Goal: Task Accomplishment & Management: Manage account settings

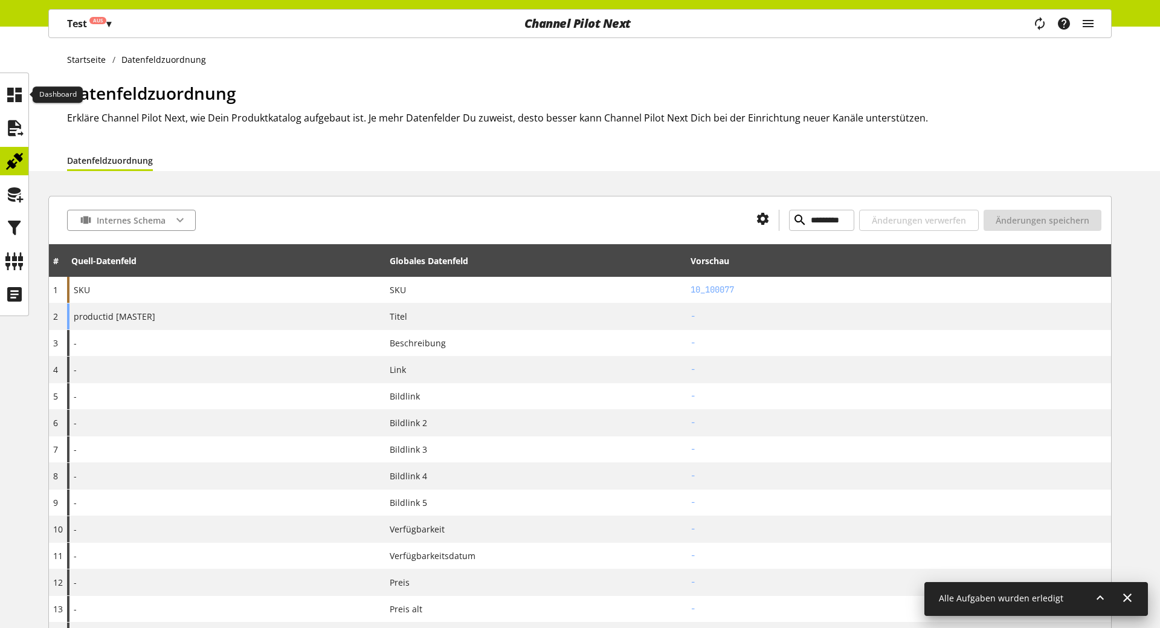
click at [15, 102] on icon at bounding box center [14, 95] width 19 height 24
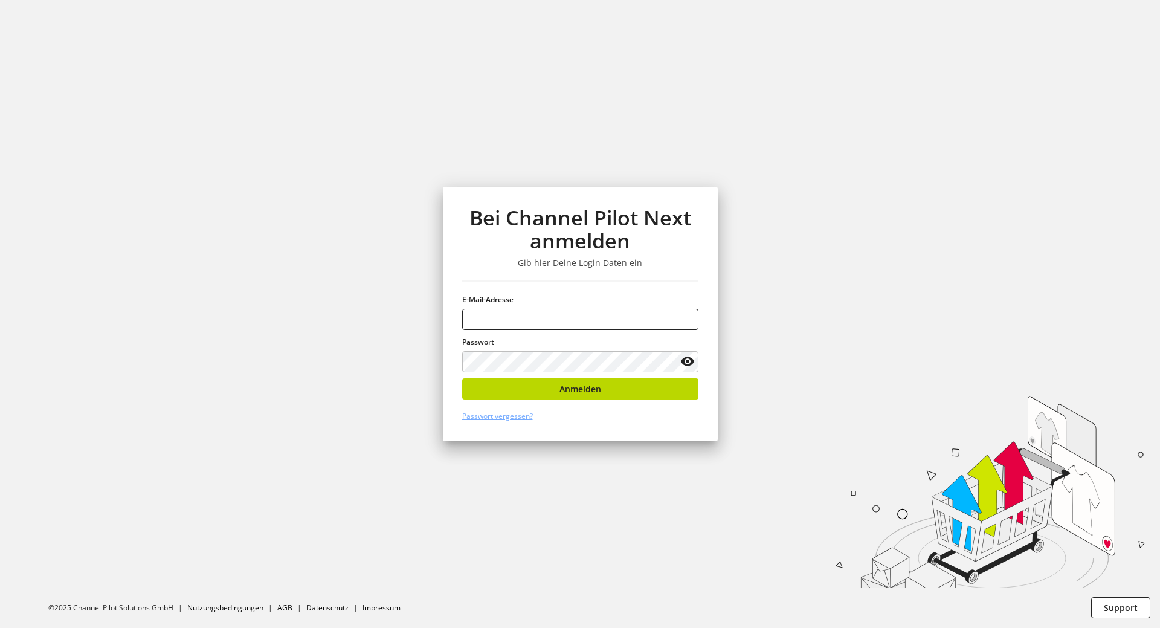
type input "**********"
click at [700, 407] on div "**********" at bounding box center [580, 314] width 275 height 254
click at [677, 380] on button "Anmelden" at bounding box center [580, 388] width 236 height 21
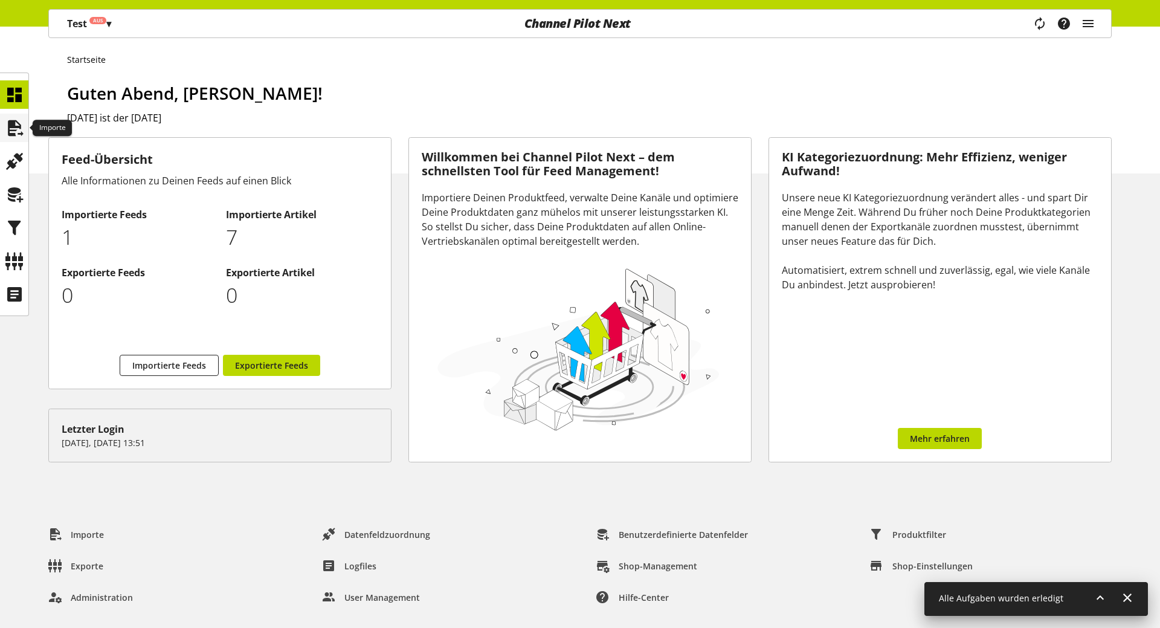
click at [19, 117] on icon at bounding box center [14, 128] width 19 height 24
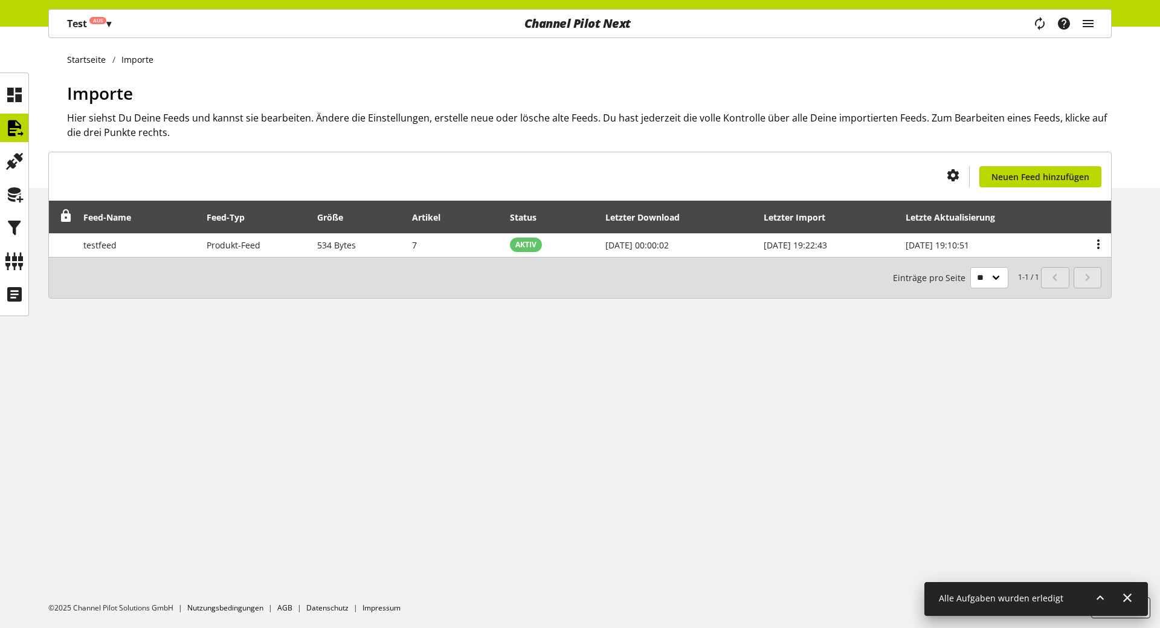
click at [92, 10] on div "Test Aus ▾ Alle Kunden ▾ Kunde auswählen Alle Kunden Shop Einstellungen Shop Ma…" at bounding box center [89, 24] width 80 height 28
click at [94, 21] on span "Aus" at bounding box center [98, 20] width 10 height 7
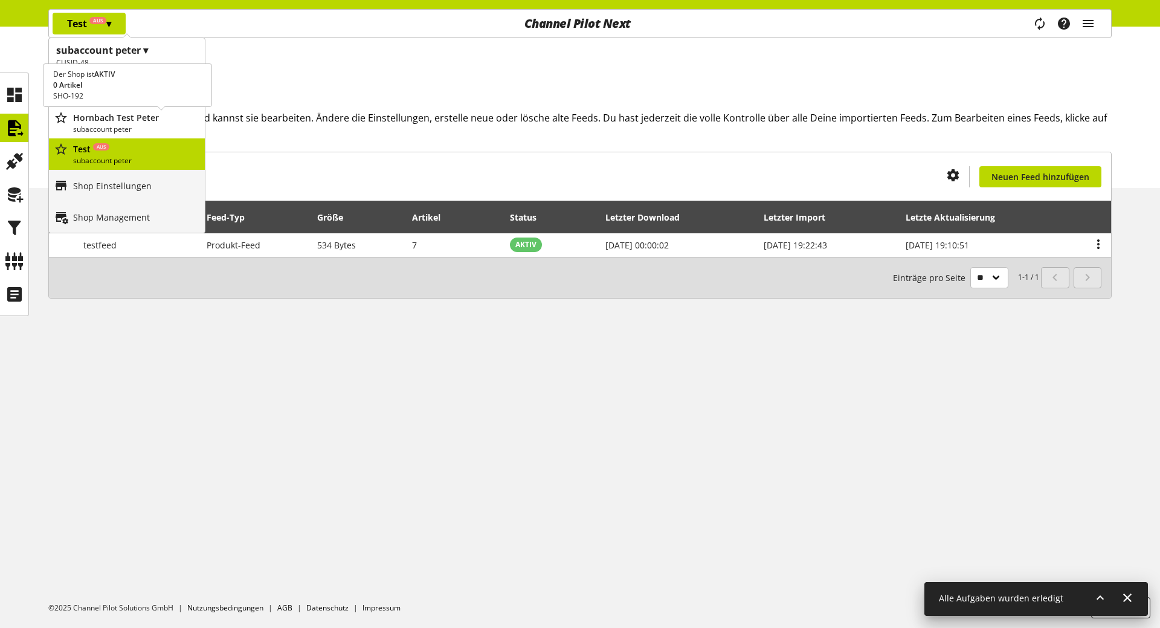
click at [144, 124] on p "subaccount peter" at bounding box center [136, 129] width 127 height 11
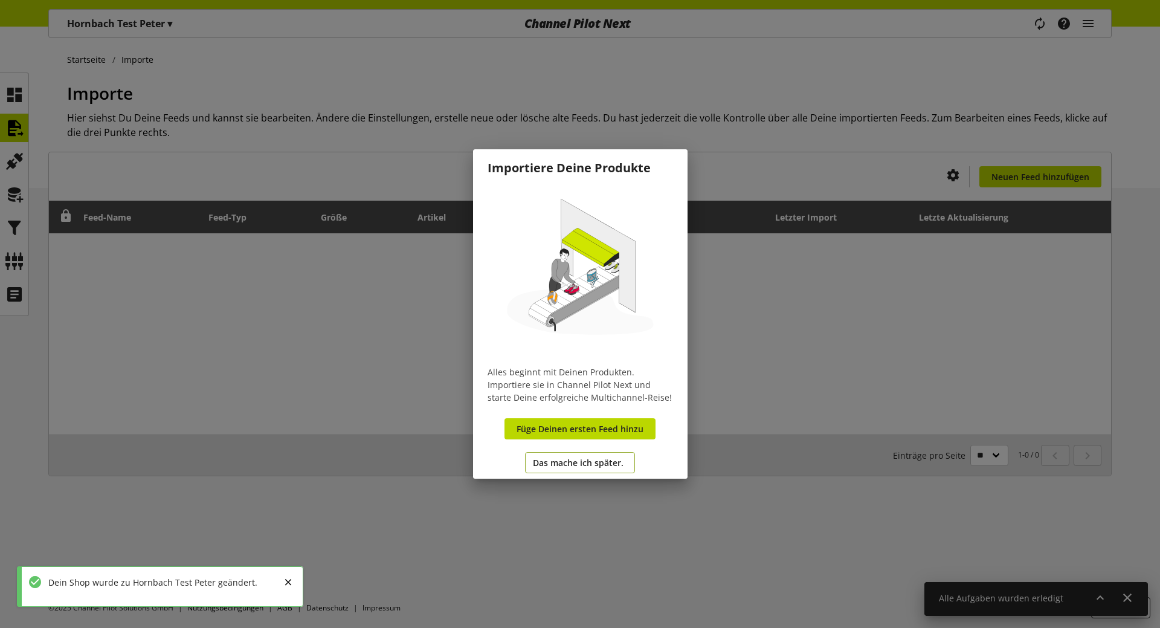
click at [570, 469] on button "Das mache ich später." at bounding box center [580, 462] width 110 height 21
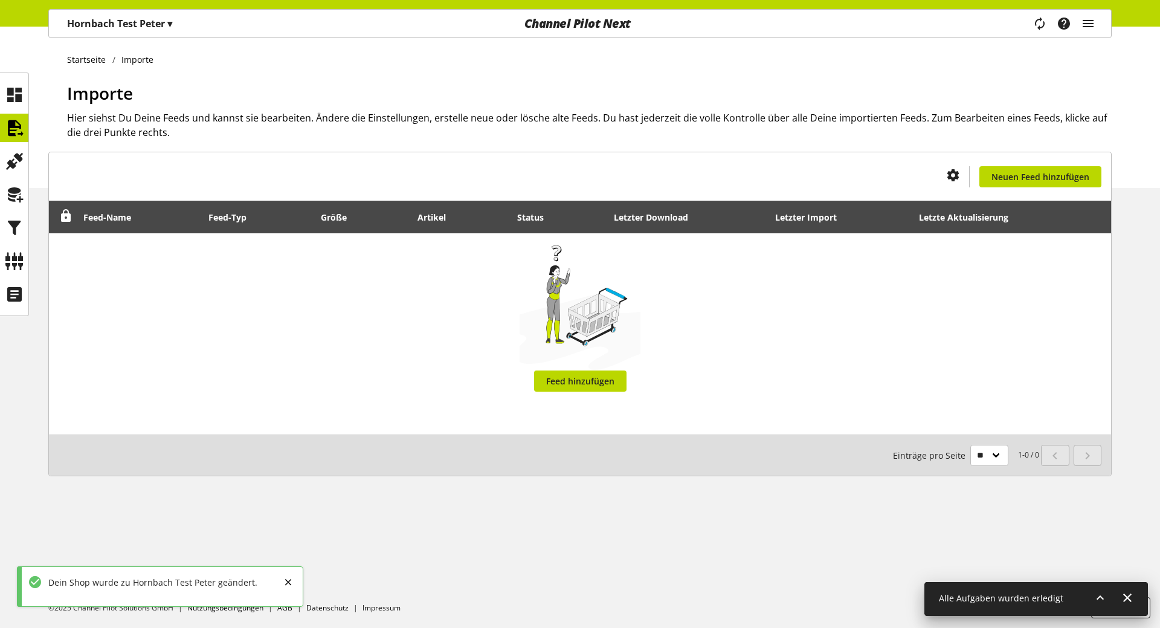
click at [141, 33] on div "Hornbach Test Peter ▾" at bounding box center [120, 24] width 134 height 22
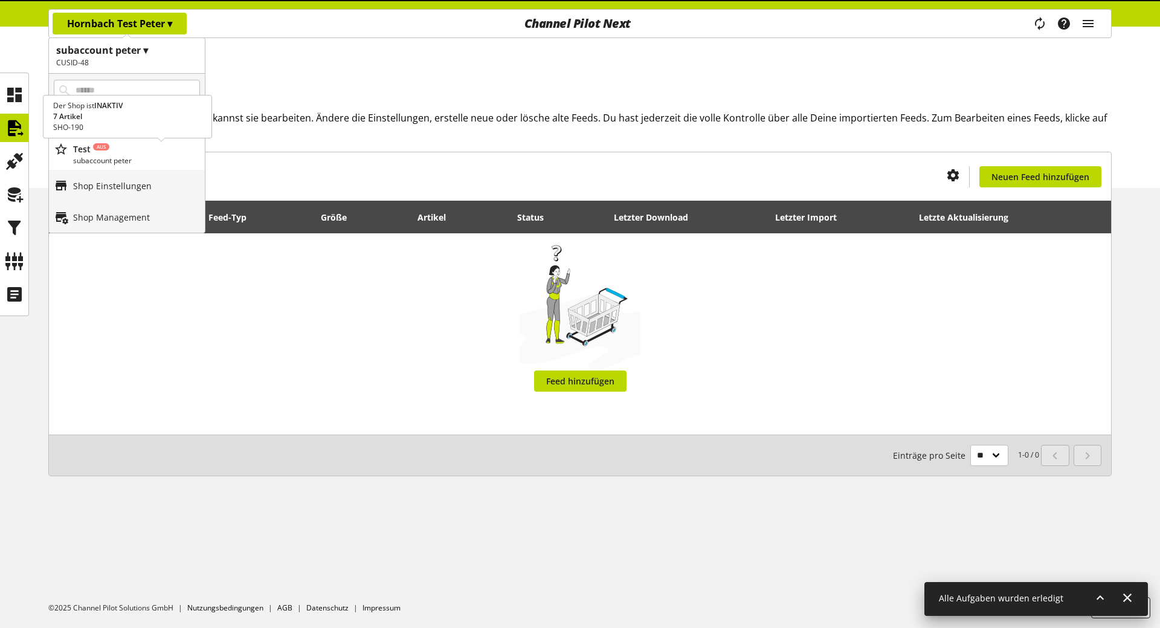
click at [117, 149] on p "Test Aus" at bounding box center [136, 149] width 127 height 13
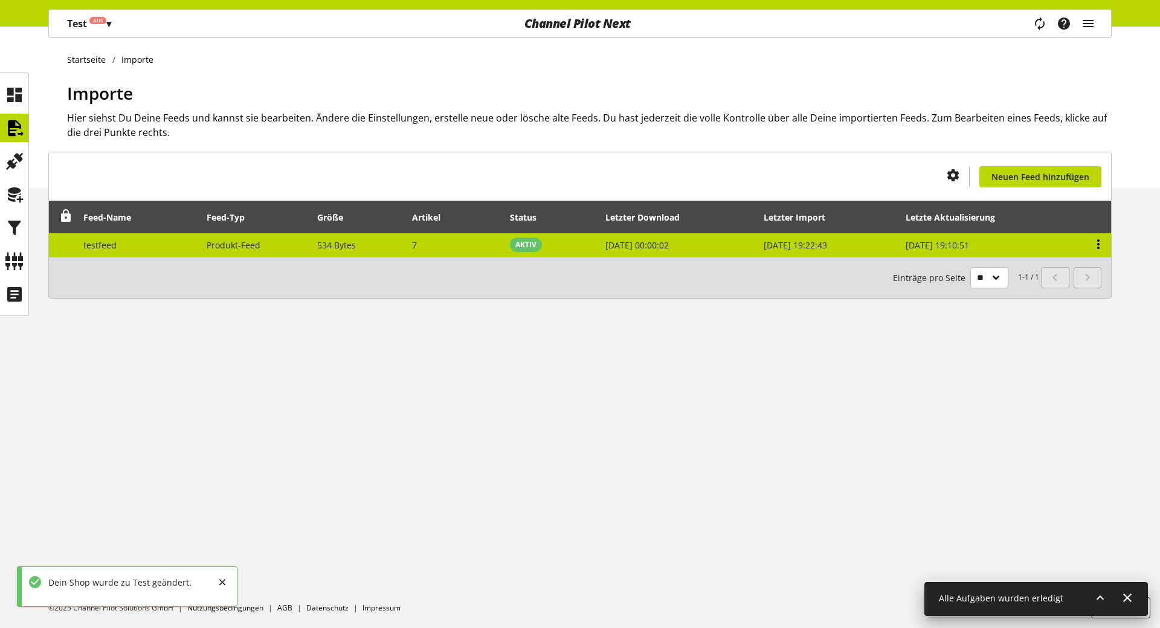
click at [1097, 240] on icon at bounding box center [1098, 244] width 15 height 22
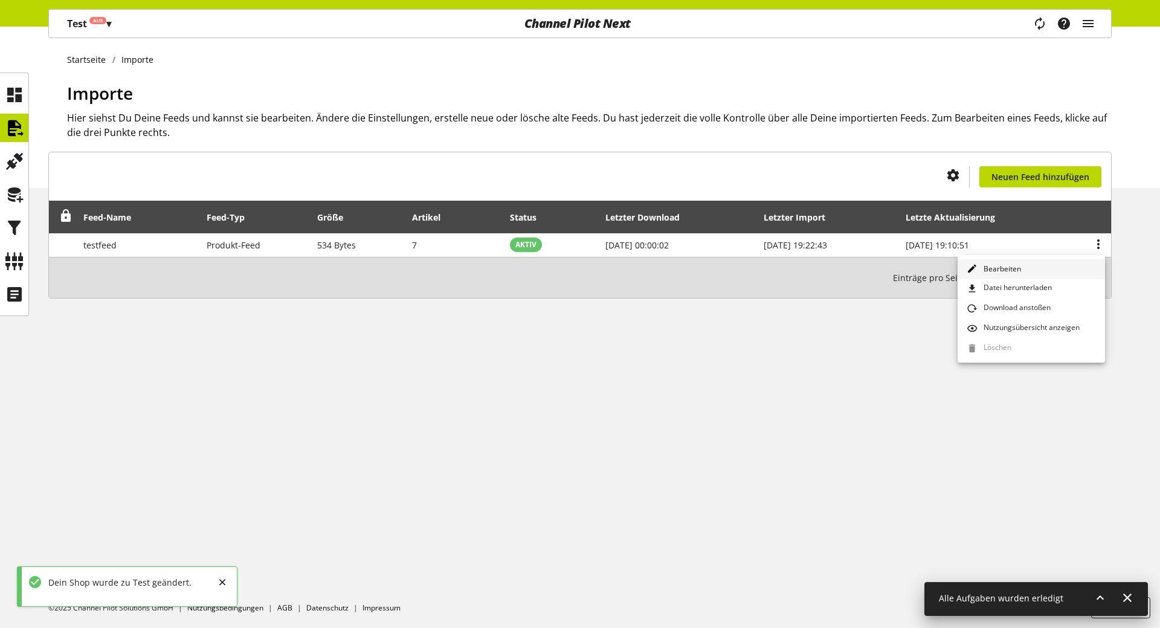
click at [1042, 266] on link "Bearbeiten" at bounding box center [1031, 269] width 147 height 20
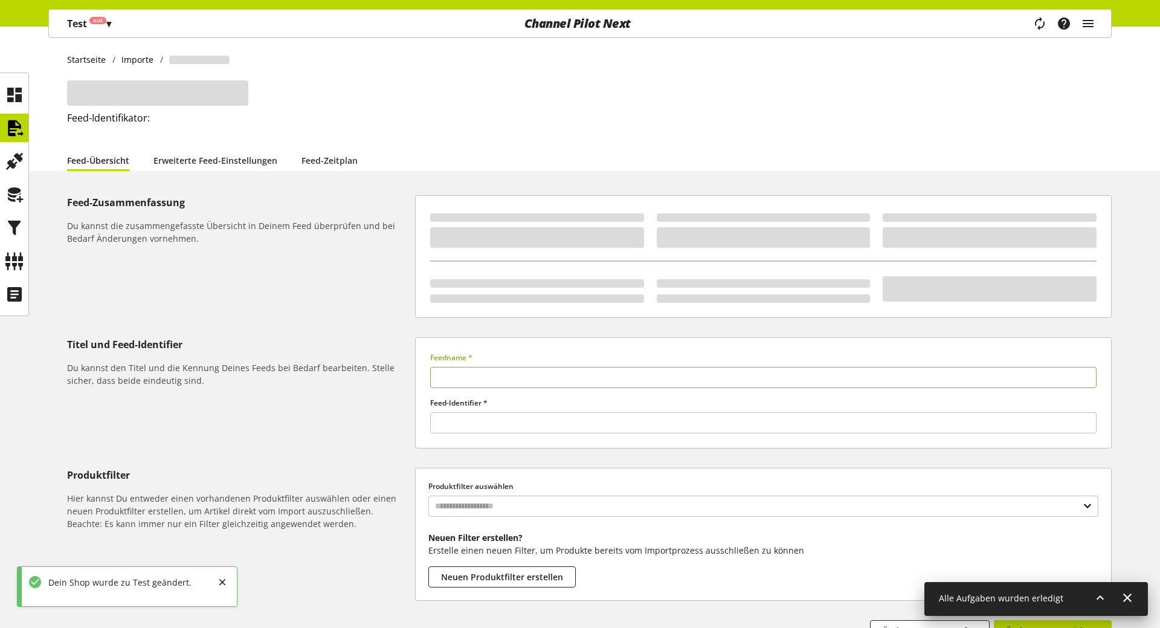
type input "********"
type input "******"
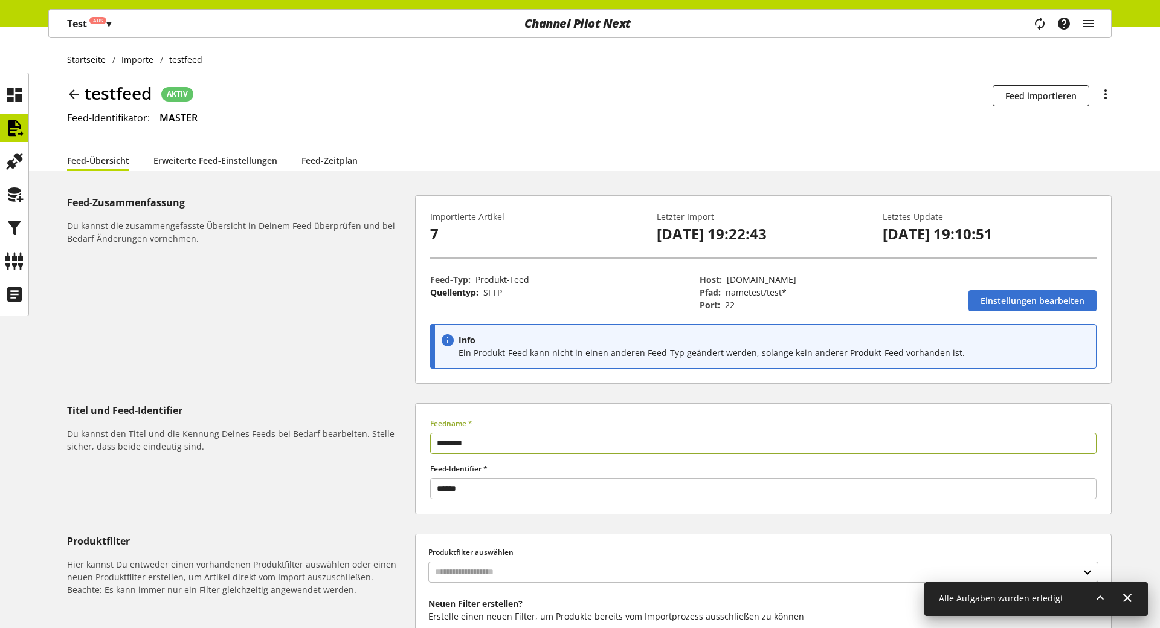
click at [85, 24] on p "Test Aus ▾" at bounding box center [89, 23] width 44 height 15
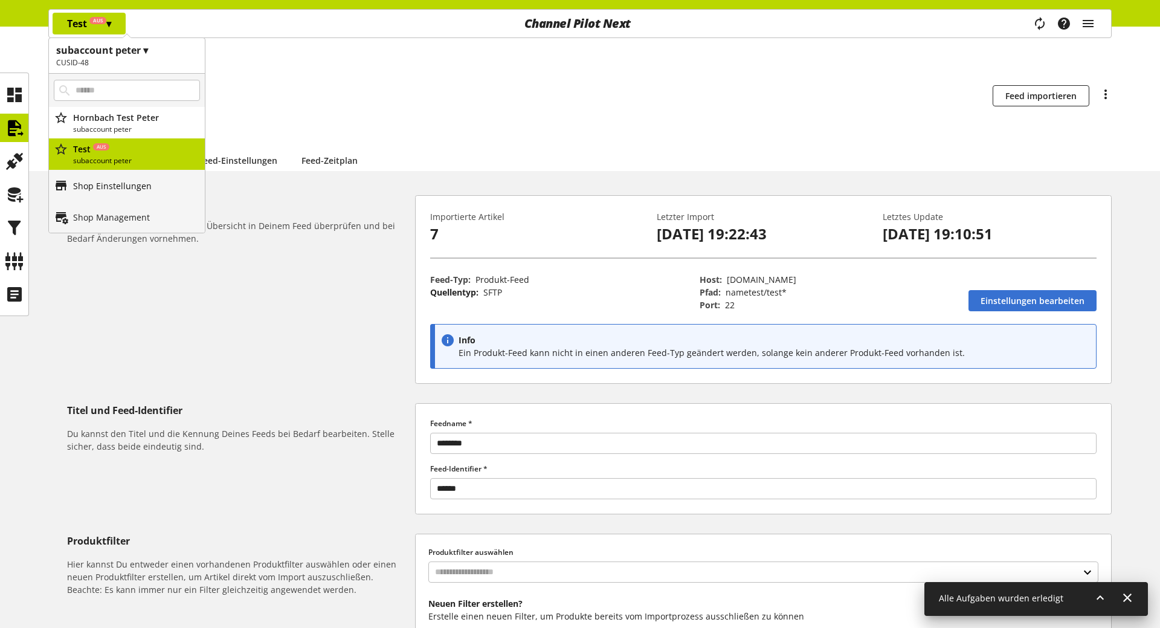
click at [108, 186] on p "Shop Einstellungen" at bounding box center [112, 185] width 79 height 13
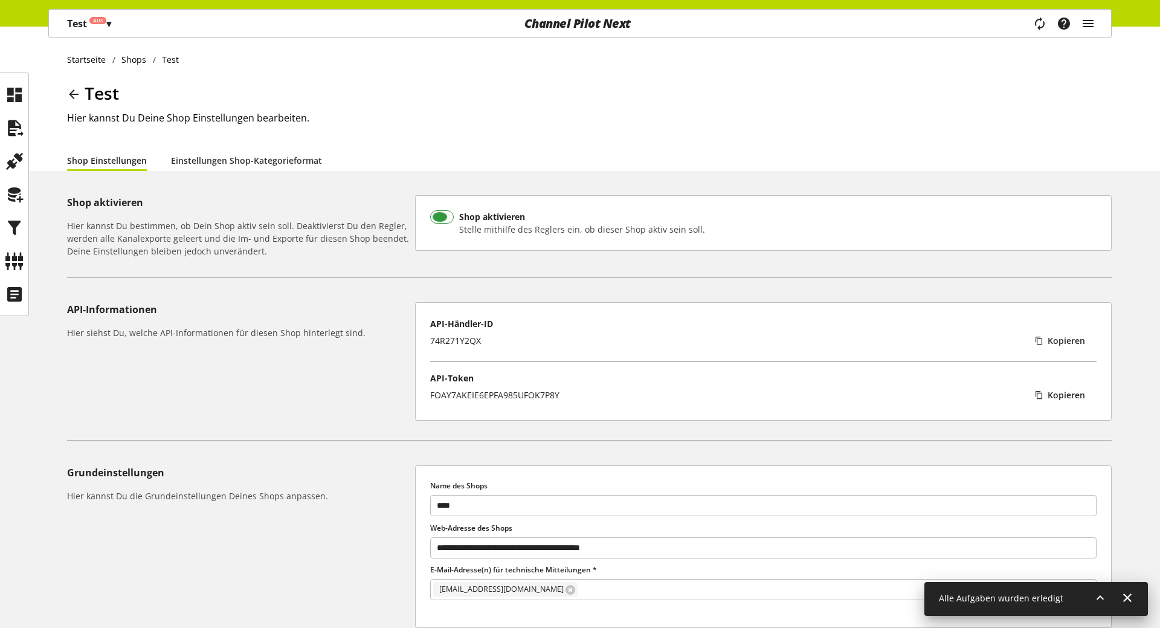
click at [451, 214] on span at bounding box center [442, 216] width 24 height 13
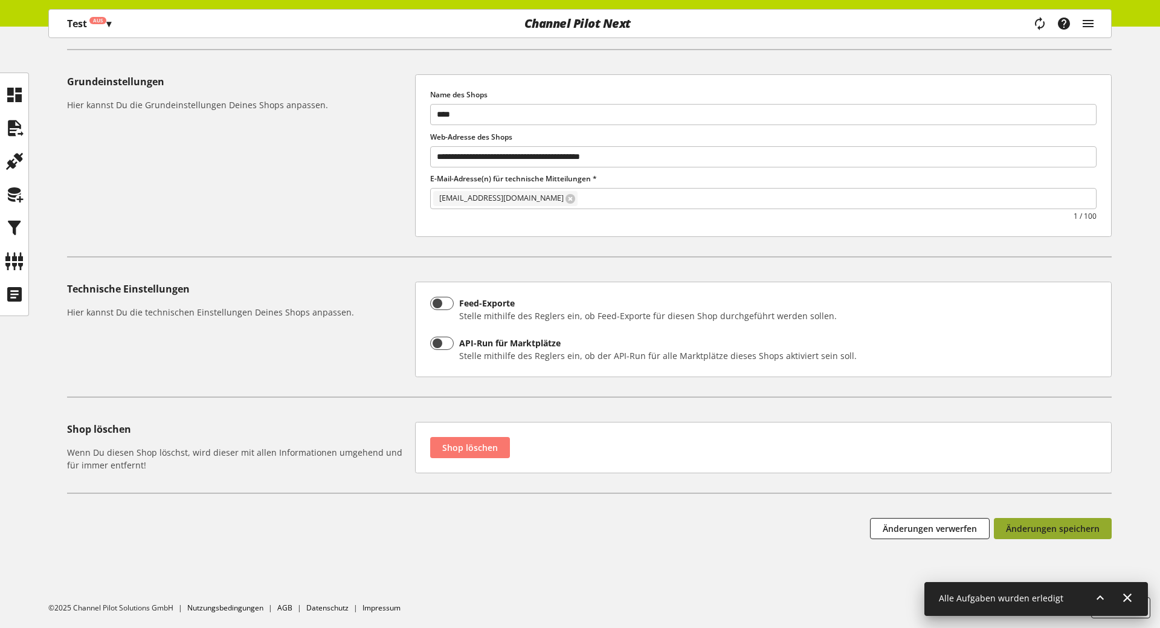
click at [1071, 538] on button "Änderungen speichern" at bounding box center [1053, 528] width 118 height 21
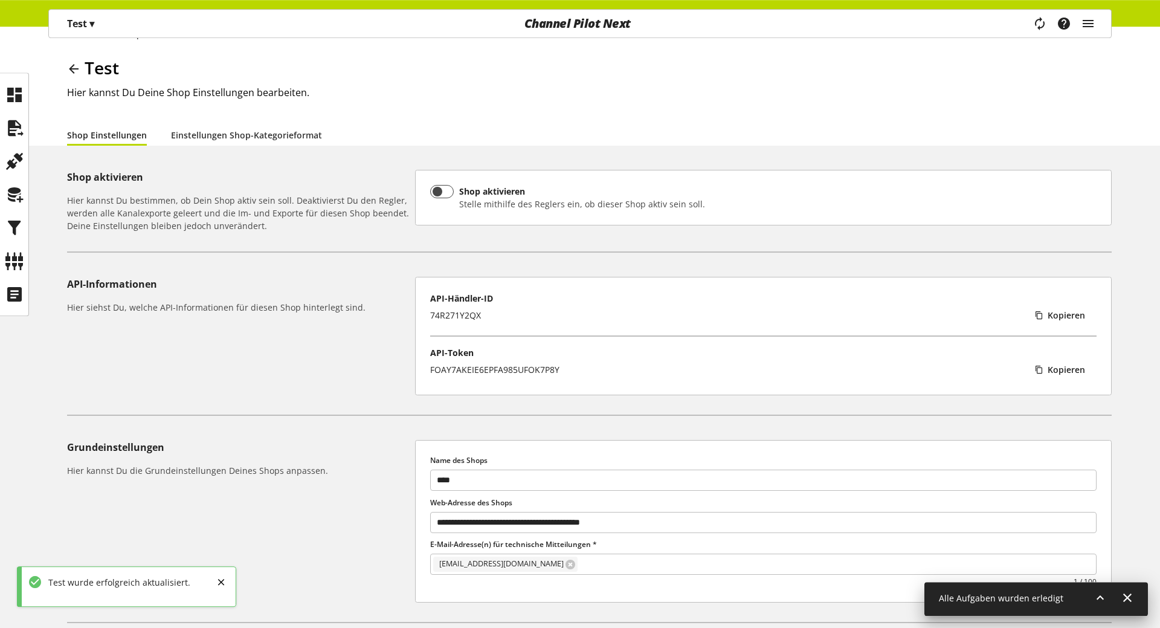
scroll to position [0, 0]
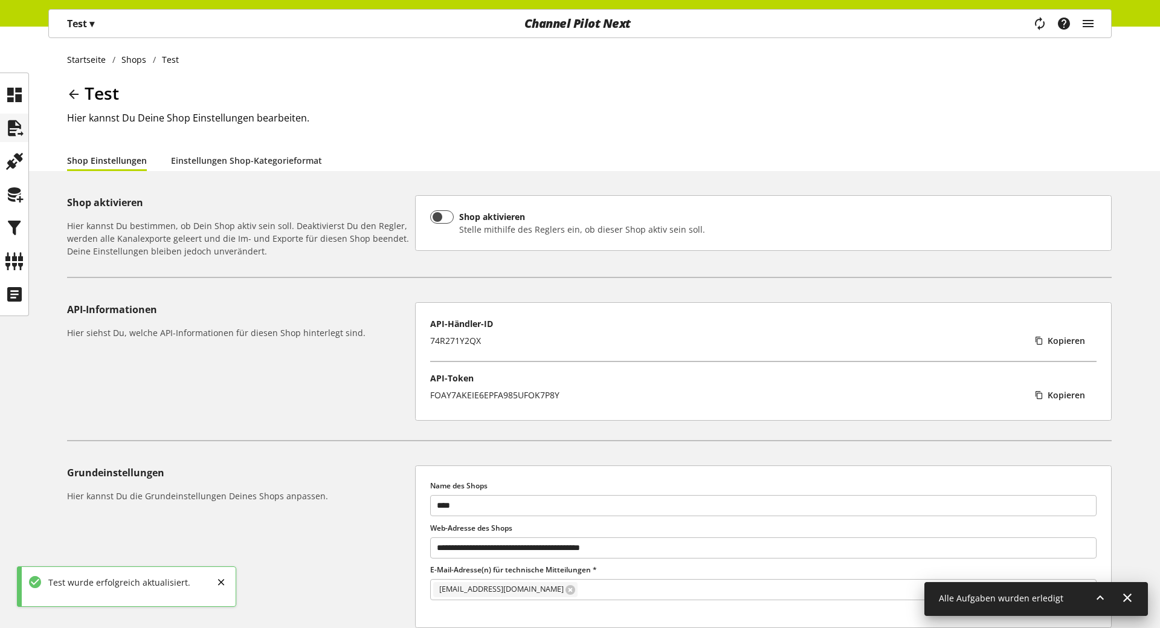
click at [25, 122] on div at bounding box center [14, 128] width 28 height 28
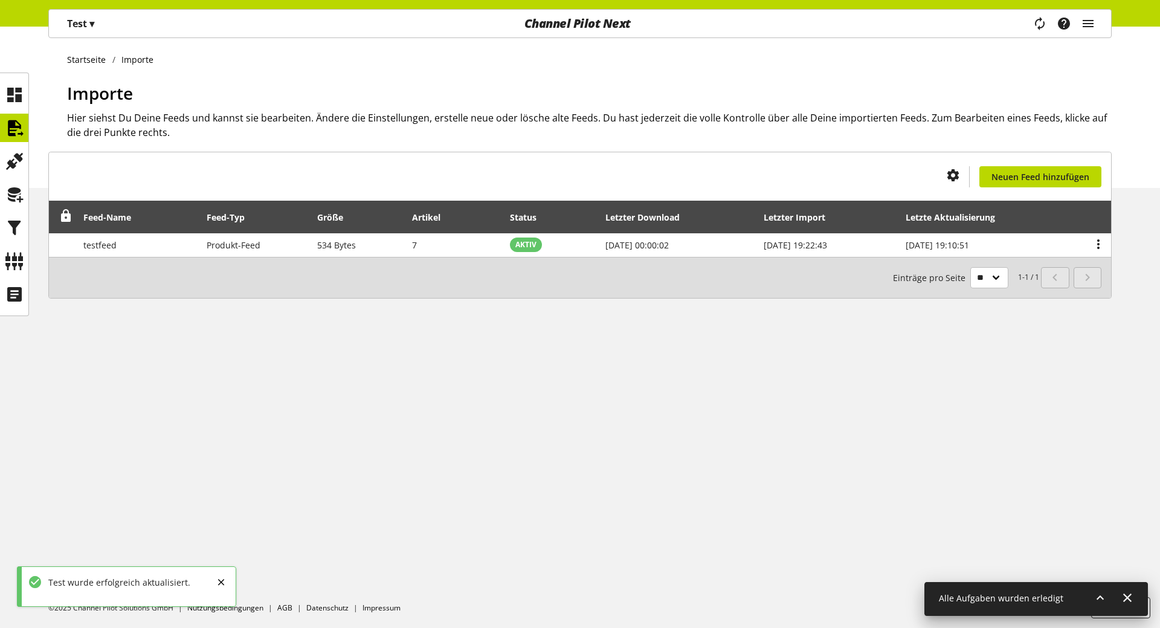
click at [815, 413] on div "Startseite Importe Importe Hier siehst Du Deine Feeds und kannst sie bearbeiten…" at bounding box center [580, 327] width 1160 height 601
click at [74, 25] on p "Test ▾" at bounding box center [80, 23] width 27 height 15
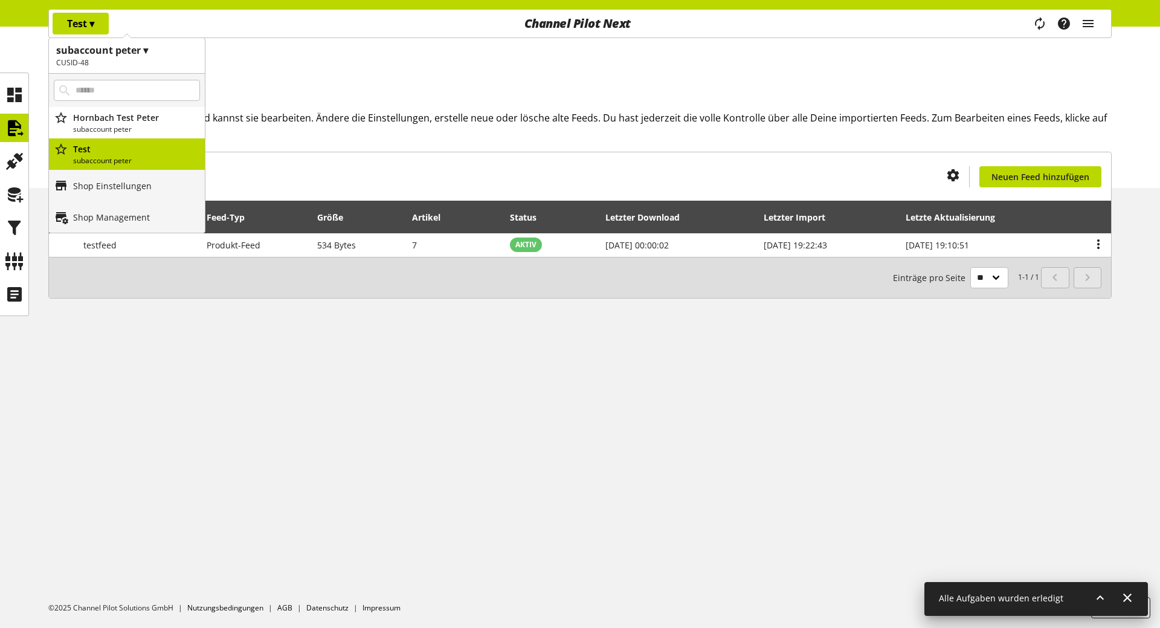
click at [347, 454] on div "Startseite Importe Importe Hier siehst Du Deine Feeds und kannst sie bearbeiten…" at bounding box center [580, 327] width 1160 height 601
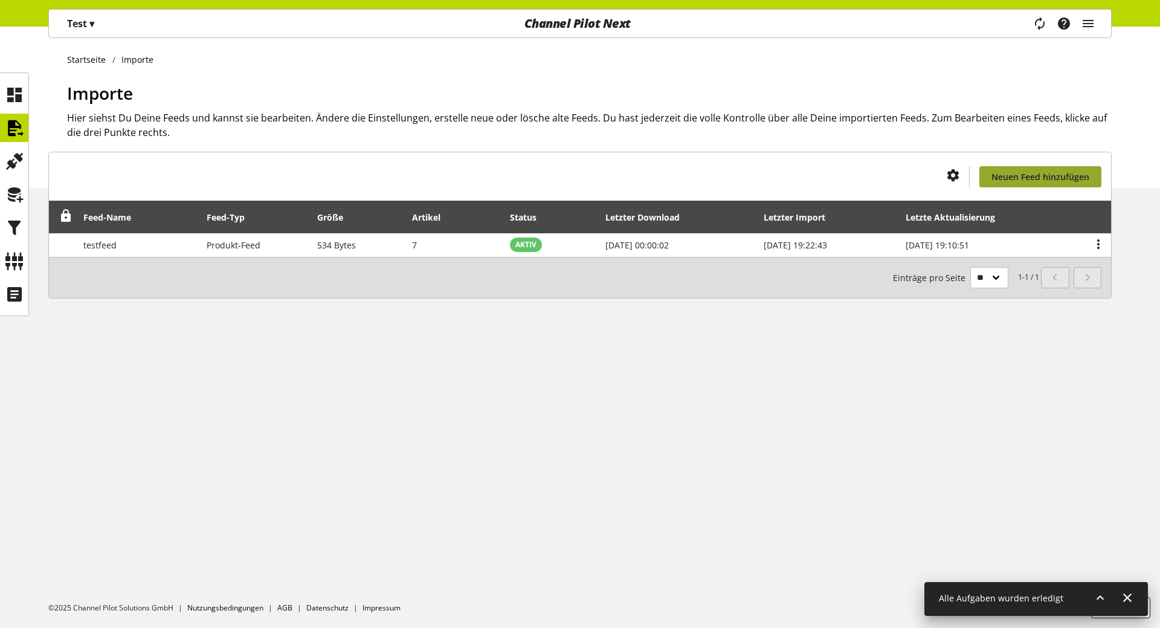
click at [1059, 175] on span "Neuen Feed hinzufügen" at bounding box center [1041, 176] width 98 height 13
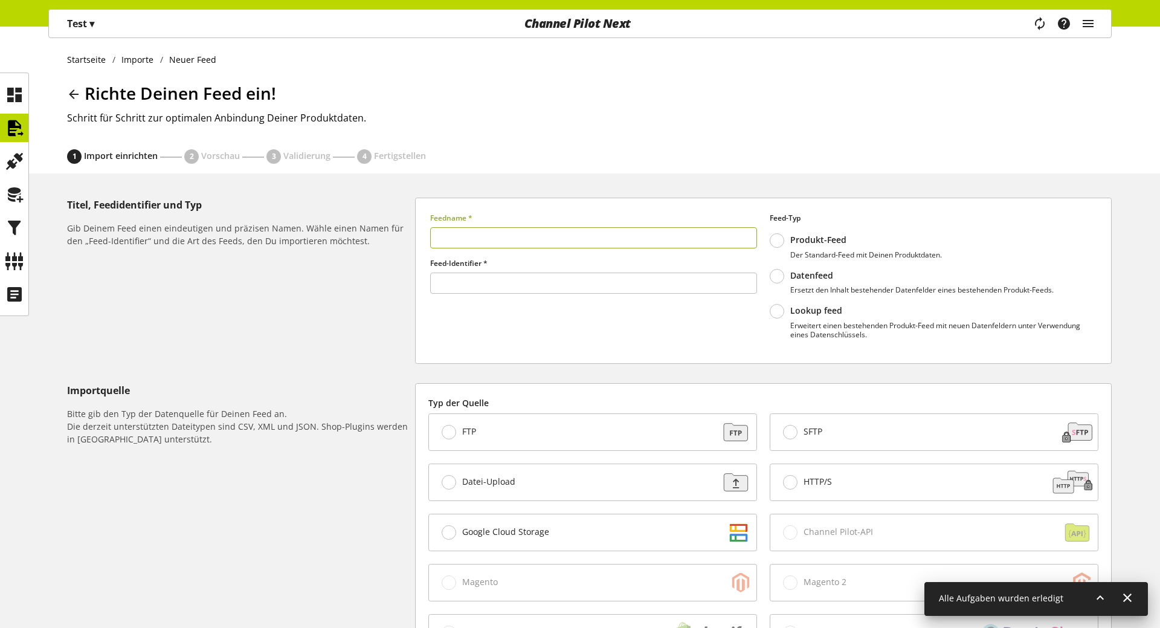
type input "******"
click at [1105, 598] on icon at bounding box center [1100, 598] width 15 height 22
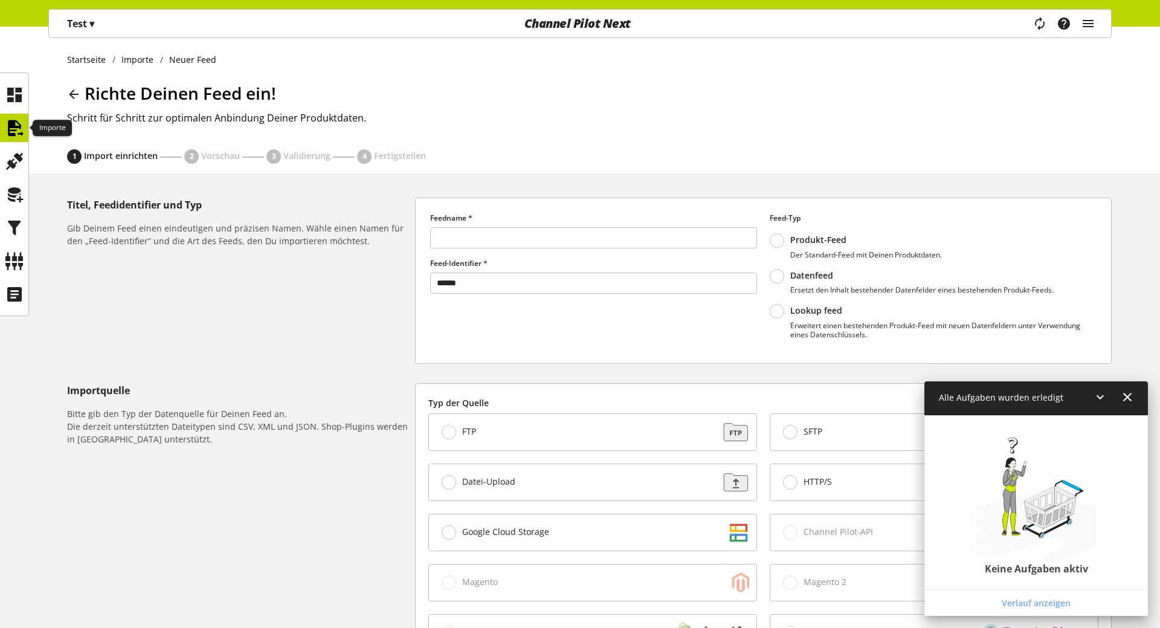
click at [24, 129] on icon at bounding box center [14, 128] width 19 height 24
click at [6, 120] on icon at bounding box center [14, 128] width 19 height 24
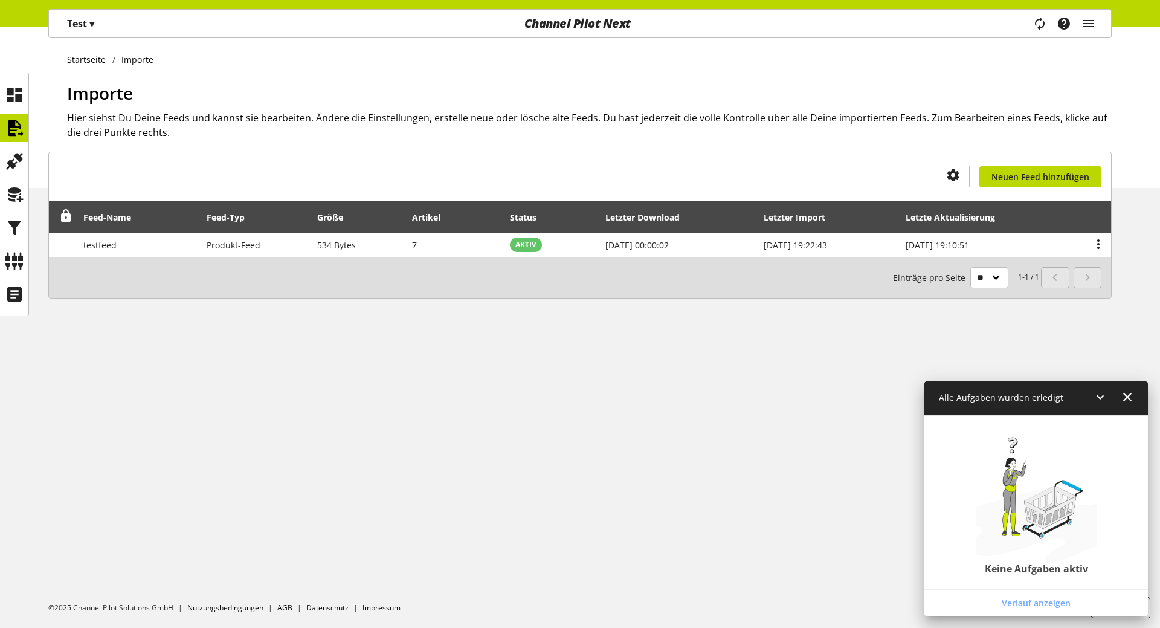
click at [576, 401] on div "Startseite Importe Importe Hier siehst Du Deine Feeds und kannst sie bearbeiten…" at bounding box center [580, 327] width 1160 height 601
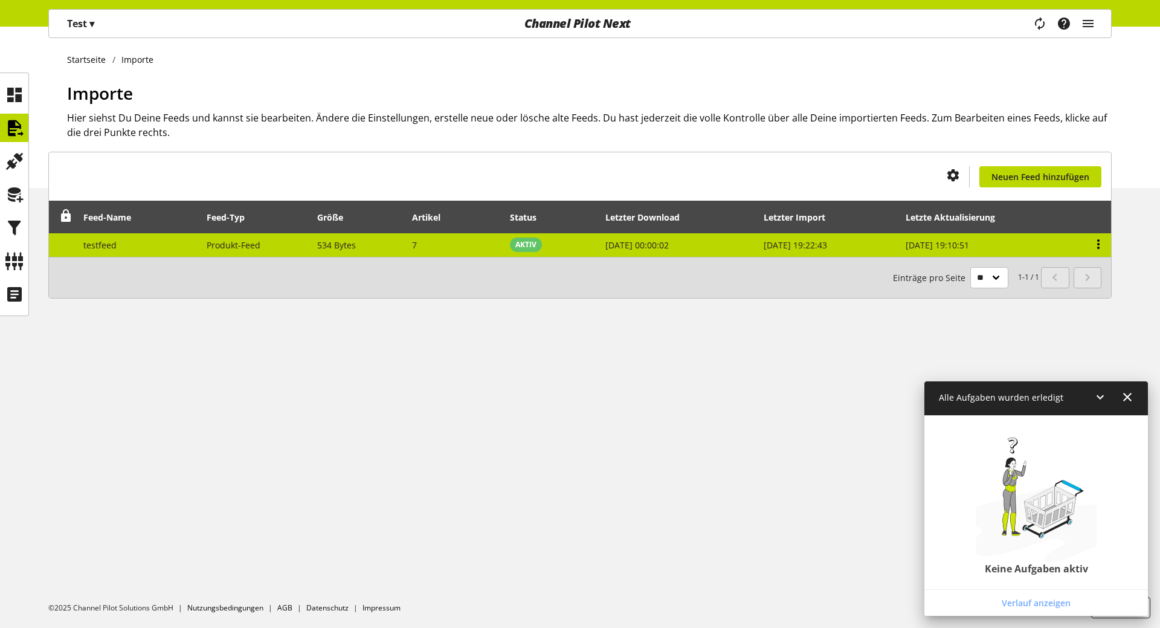
click at [1103, 247] on icon at bounding box center [1098, 244] width 15 height 22
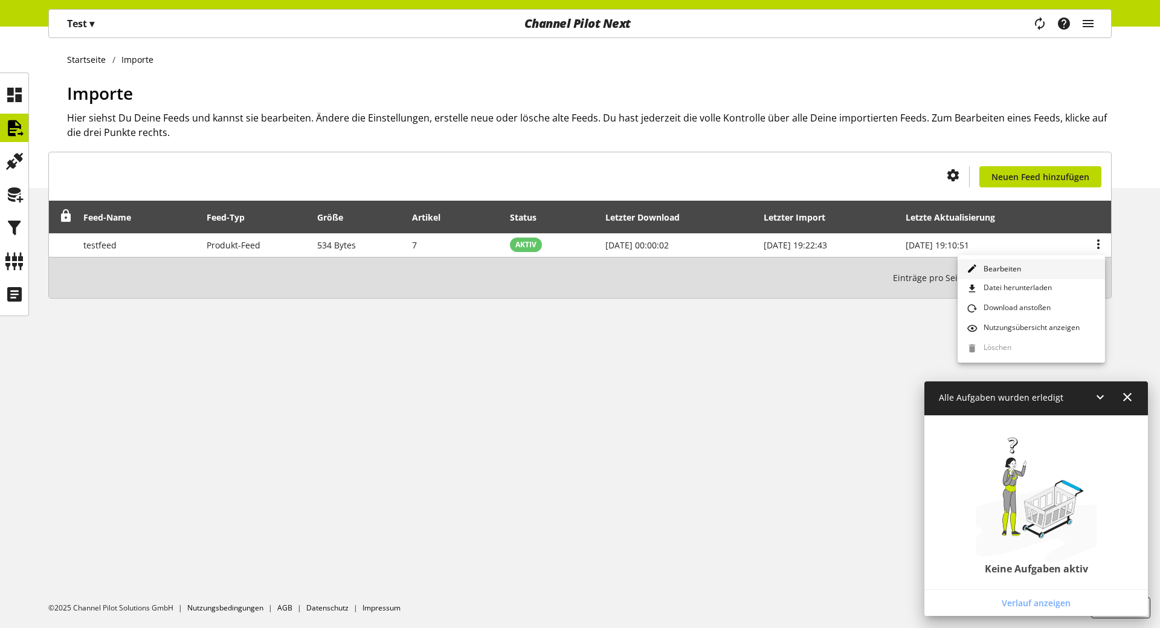
click at [1054, 265] on link "Bearbeiten" at bounding box center [1031, 269] width 147 height 20
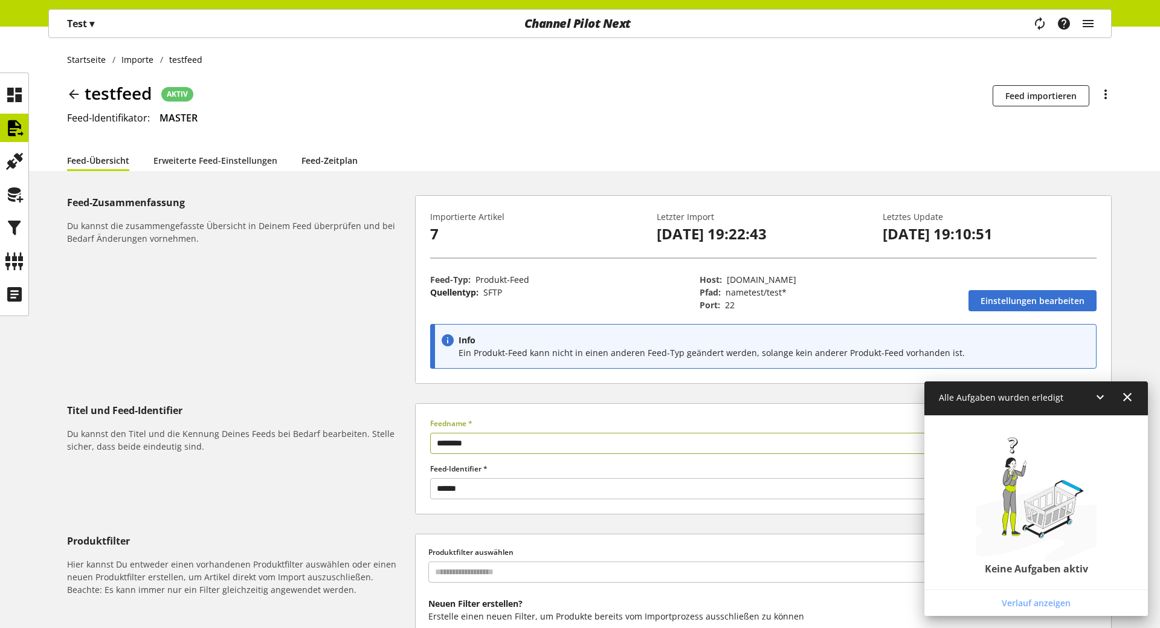
click at [351, 157] on link "Feed-Zeitplan" at bounding box center [330, 160] width 56 height 22
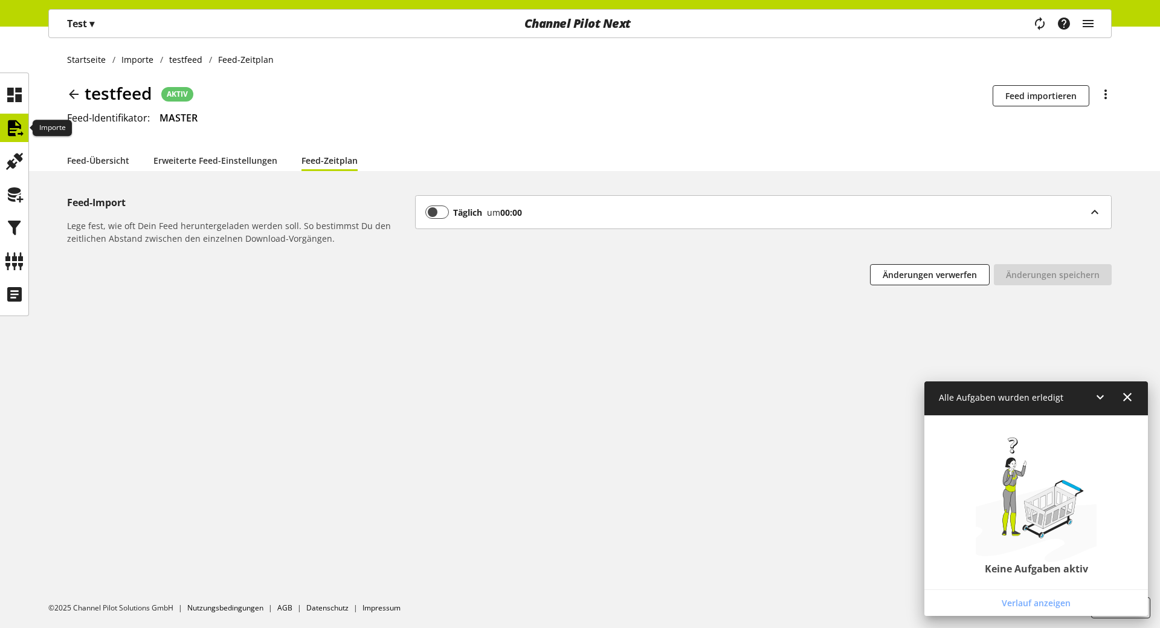
click at [25, 126] on div at bounding box center [14, 128] width 28 height 28
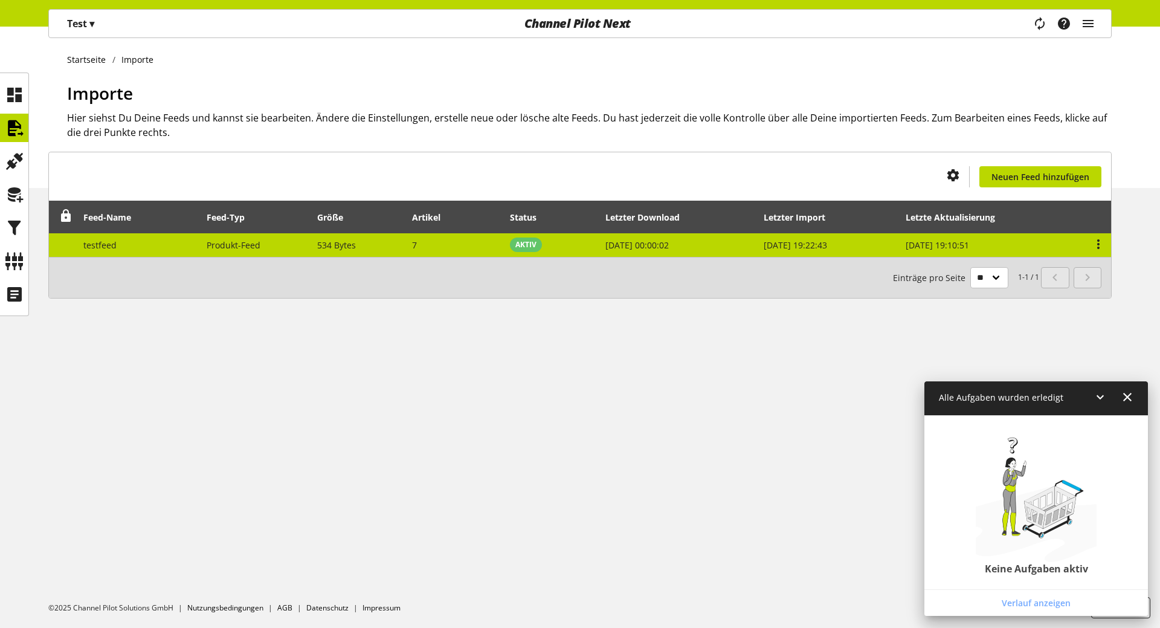
click at [233, 243] on span "Produkt-Feed" at bounding box center [234, 244] width 54 height 11
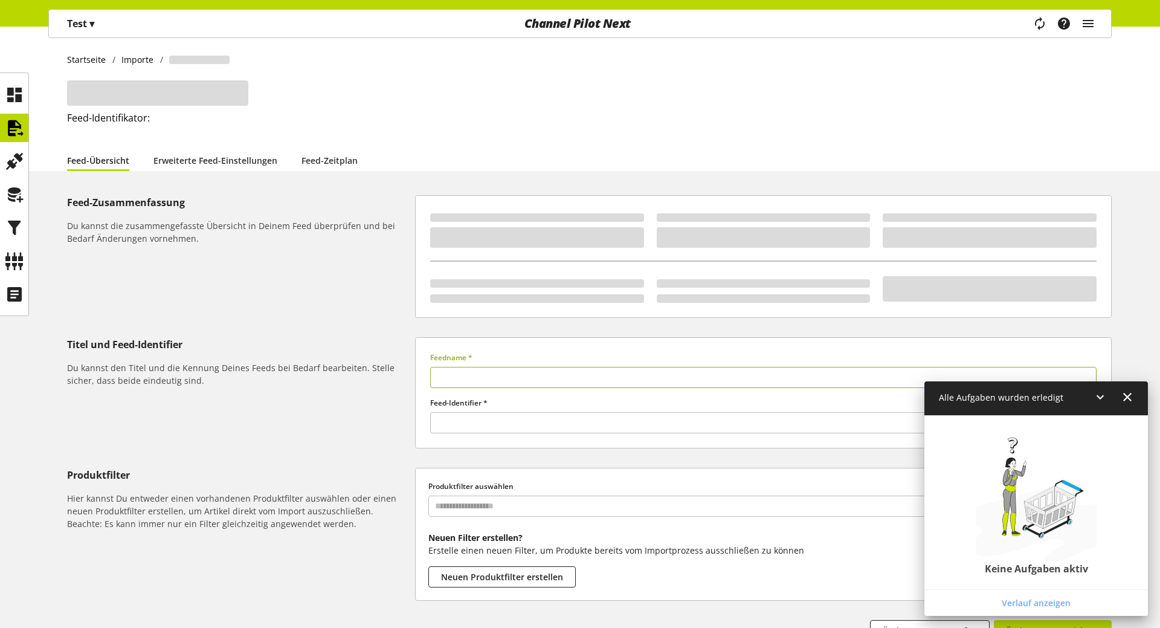
type input "********"
type input "******"
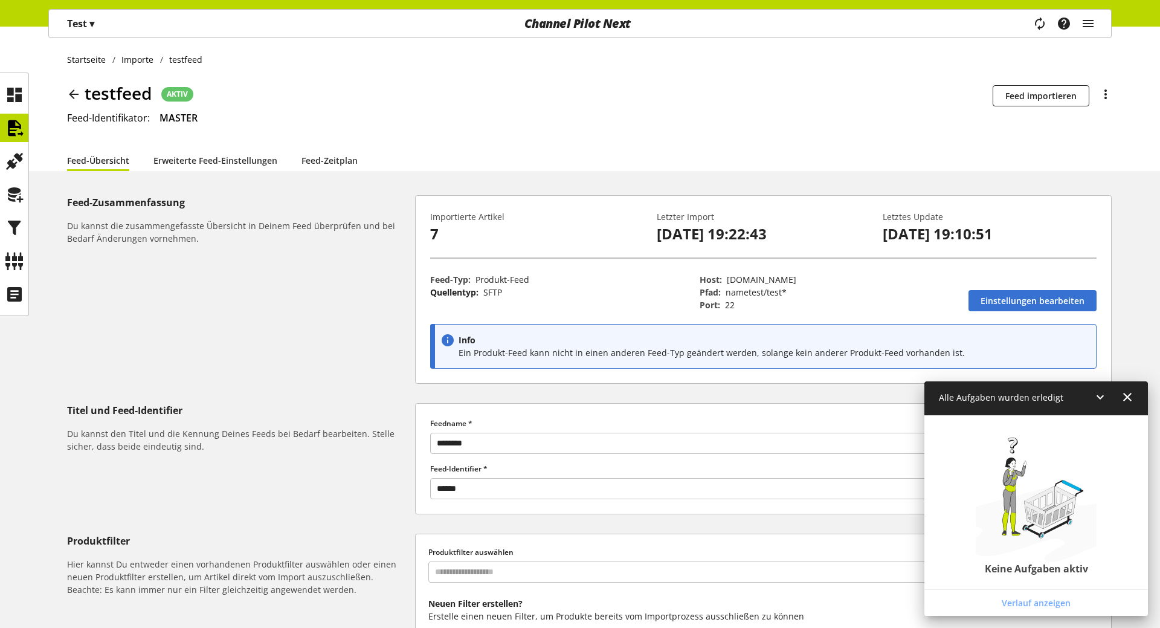
click at [406, 95] on div "testfeed AKTIV Die Planbarkeit ist für diesen Feed ist deaktiviert Feed importi…" at bounding box center [589, 95] width 1045 height 30
click at [127, 63] on link "Importe" at bounding box center [137, 59] width 45 height 13
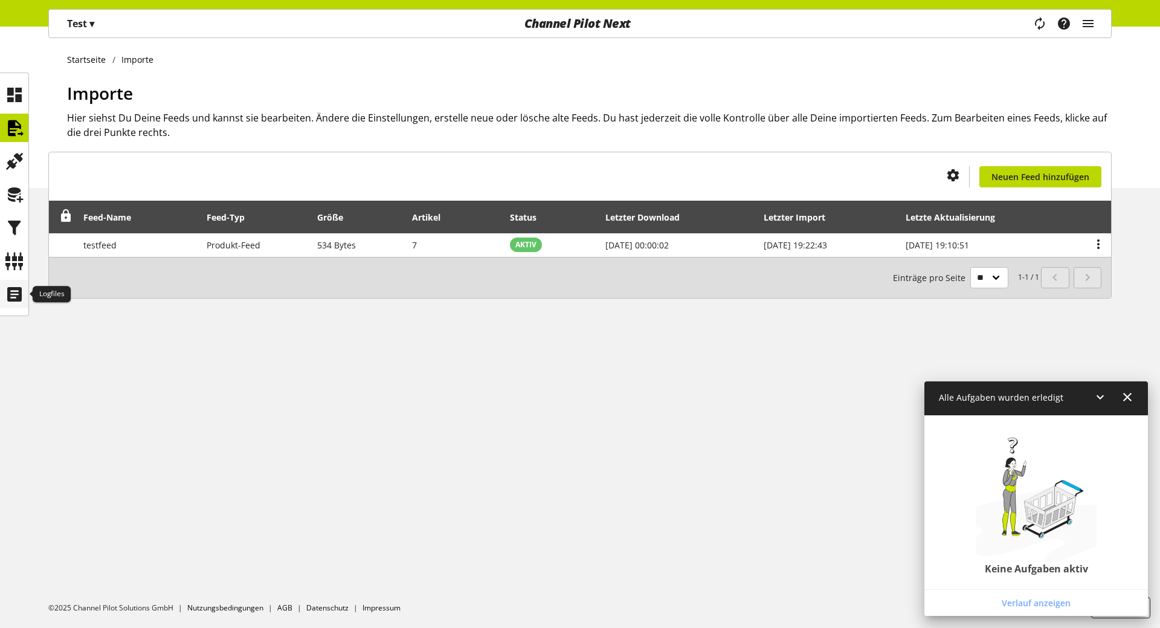
click at [27, 303] on div at bounding box center [14, 294] width 28 height 28
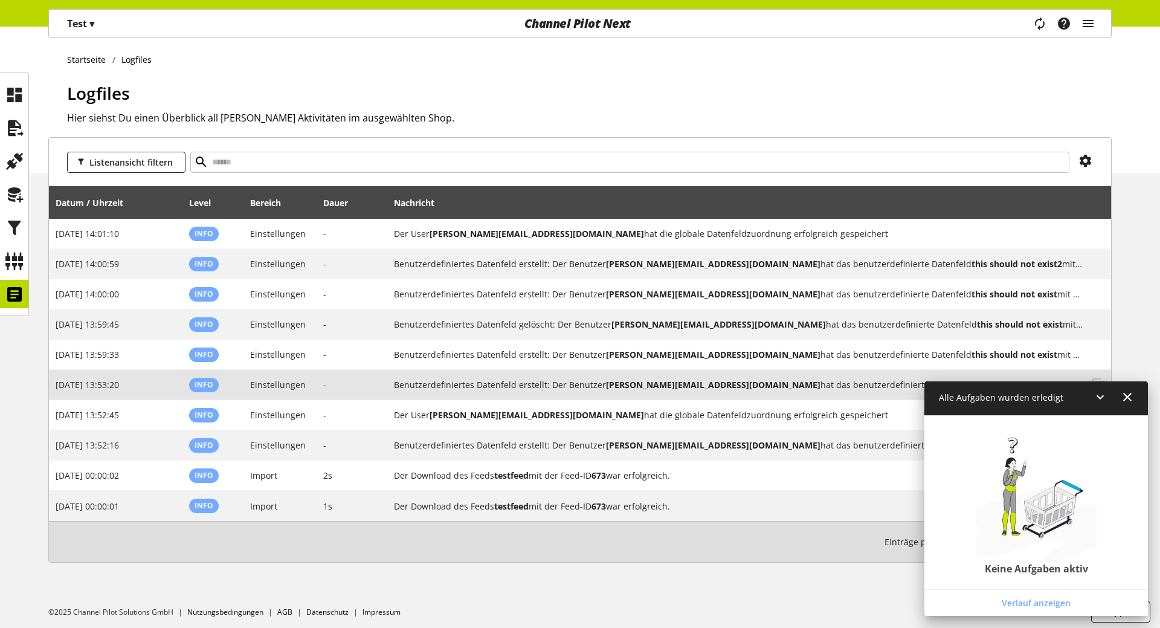
scroll to position [4, 0]
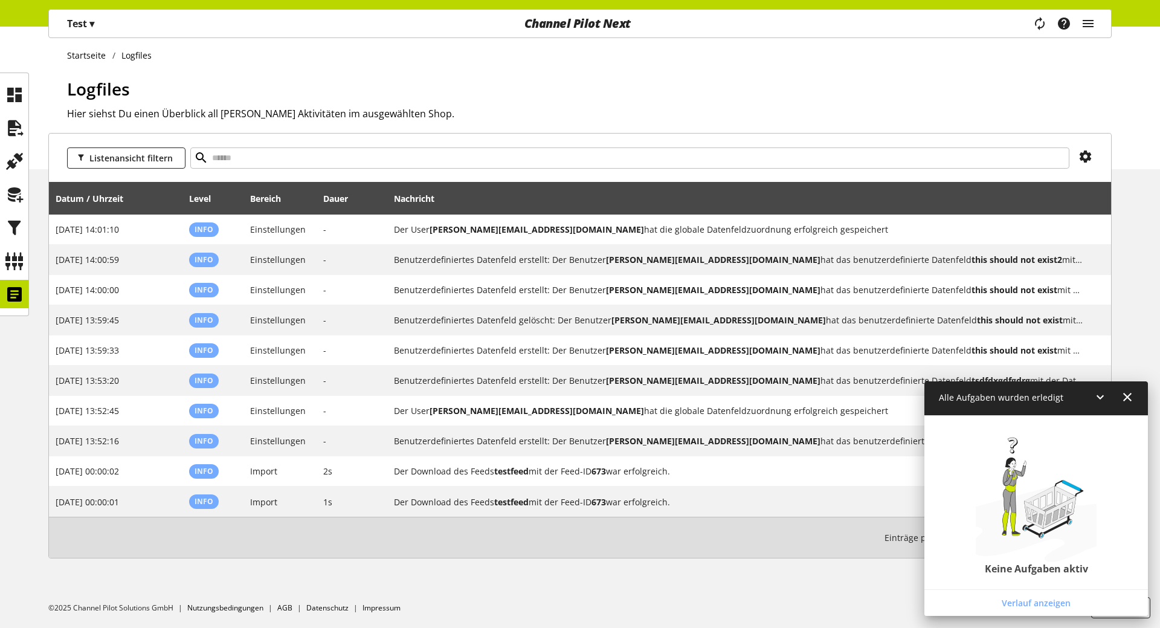
click at [1096, 394] on icon at bounding box center [1100, 397] width 15 height 22
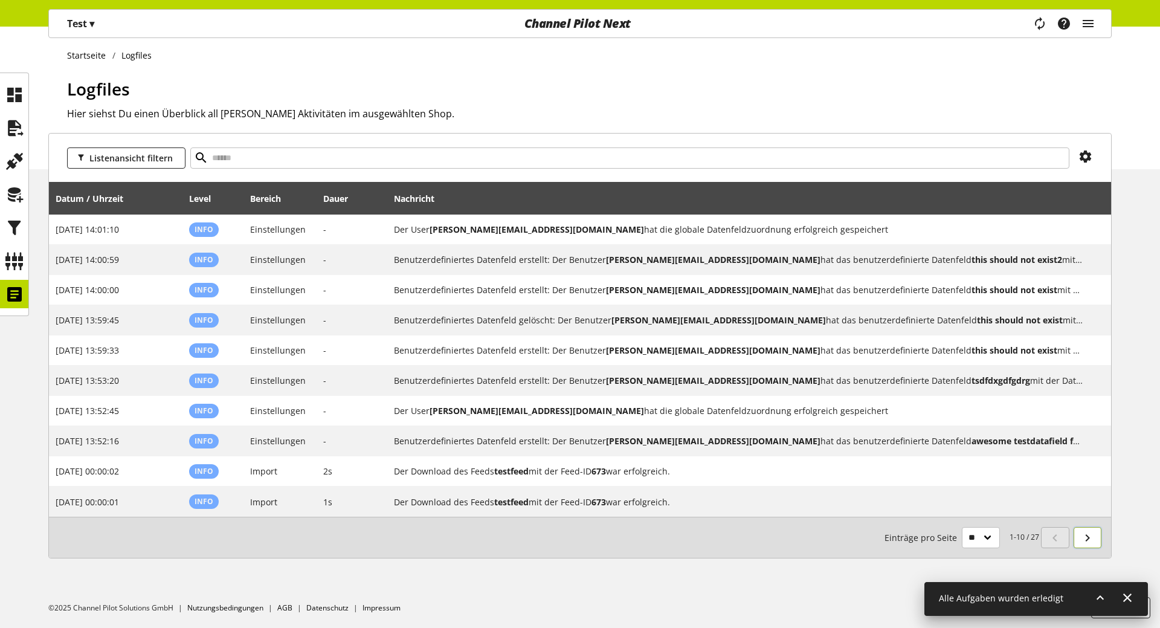
click at [1079, 531] on link at bounding box center [1088, 537] width 28 height 21
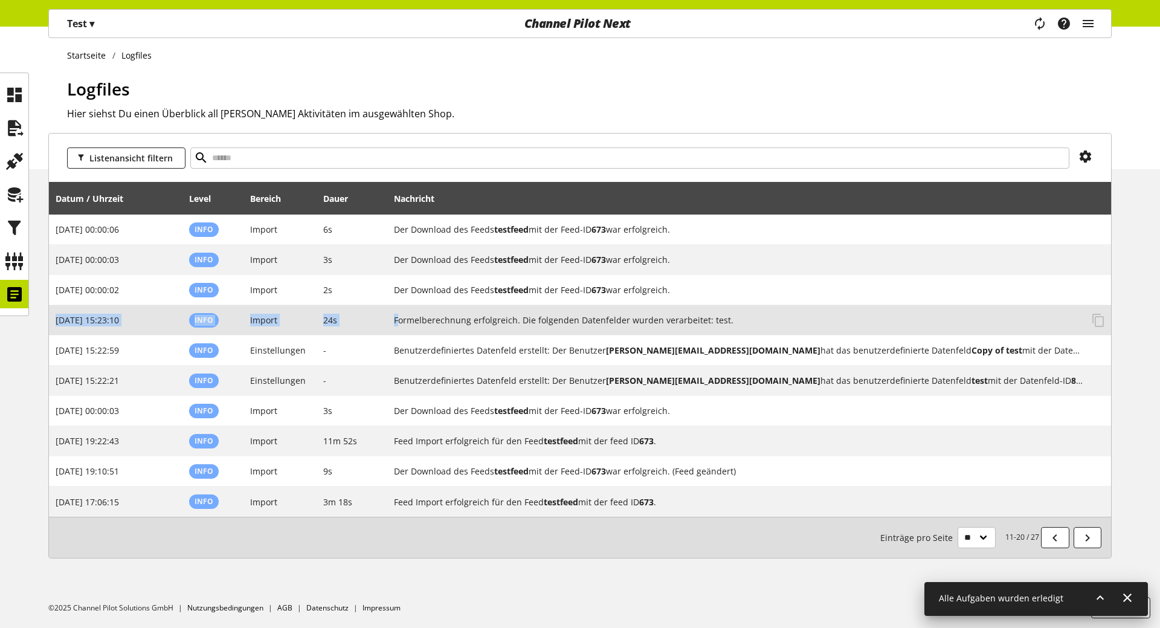
drag, startPoint x: 57, startPoint y: 321, endPoint x: 401, endPoint y: 323, distance: 343.8
click at [401, 323] on tr "[DATE] 15:23:10 Info Import 24s Formelberechnung erfolgreich. Die folgenden Dat…" at bounding box center [580, 320] width 1062 height 30
click at [401, 323] on h2 "Formelberechnung erfolgreich. Die folgenden Datenfelder wurden verarbeitet: tes…" at bounding box center [738, 320] width 689 height 13
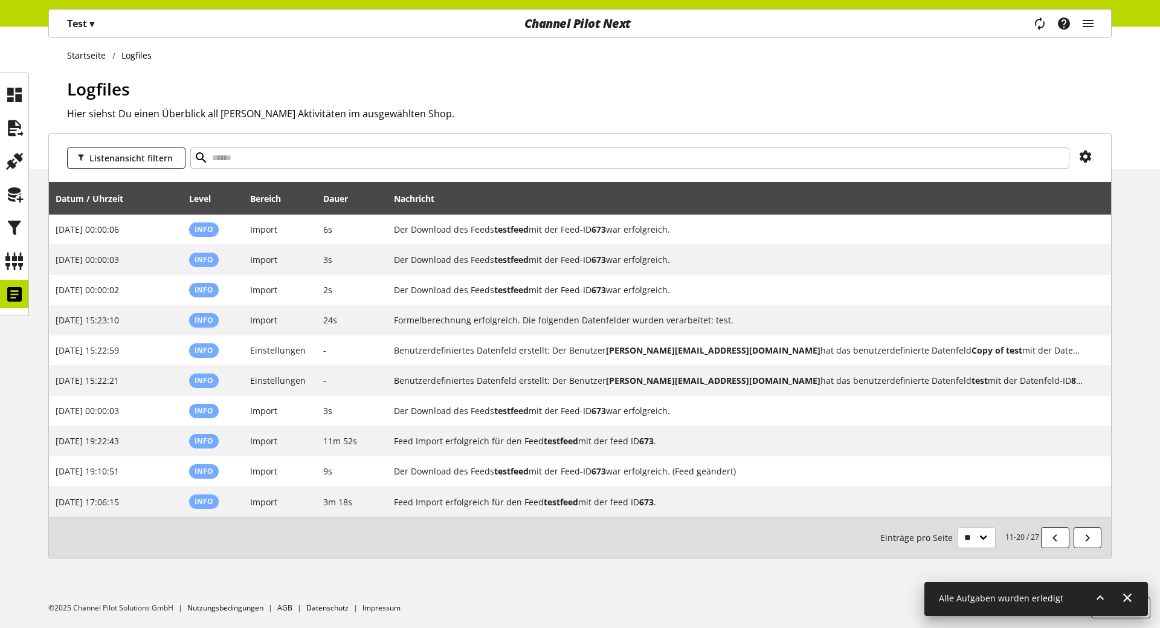
click at [91, 23] on span "▾" at bounding box center [91, 23] width 5 height 13
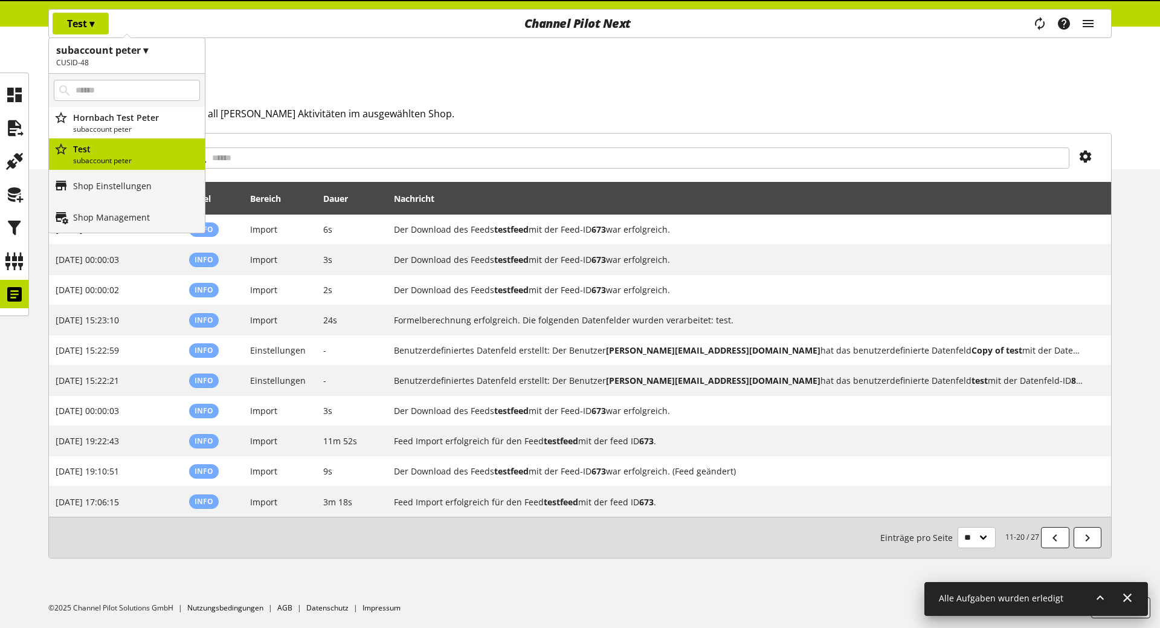
click at [91, 23] on span "▾" at bounding box center [91, 23] width 5 height 13
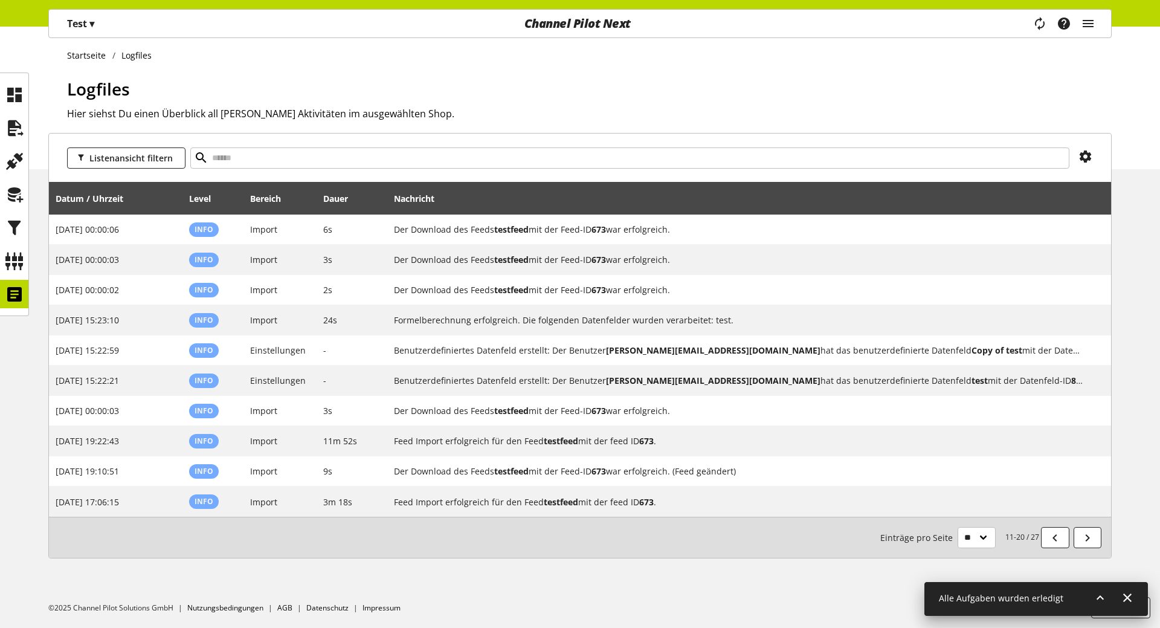
click at [475, 100] on h1 "Logfiles" at bounding box center [589, 88] width 1045 height 25
click at [15, 129] on icon at bounding box center [14, 128] width 19 height 24
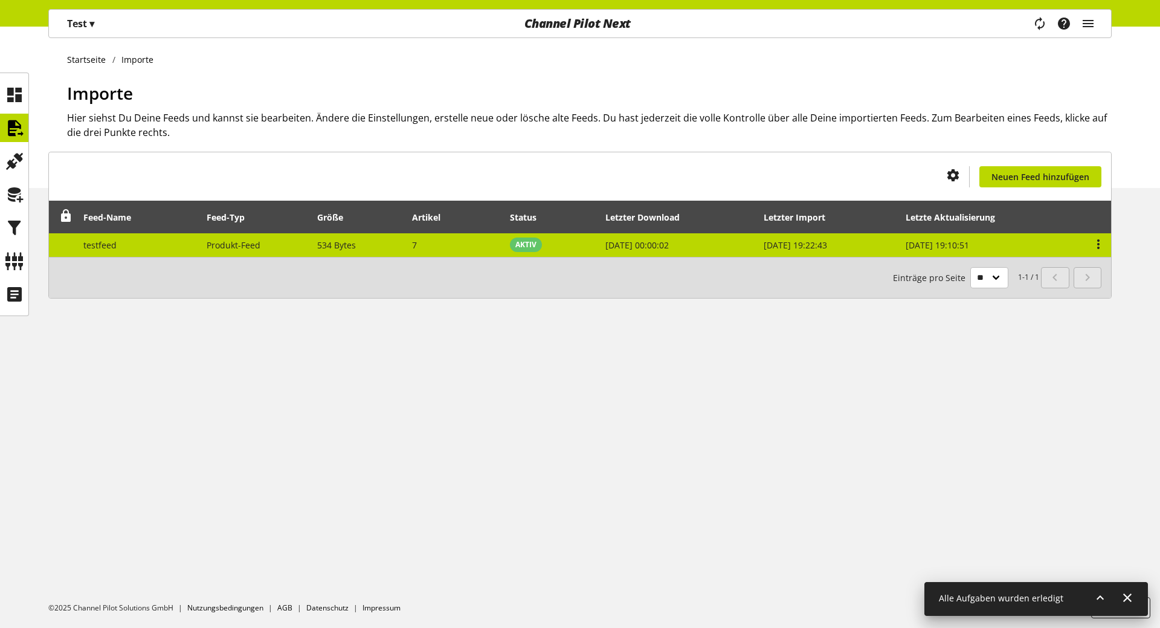
click at [1013, 245] on td "[DATE] 19:10:51" at bounding box center [988, 245] width 178 height 24
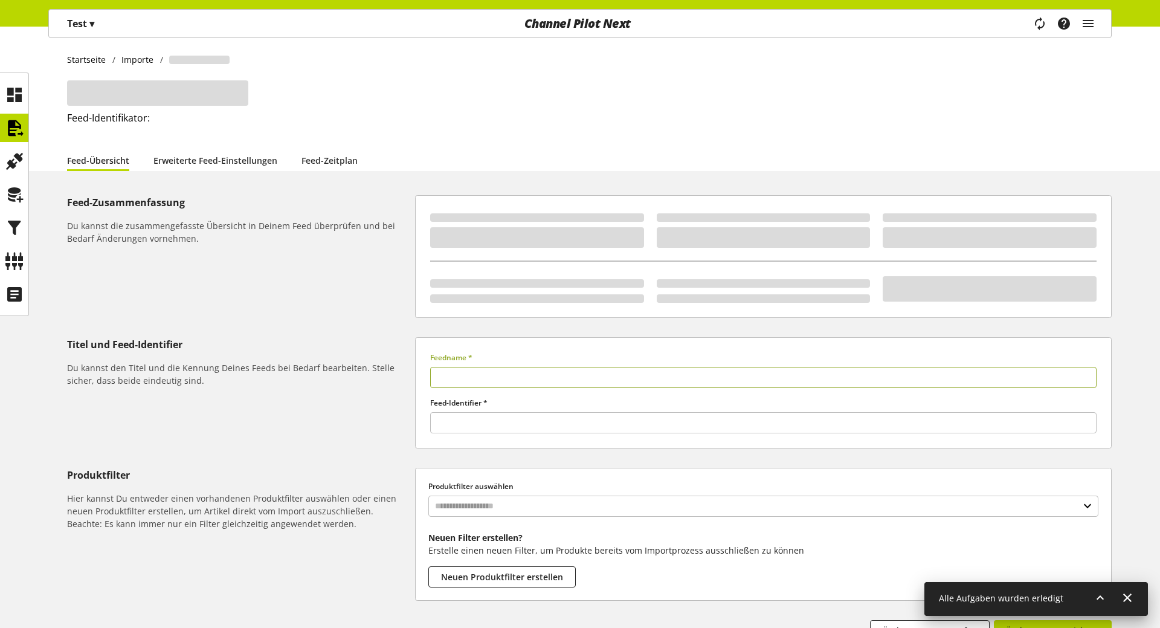
type input "********"
type input "******"
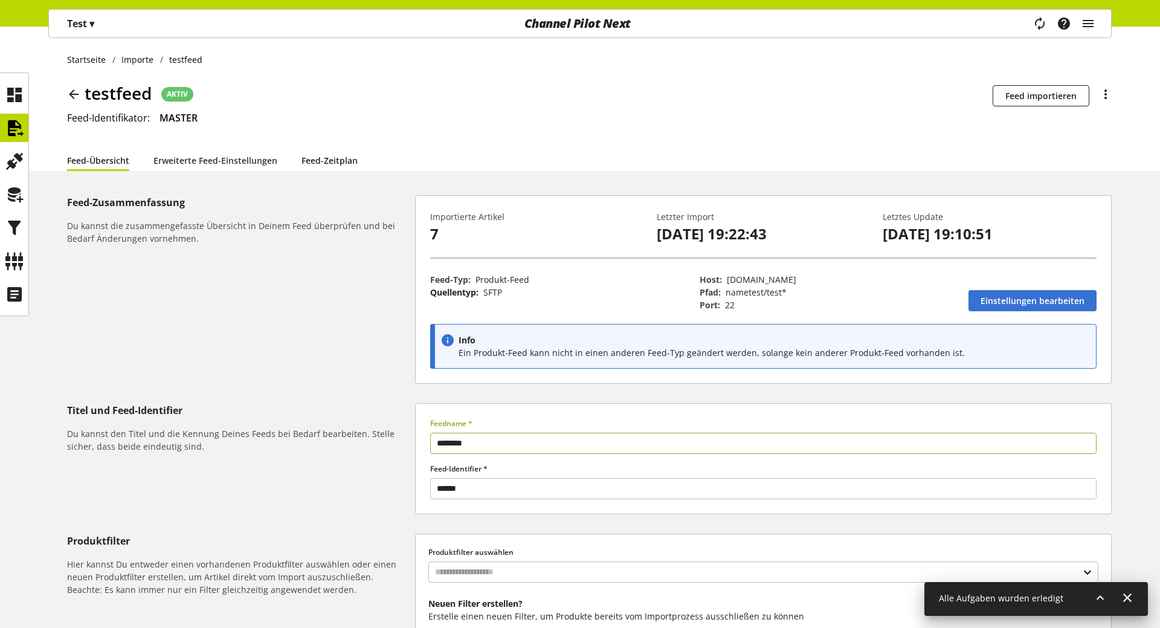
click at [327, 161] on link "Feed-Zeitplan" at bounding box center [330, 160] width 56 height 22
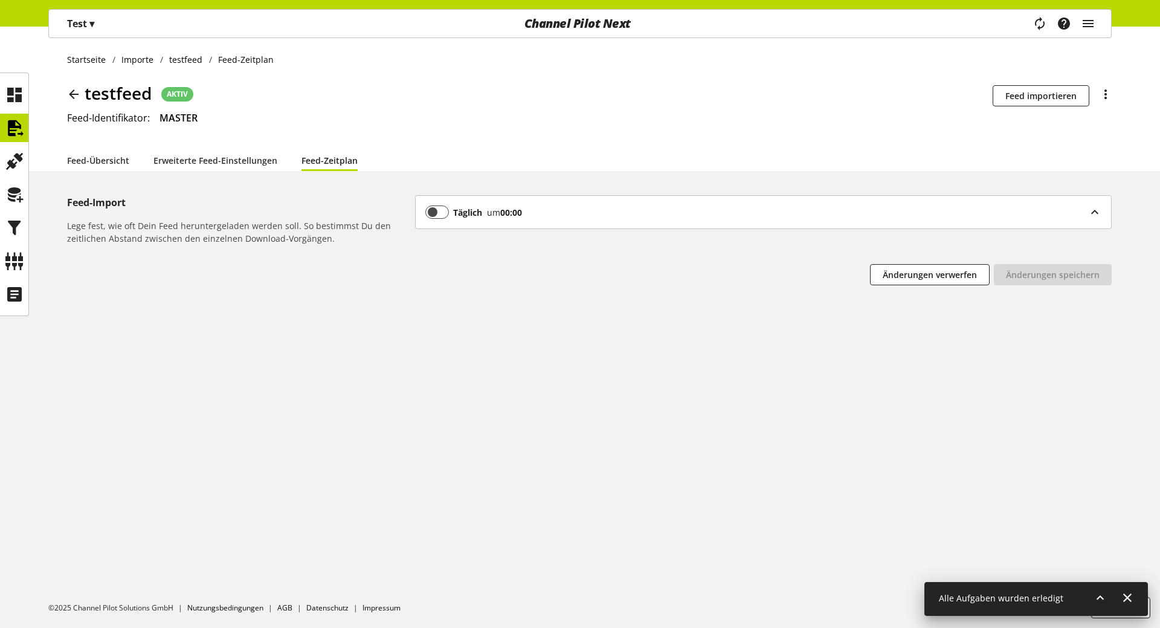
click at [493, 212] on div "um 00:00" at bounding box center [502, 212] width 40 height 13
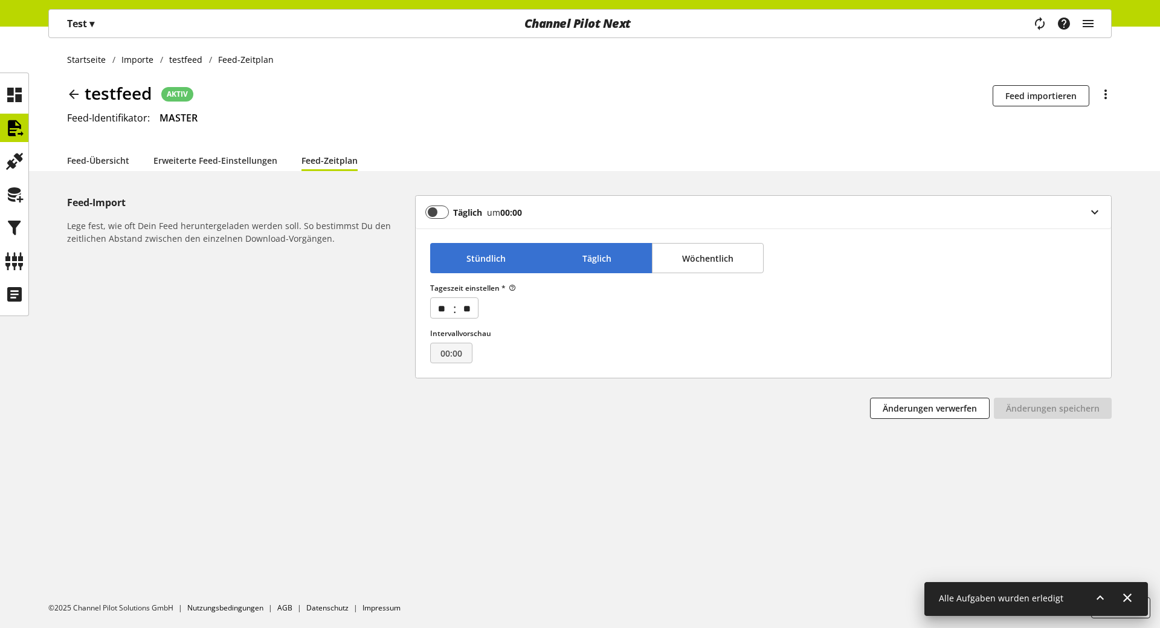
click at [497, 256] on span "Stündlich" at bounding box center [485, 258] width 39 height 13
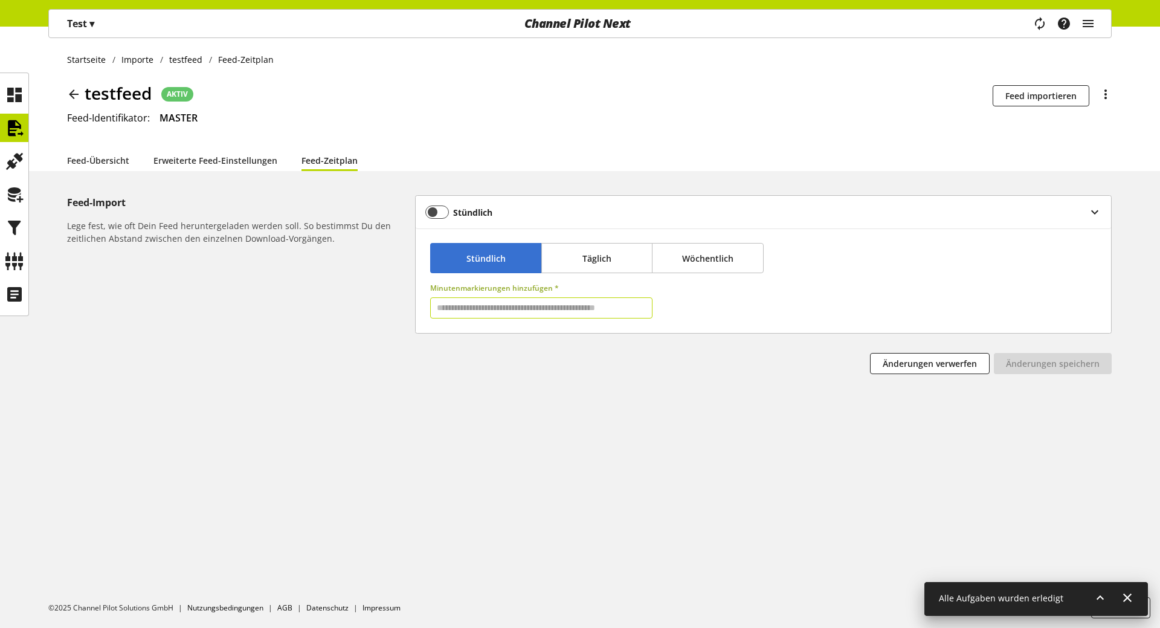
click at [511, 305] on input "text" at bounding box center [541, 307] width 222 height 21
click at [590, 255] on span "Täglich" at bounding box center [596, 258] width 29 height 13
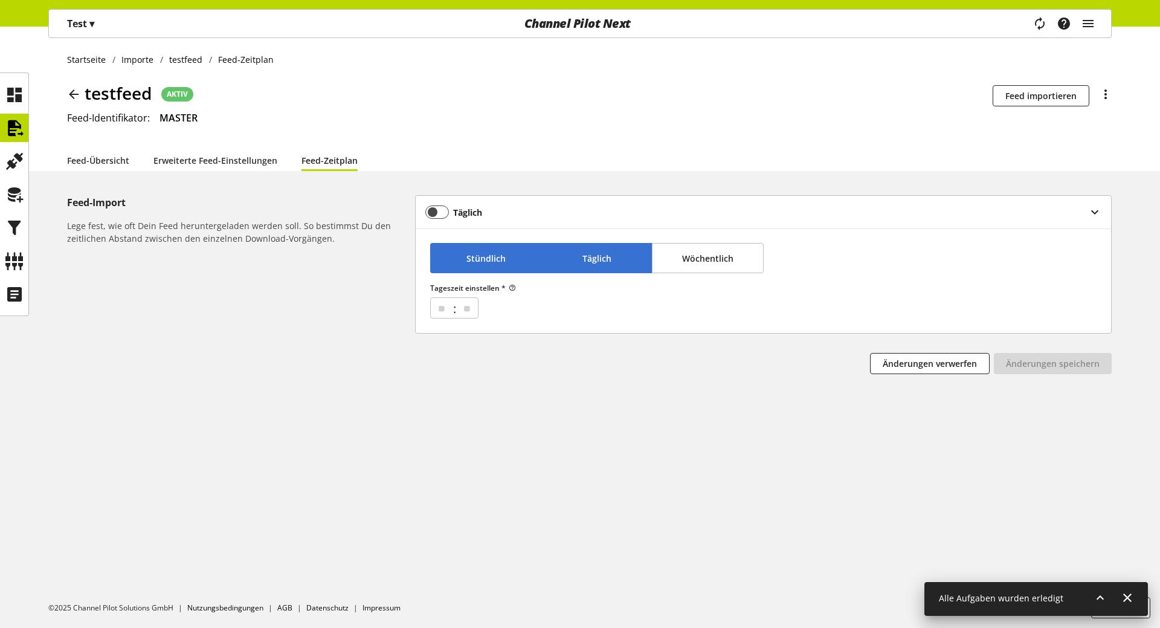
click at [484, 263] on span "Stündlich" at bounding box center [485, 258] width 39 height 13
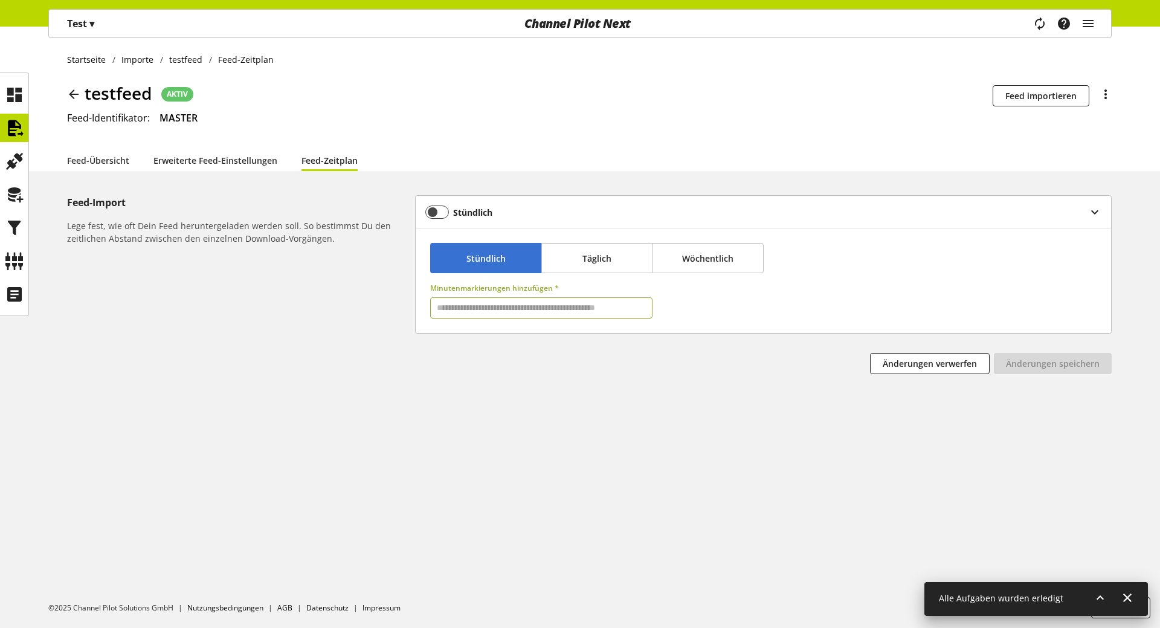
click at [481, 311] on input "text" at bounding box center [541, 307] width 222 height 21
type input "**"
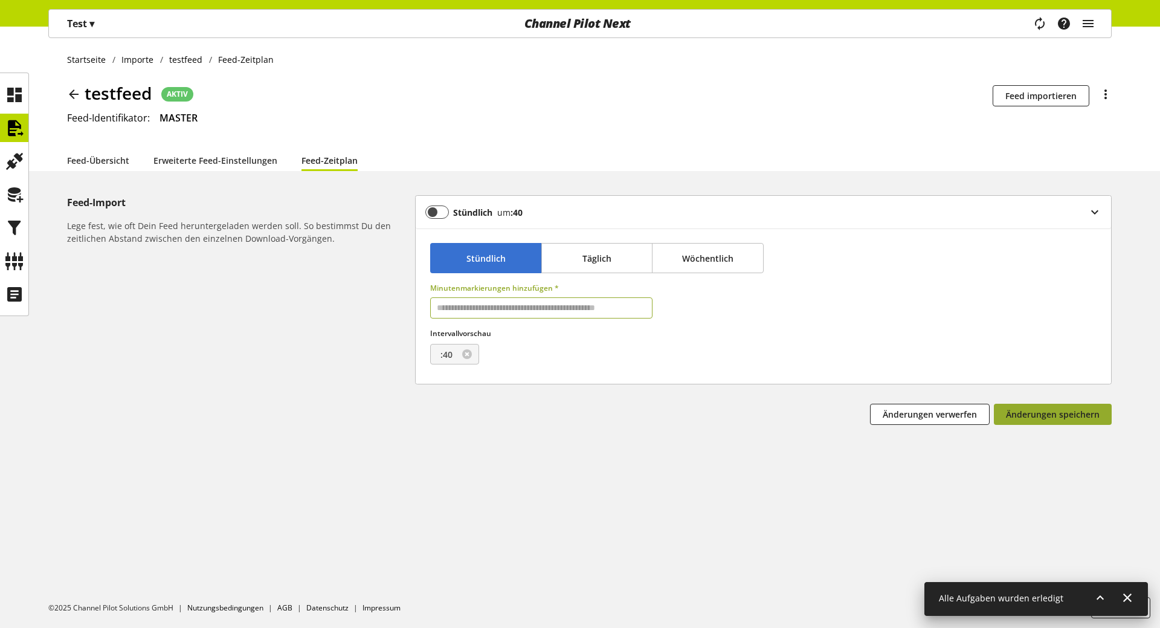
click at [1054, 415] on span "Änderungen speichern" at bounding box center [1053, 414] width 94 height 13
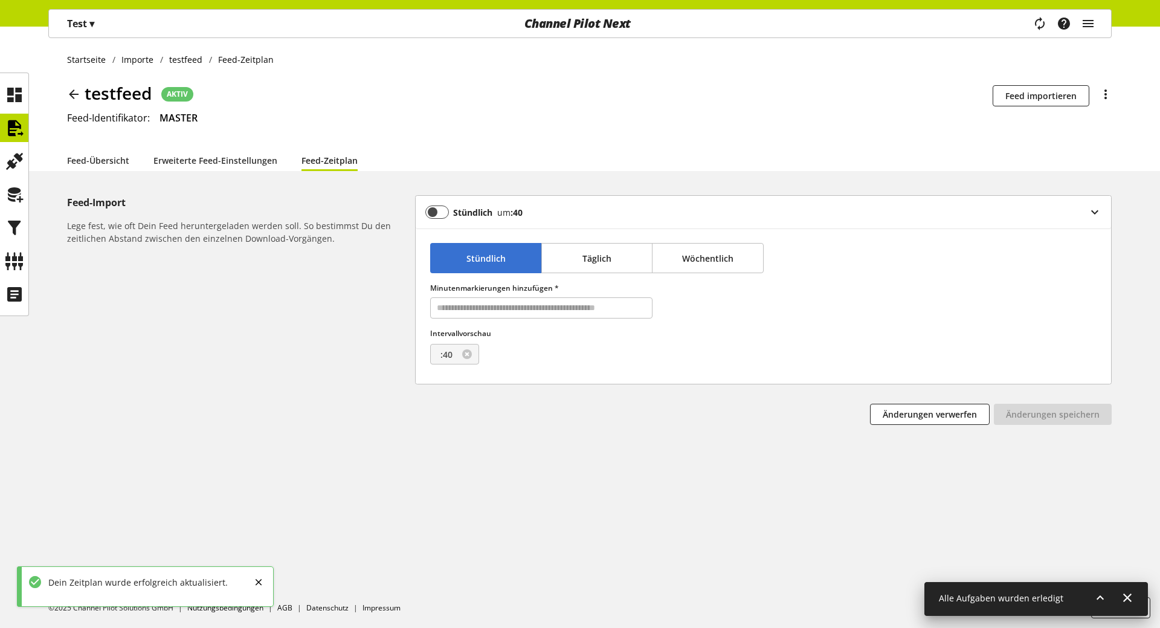
click at [84, 23] on p "Test ▾" at bounding box center [80, 23] width 27 height 15
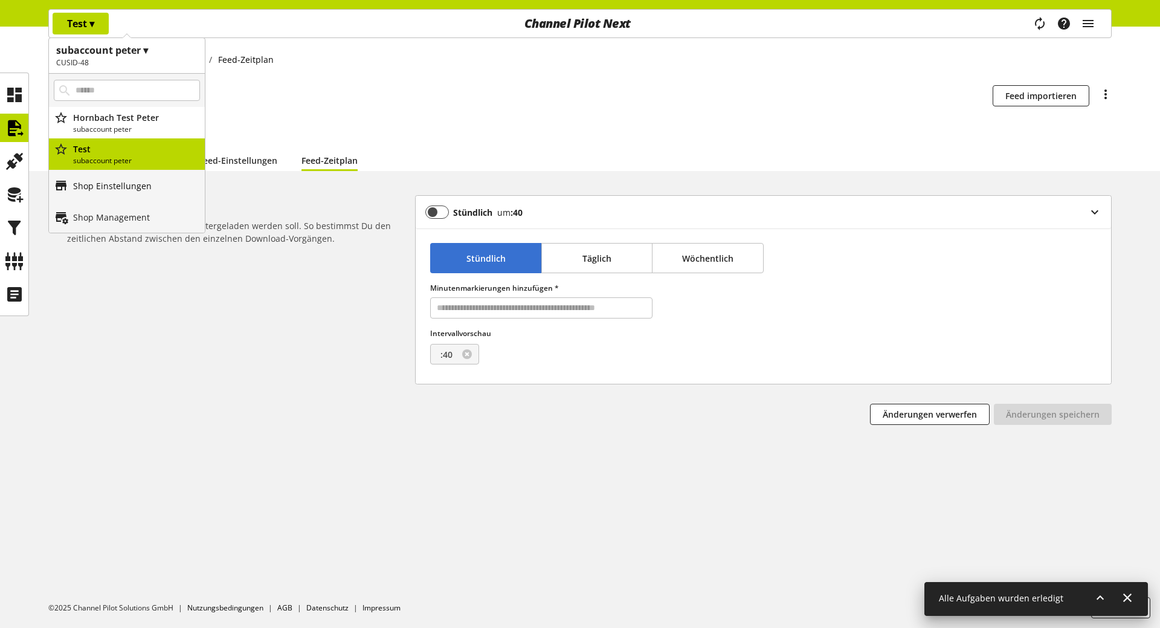
click at [95, 188] on p "Shop Einstellungen" at bounding box center [112, 185] width 79 height 13
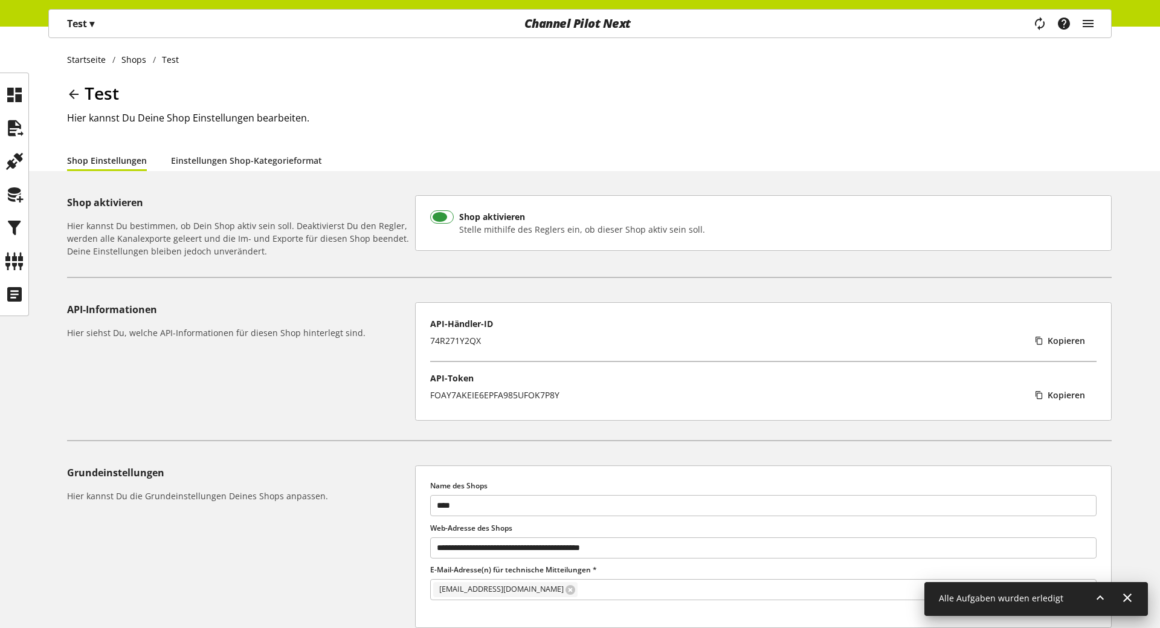
click at [445, 211] on span at bounding box center [442, 216] width 24 height 13
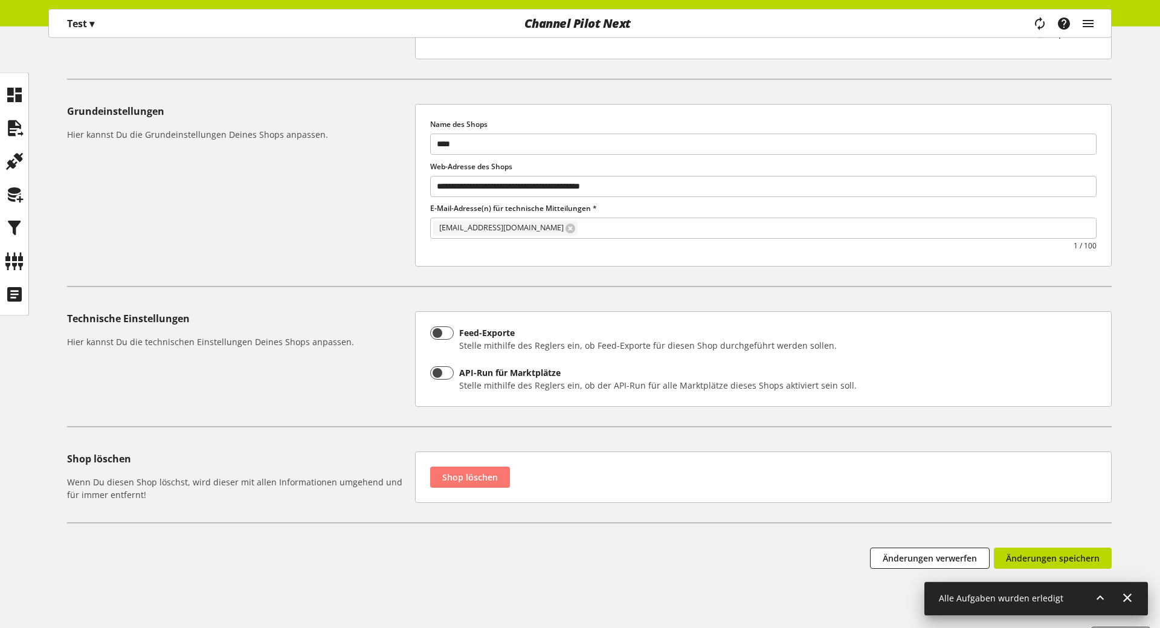
scroll to position [391, 0]
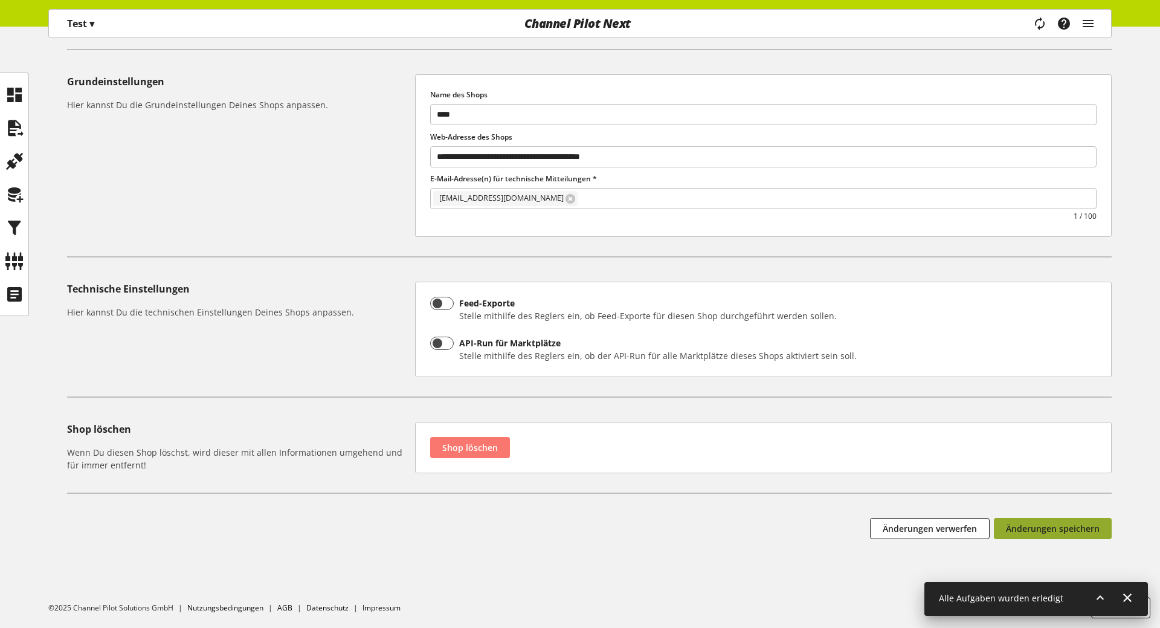
click at [1059, 525] on span "Änderungen speichern" at bounding box center [1053, 528] width 94 height 13
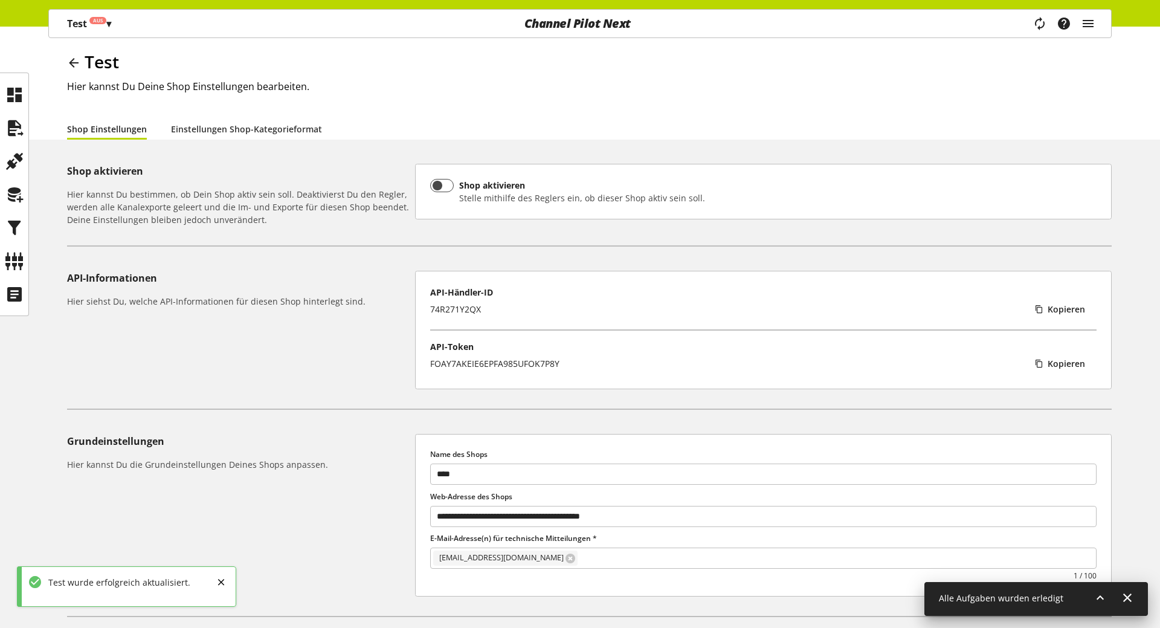
scroll to position [0, 0]
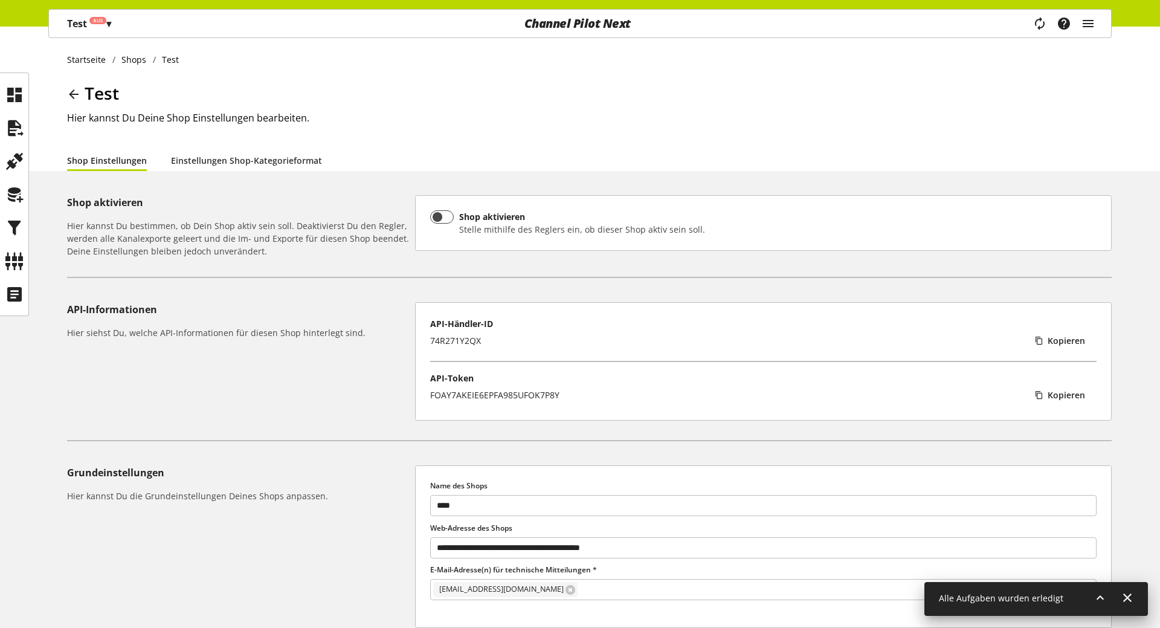
click at [76, 28] on p "Test Aus ▾" at bounding box center [89, 23] width 44 height 15
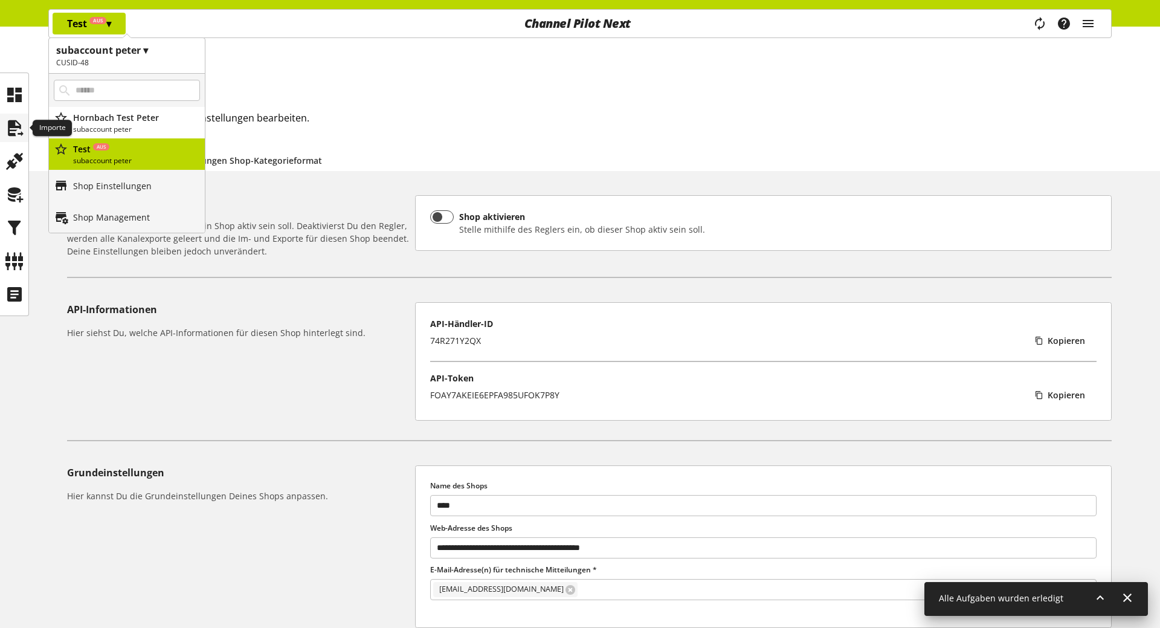
click at [15, 122] on icon at bounding box center [14, 128] width 19 height 24
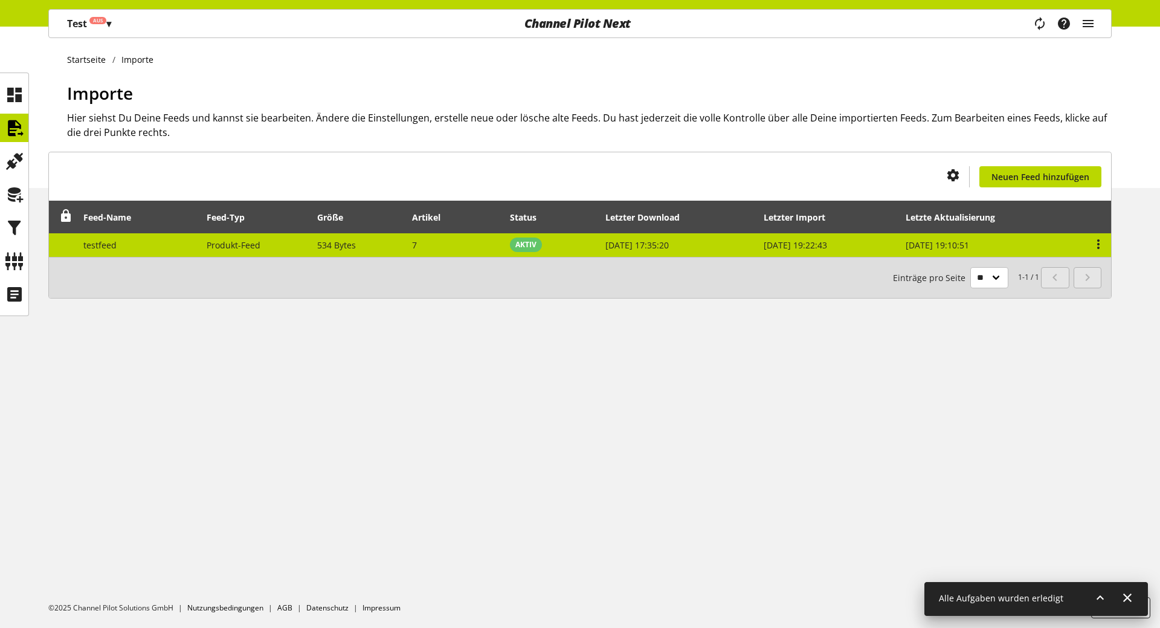
click at [401, 254] on td "534 Bytes" at bounding box center [358, 245] width 95 height 24
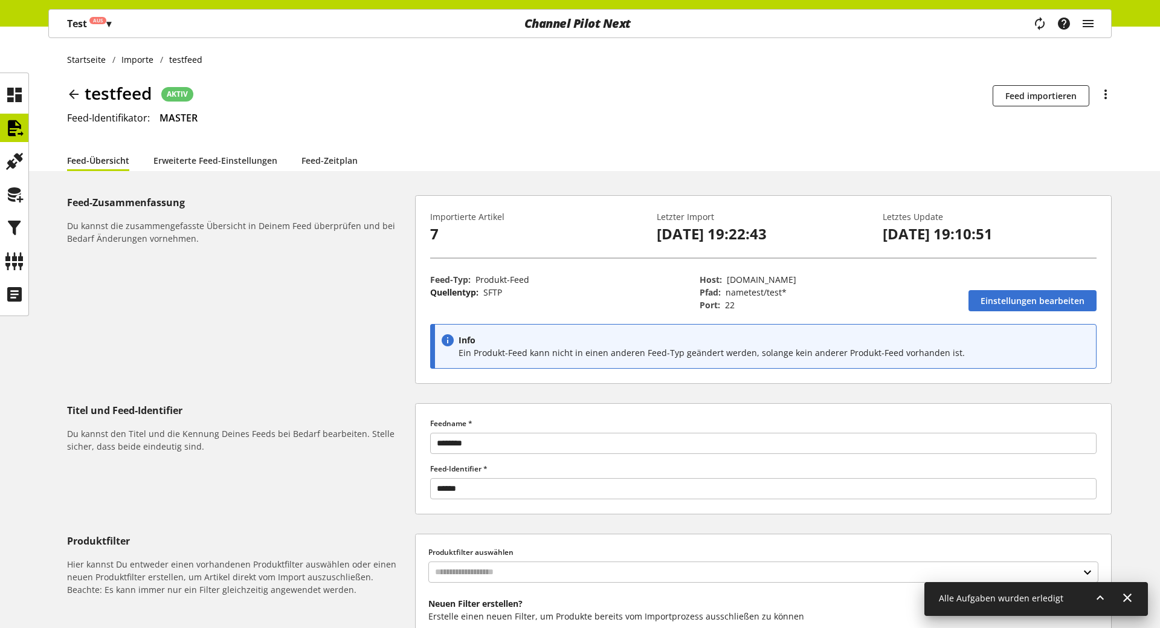
click at [628, 102] on div "testfeed AKTIV Die Planbarkeit ist für diesen Feed ist deaktiviert Feed importi…" at bounding box center [589, 95] width 1045 height 30
click at [11, 123] on icon at bounding box center [14, 128] width 19 height 24
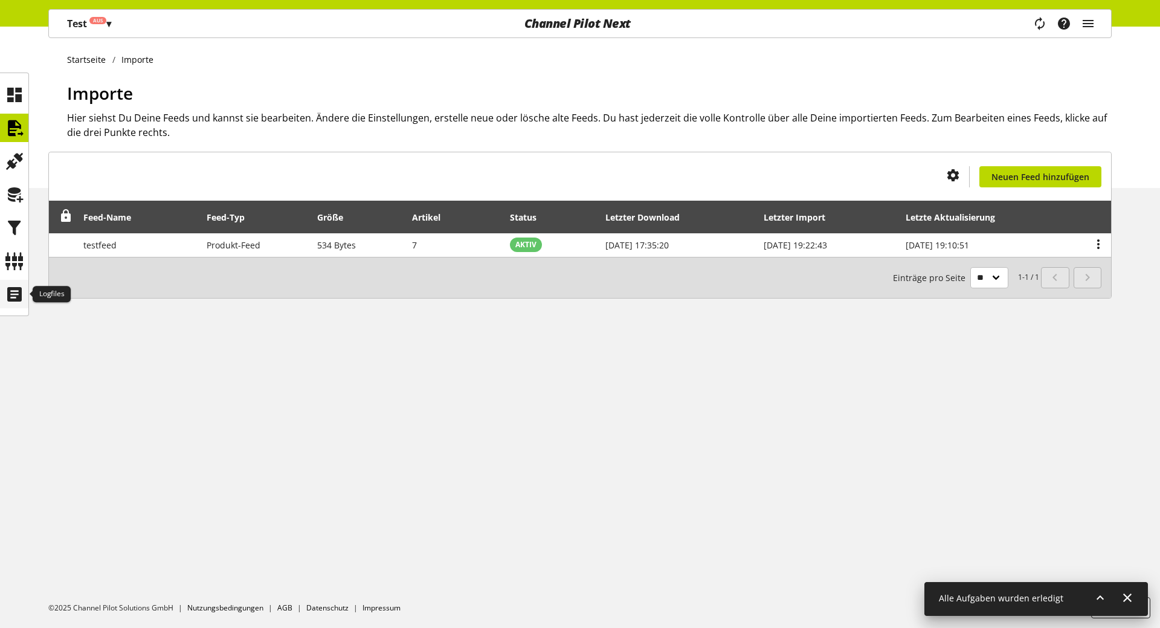
click at [8, 298] on icon at bounding box center [14, 294] width 19 height 24
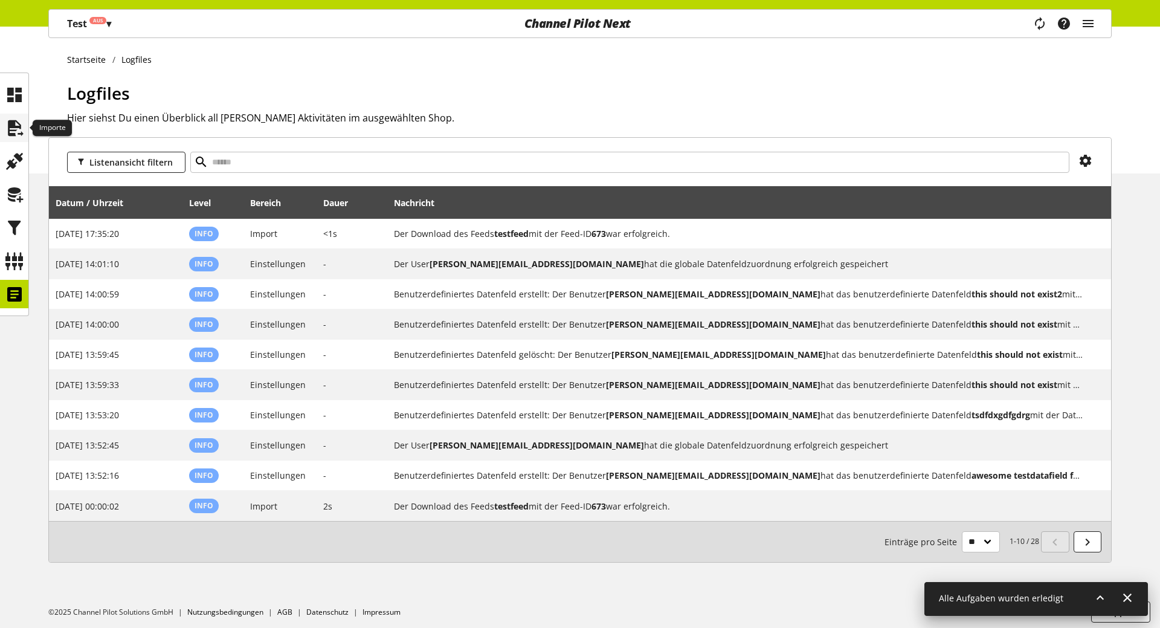
click at [21, 129] on icon at bounding box center [14, 128] width 19 height 24
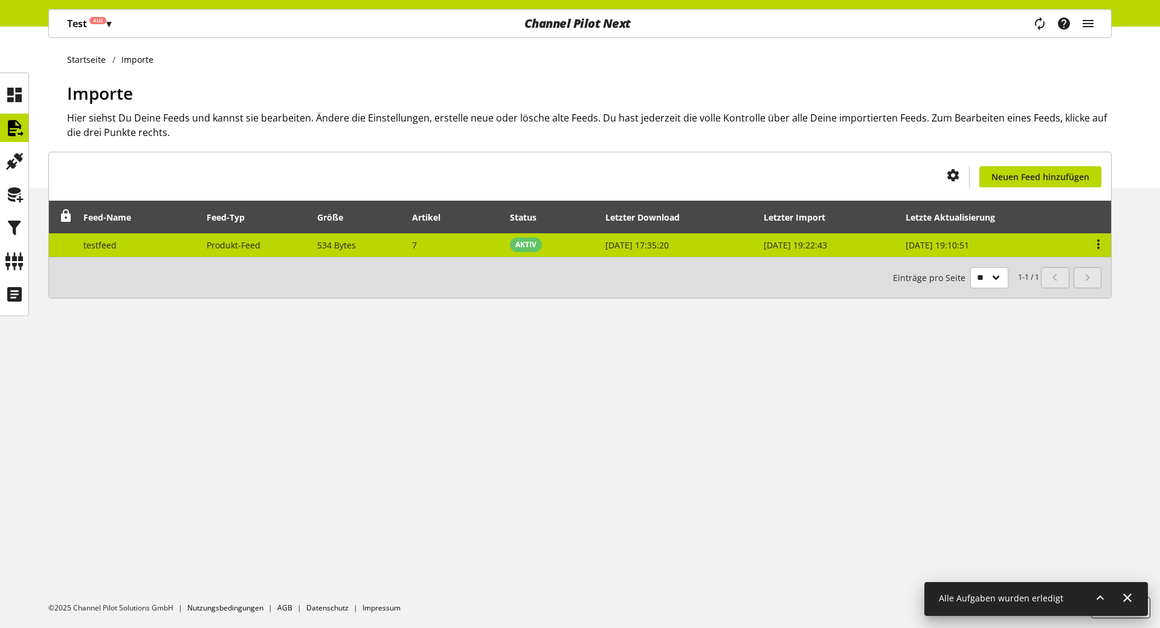
click at [424, 243] on td "7" at bounding box center [454, 245] width 98 height 24
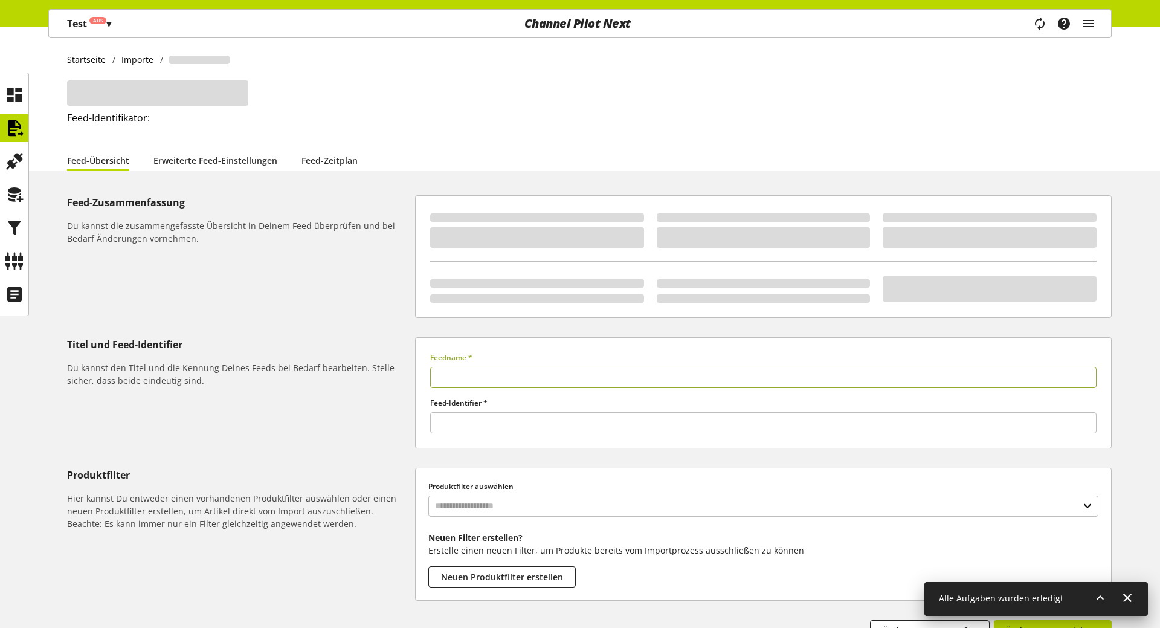
type input "********"
type input "******"
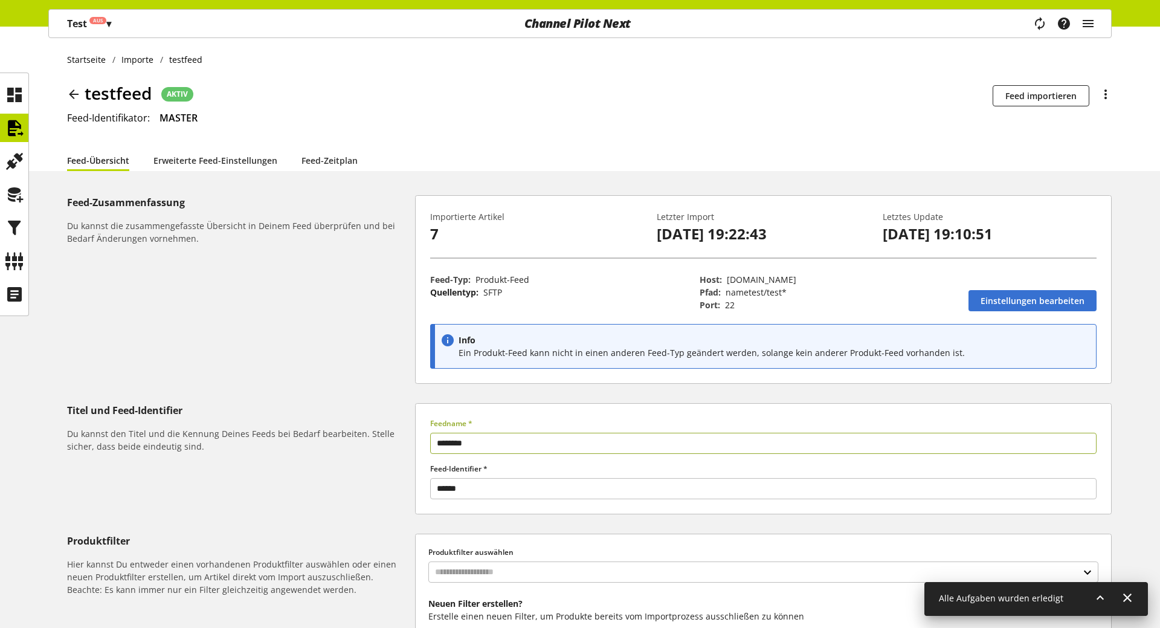
click at [502, 252] on div "Importierte Artikel 7 Letzter Import [DATE] 19:22:43 Letztes Update [DATE] 19:1…" at bounding box center [763, 289] width 697 height 189
click at [15, 95] on icon at bounding box center [14, 95] width 19 height 24
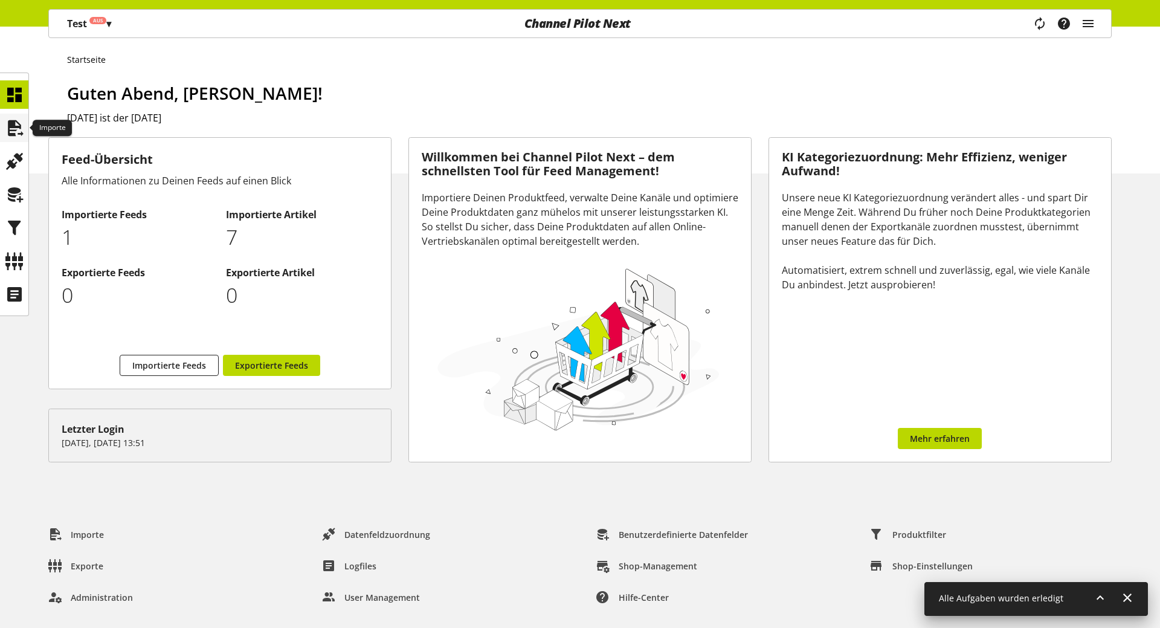
click at [11, 129] on icon at bounding box center [14, 128] width 19 height 24
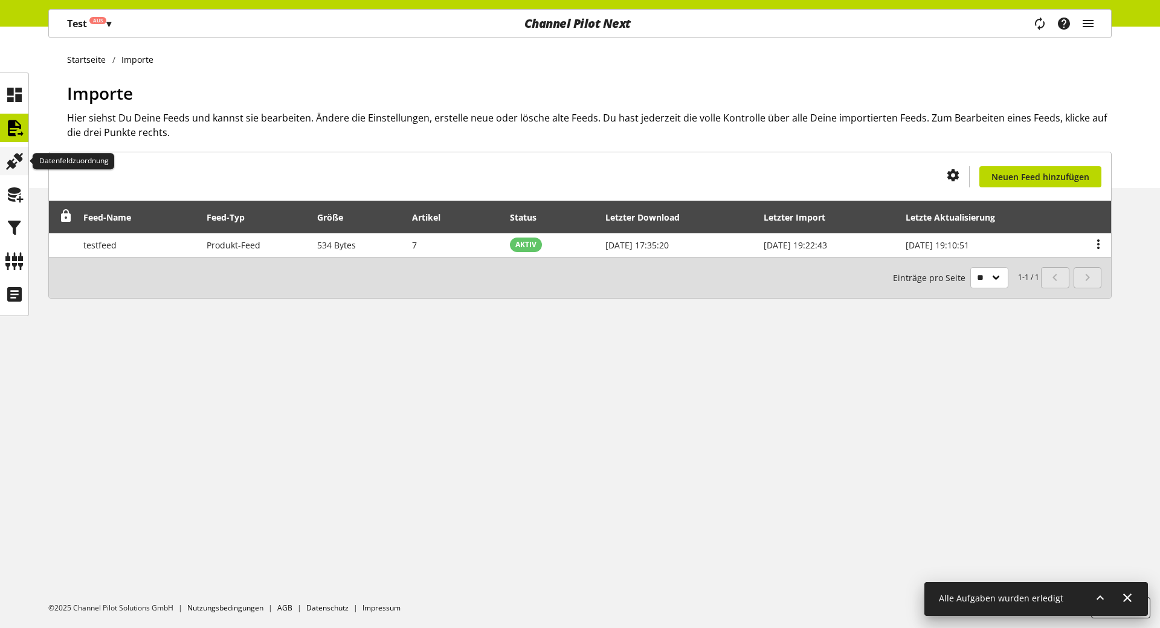
click at [13, 171] on icon at bounding box center [14, 161] width 19 height 24
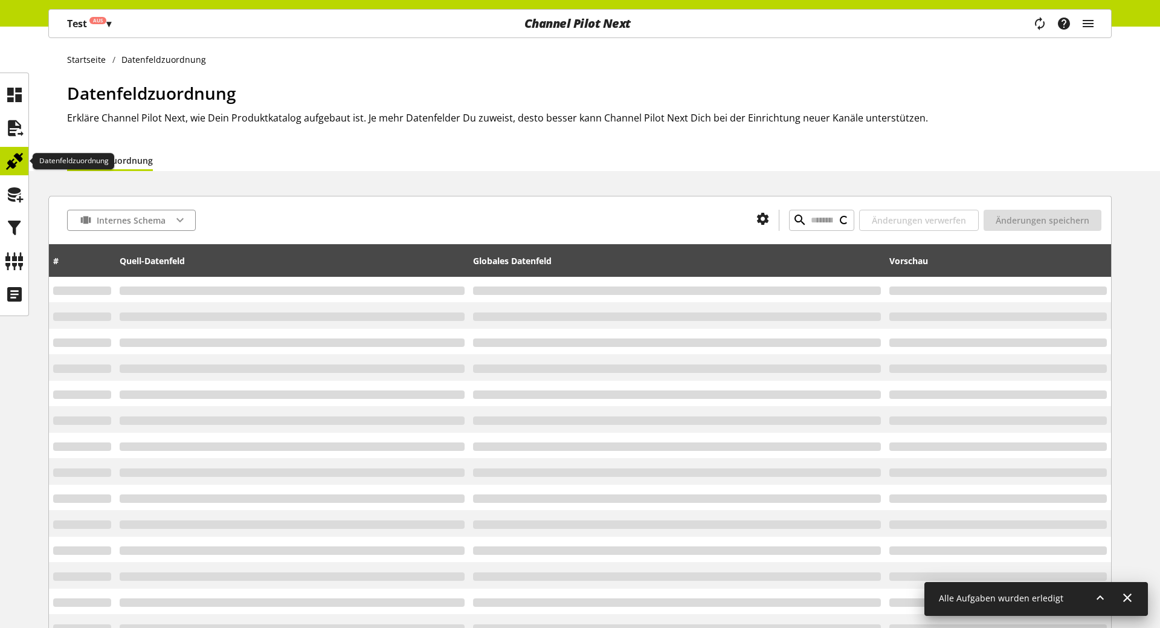
type input "*********"
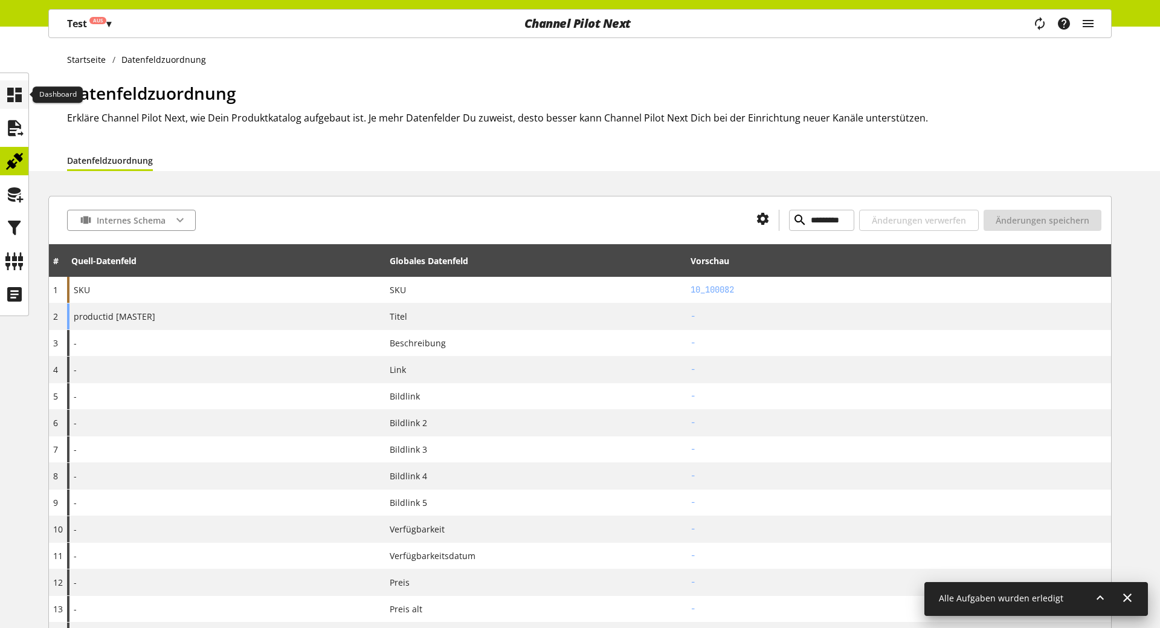
click at [18, 92] on icon at bounding box center [14, 95] width 19 height 24
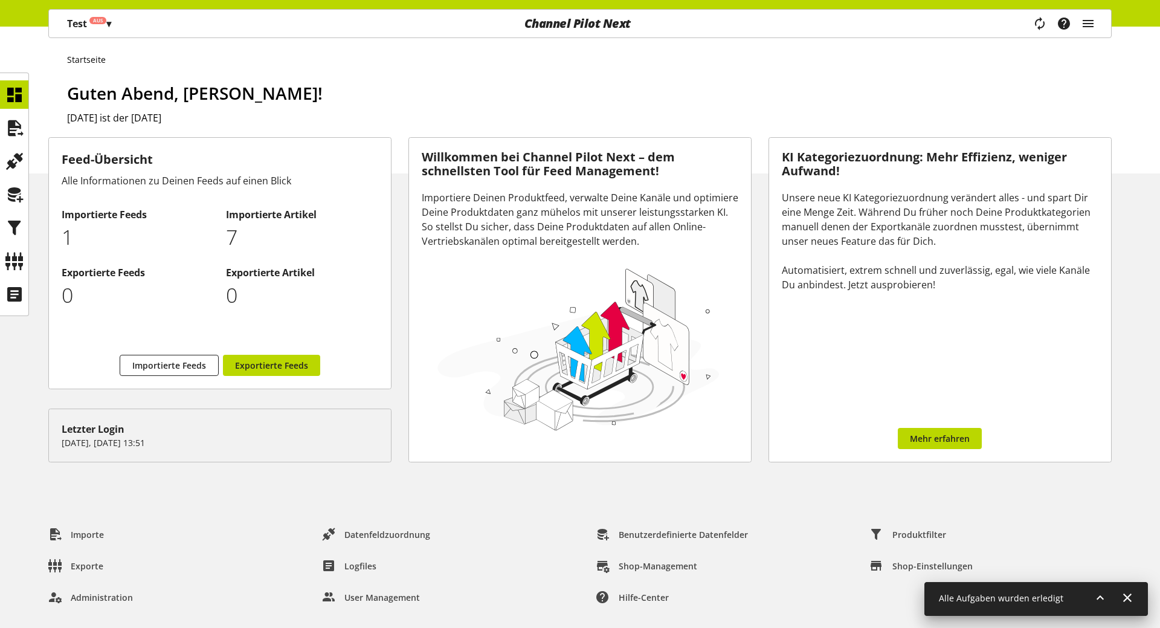
click at [1097, 590] on icon at bounding box center [1100, 598] width 15 height 22
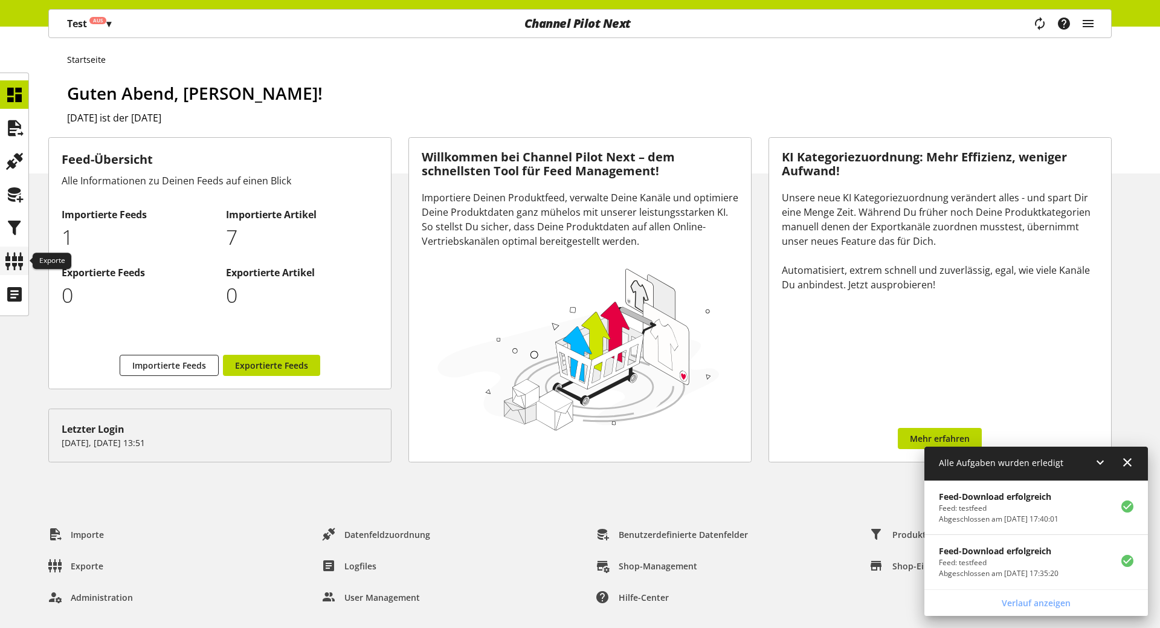
click at [19, 259] on icon at bounding box center [14, 261] width 19 height 24
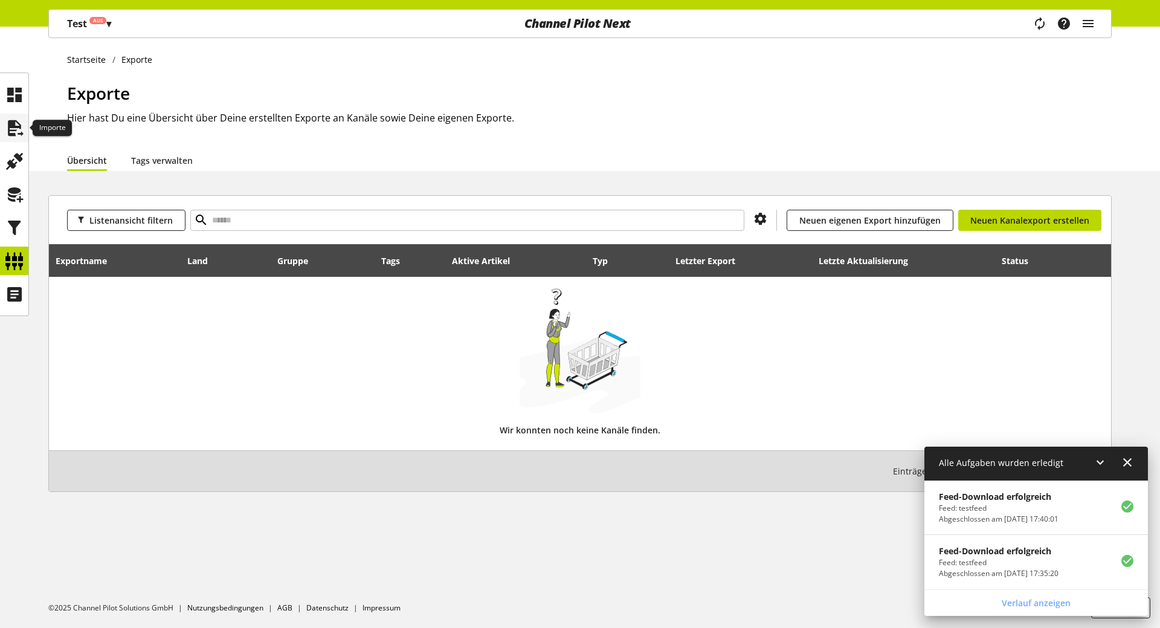
click at [8, 135] on icon at bounding box center [14, 128] width 19 height 24
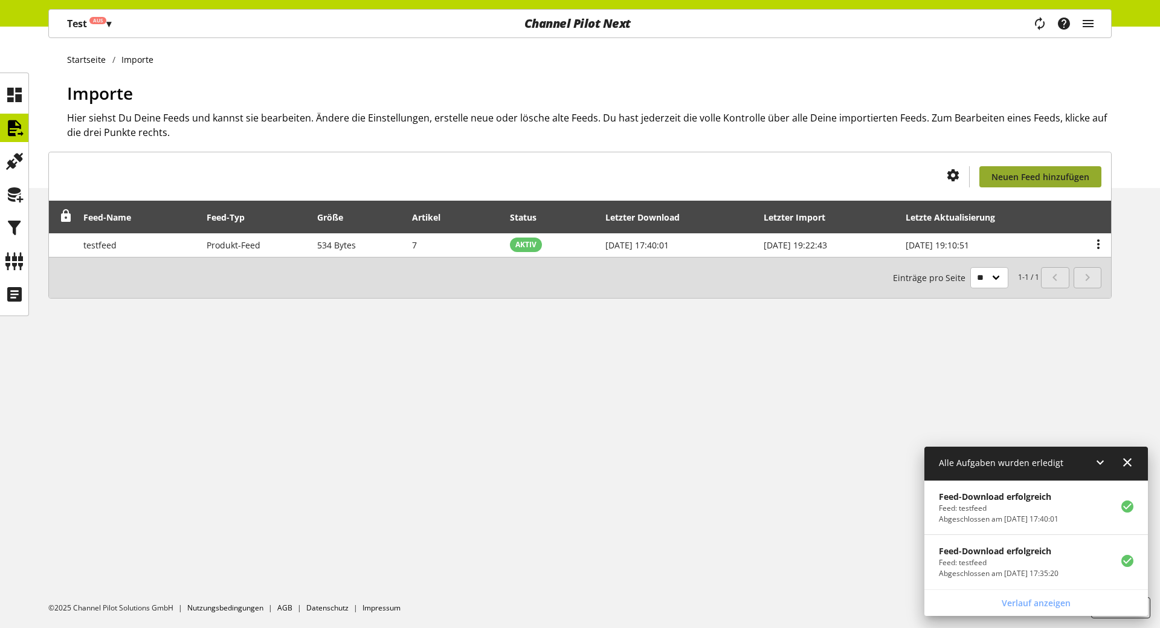
click at [1018, 170] on link "Neuen Feed hinzufügen" at bounding box center [1040, 176] width 122 height 21
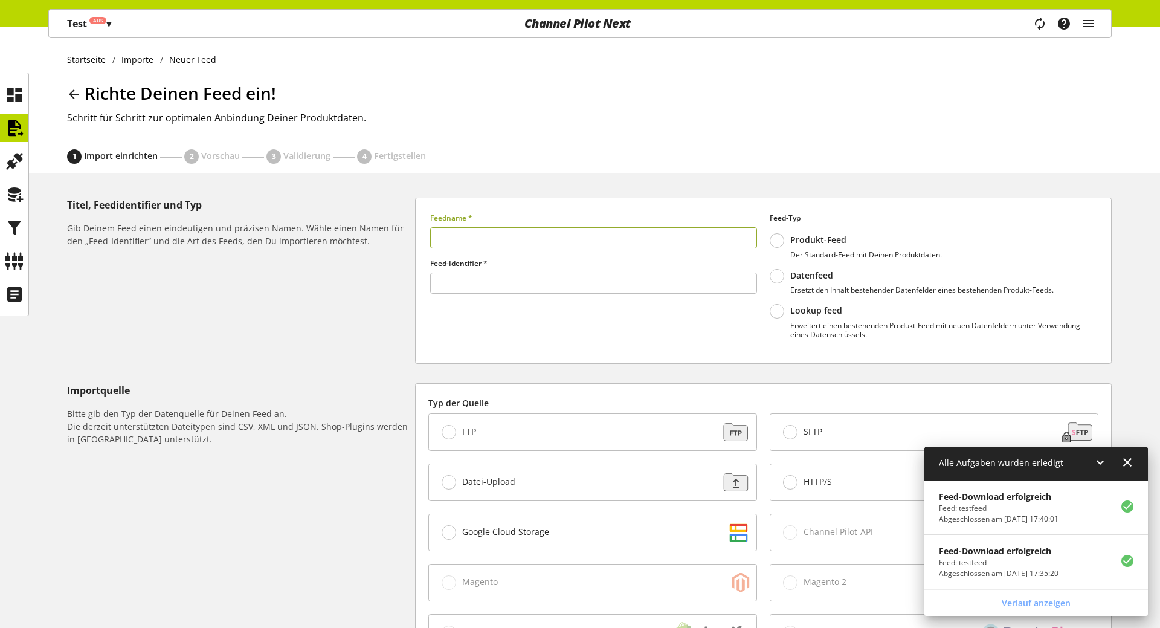
type input "******"
click at [7, 135] on icon at bounding box center [14, 128] width 19 height 24
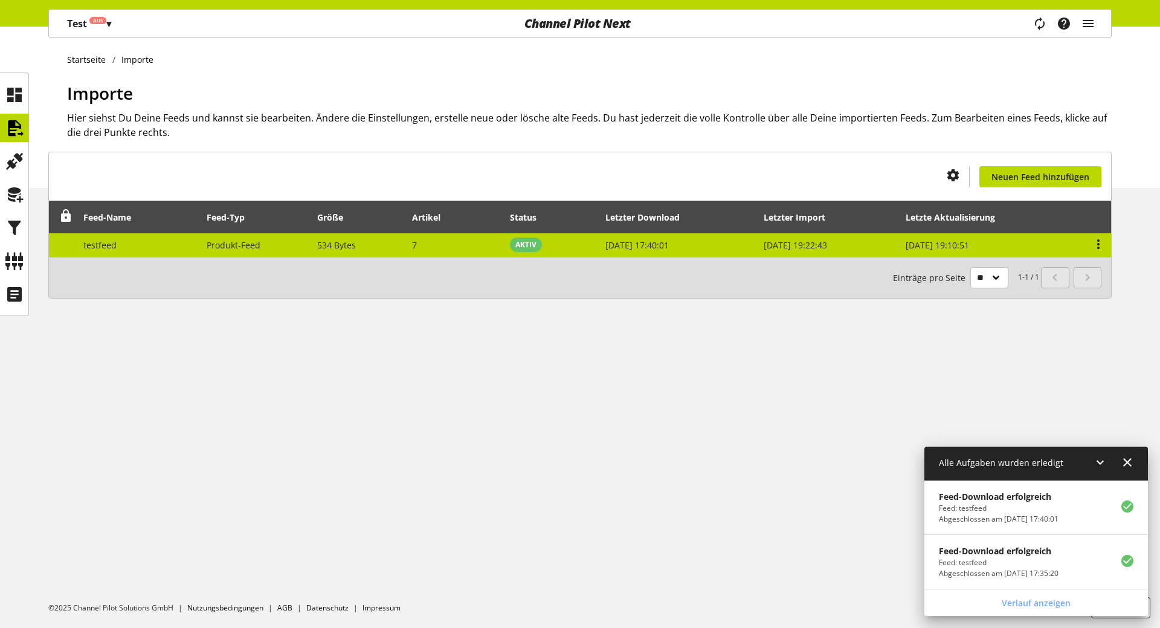
click at [697, 246] on td "27. Aug. 2025, 17:40:01" at bounding box center [678, 245] width 158 height 24
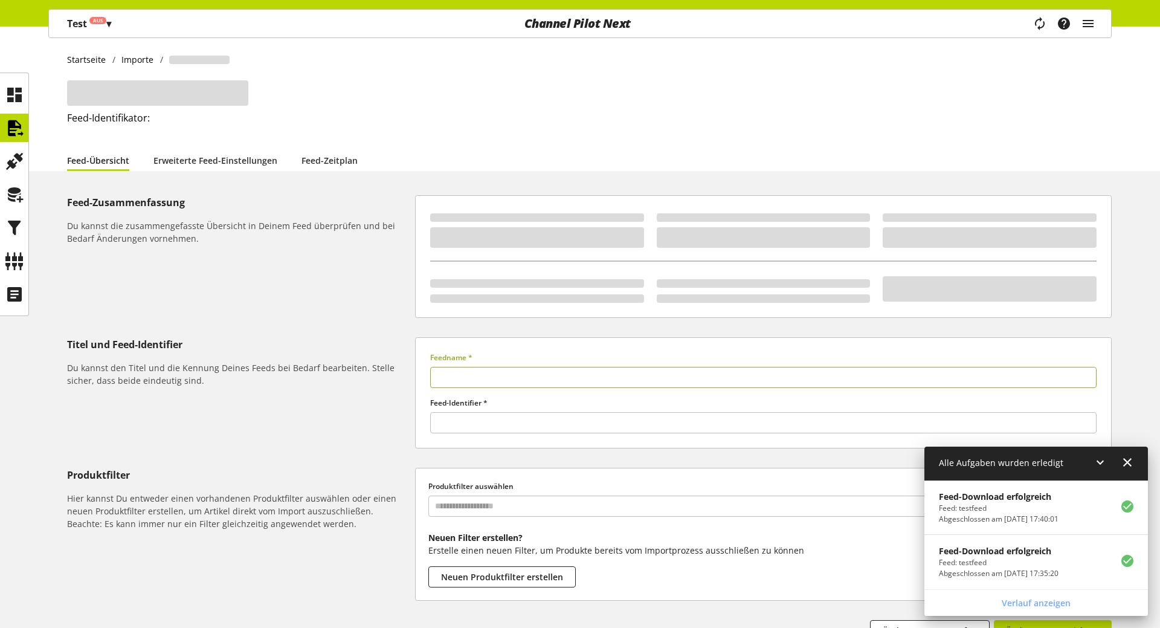
type input "********"
type input "******"
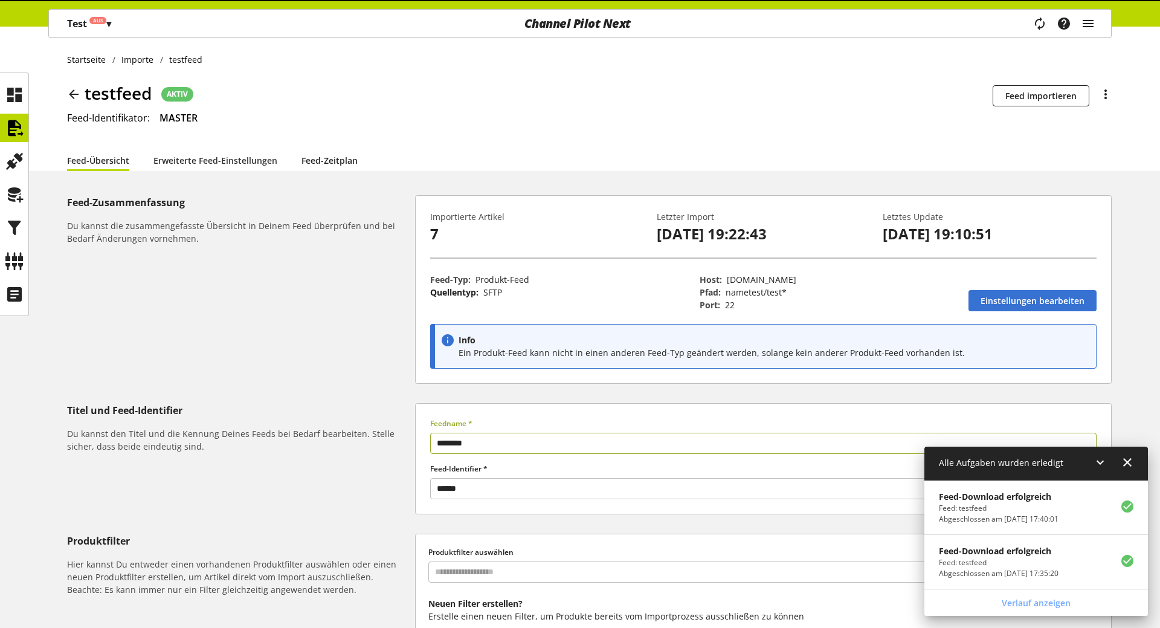
click at [337, 163] on link "Feed-Zeitplan" at bounding box center [330, 160] width 56 height 22
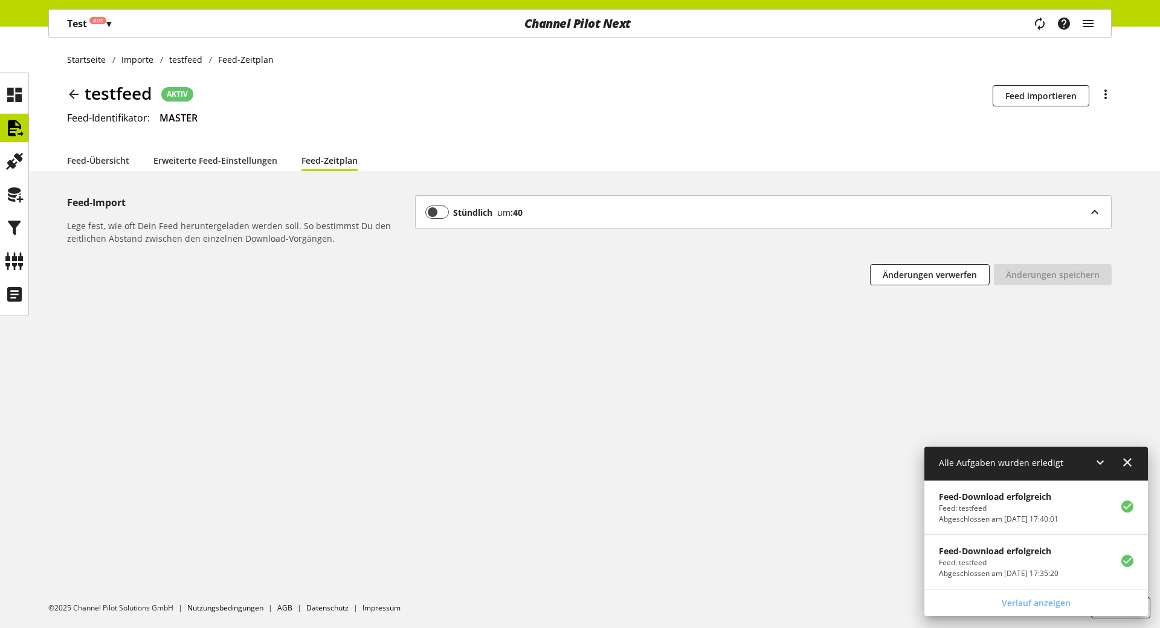
click at [636, 213] on div "Stündlich um :40" at bounding box center [756, 211] width 663 height 13
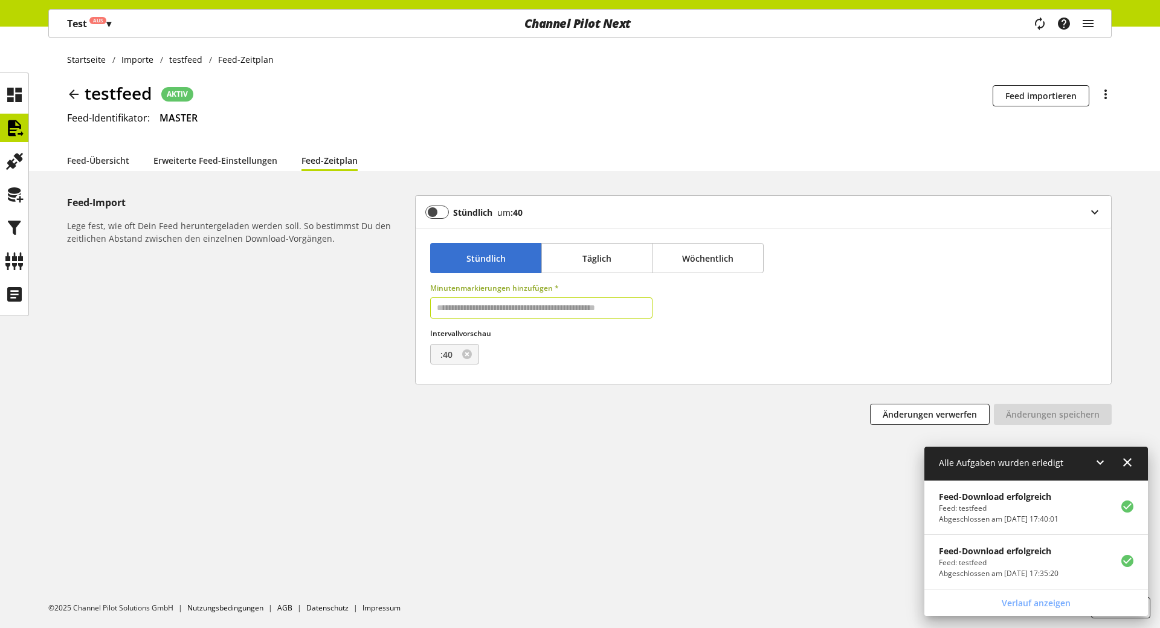
click at [518, 312] on input "text" at bounding box center [541, 307] width 222 height 21
type input "**"
click at [1079, 414] on span "Änderungen speichern" at bounding box center [1053, 414] width 94 height 13
click at [1099, 464] on icon at bounding box center [1100, 462] width 15 height 22
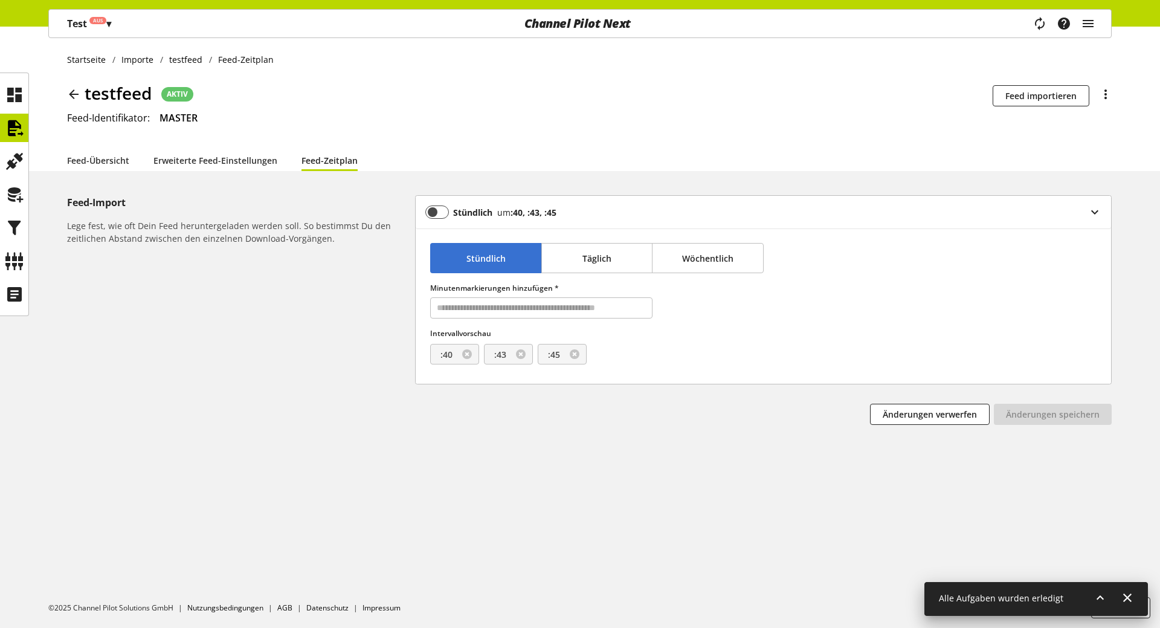
click at [329, 386] on div "Feed-Import Lege fest, wie oft Dein Feed heruntergeladen werden soll. So bestim…" at bounding box center [580, 334] width 1160 height 278
click at [259, 433] on div "Feed-Import Lege fest, wie oft Dein Feed heruntergeladen werden soll. So bestim…" at bounding box center [580, 334] width 1160 height 278
click at [1101, 603] on icon at bounding box center [1100, 598] width 15 height 22
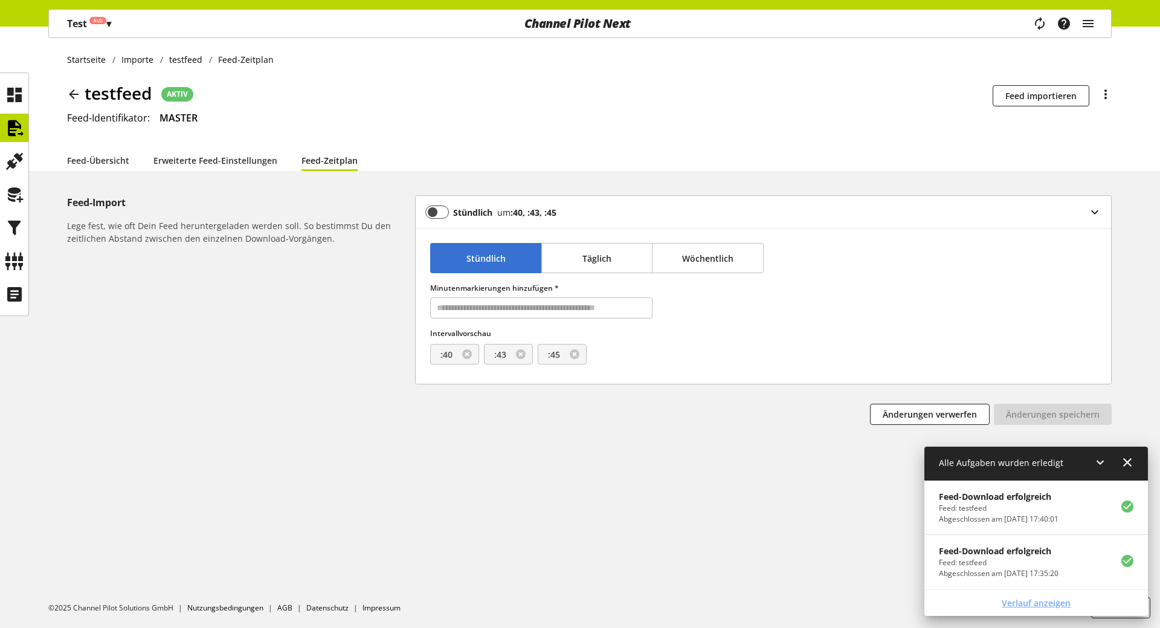
click at [1101, 602] on link "Verlauf anzeigen" at bounding box center [1036, 602] width 219 height 21
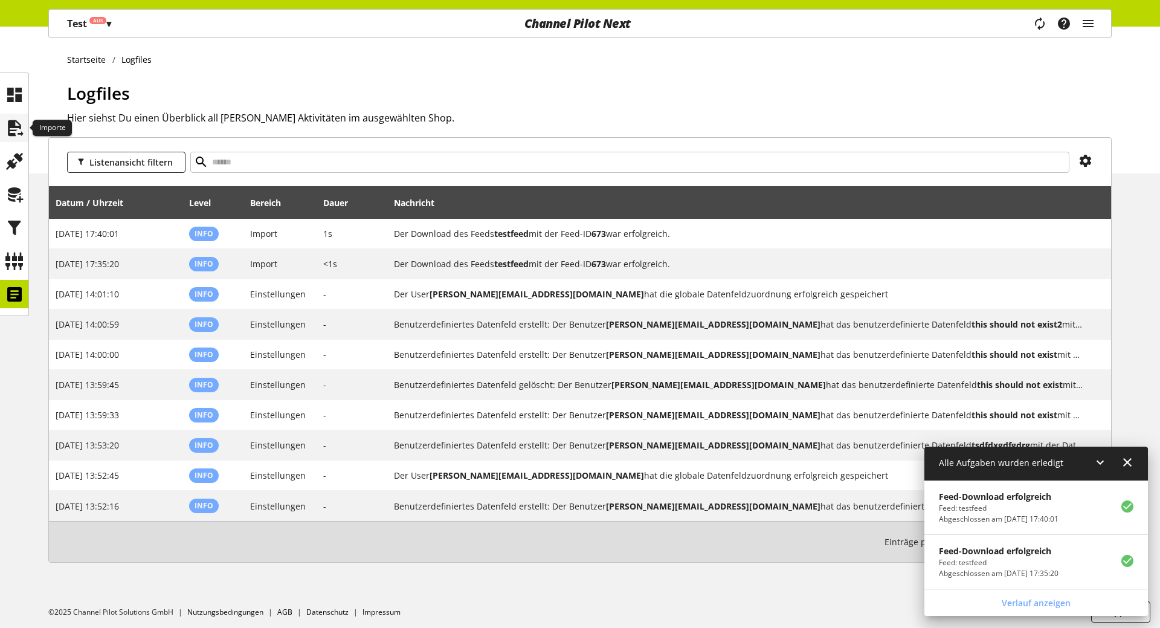
click at [8, 137] on icon at bounding box center [14, 128] width 19 height 24
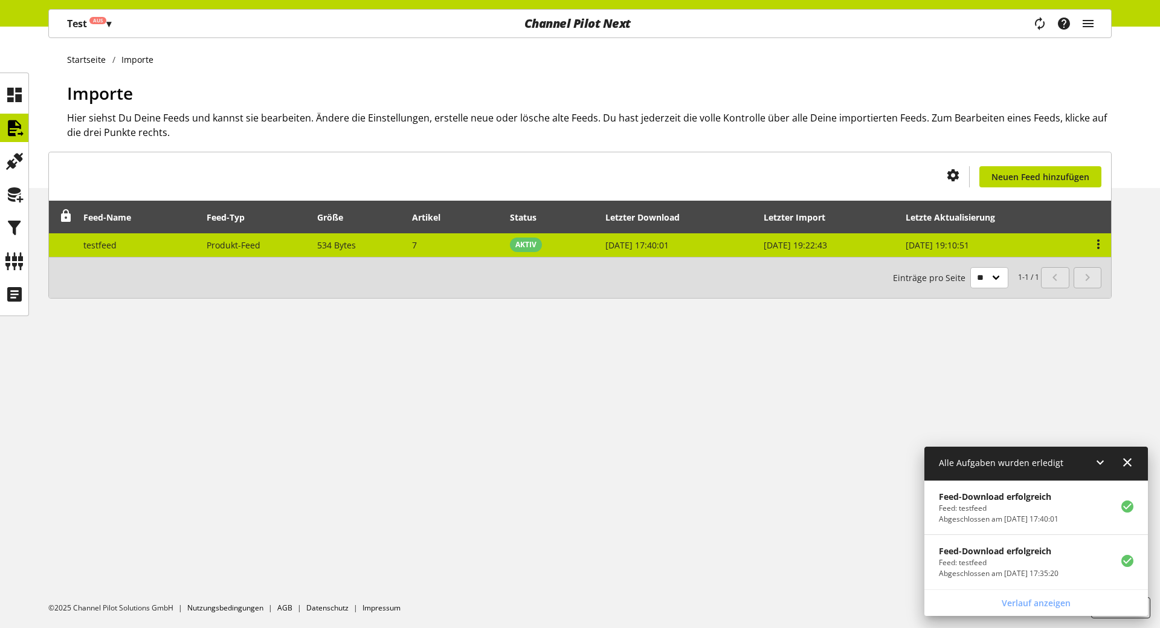
click at [247, 242] on span "Produkt-Feed" at bounding box center [234, 244] width 54 height 11
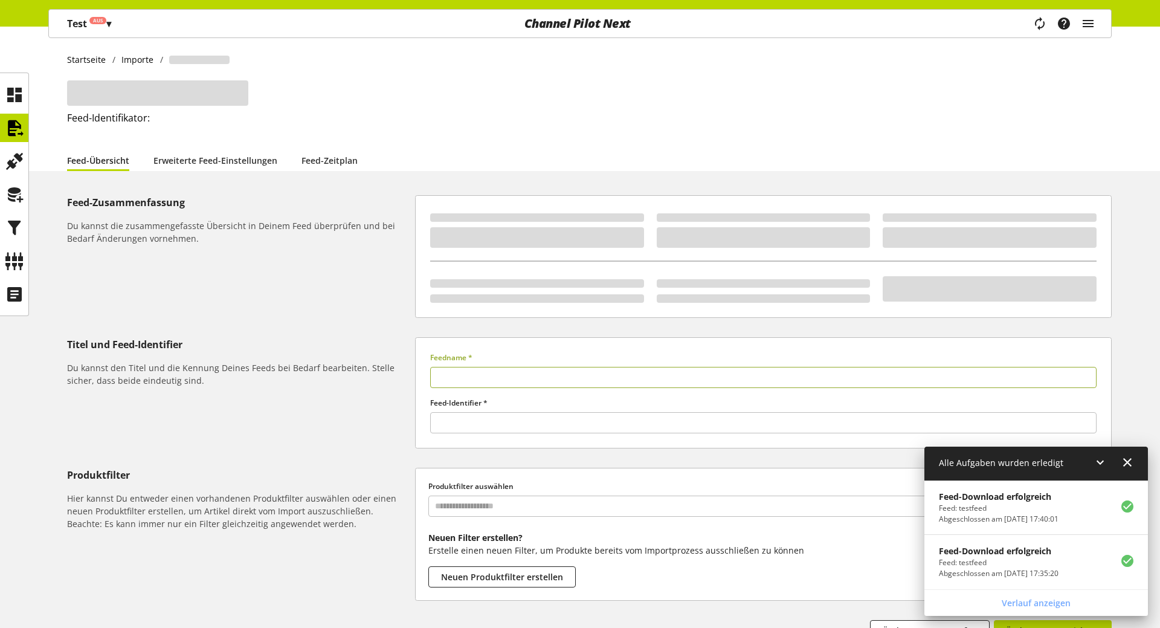
type input "********"
type input "******"
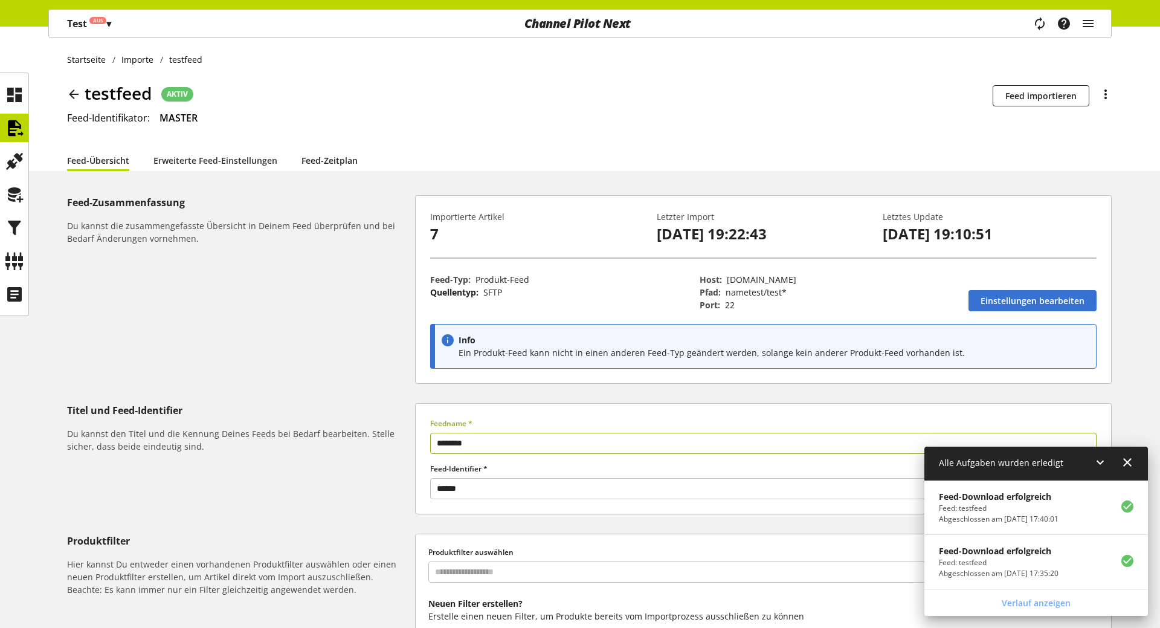
click at [318, 164] on link "Feed-Zeitplan" at bounding box center [330, 160] width 56 height 22
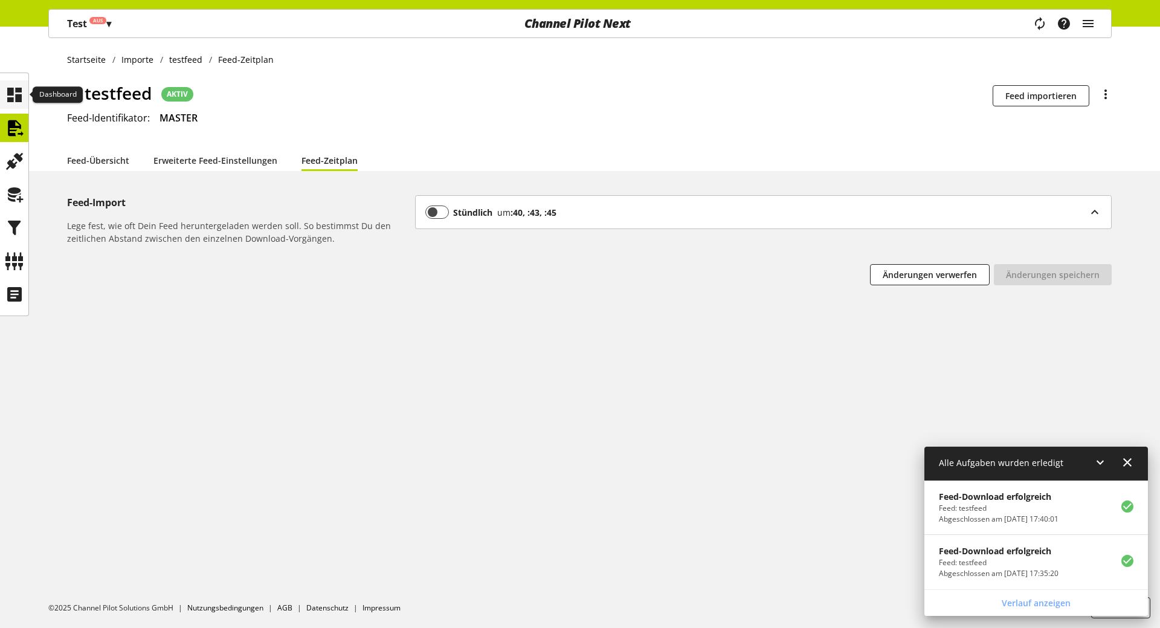
click at [11, 101] on icon at bounding box center [14, 95] width 19 height 24
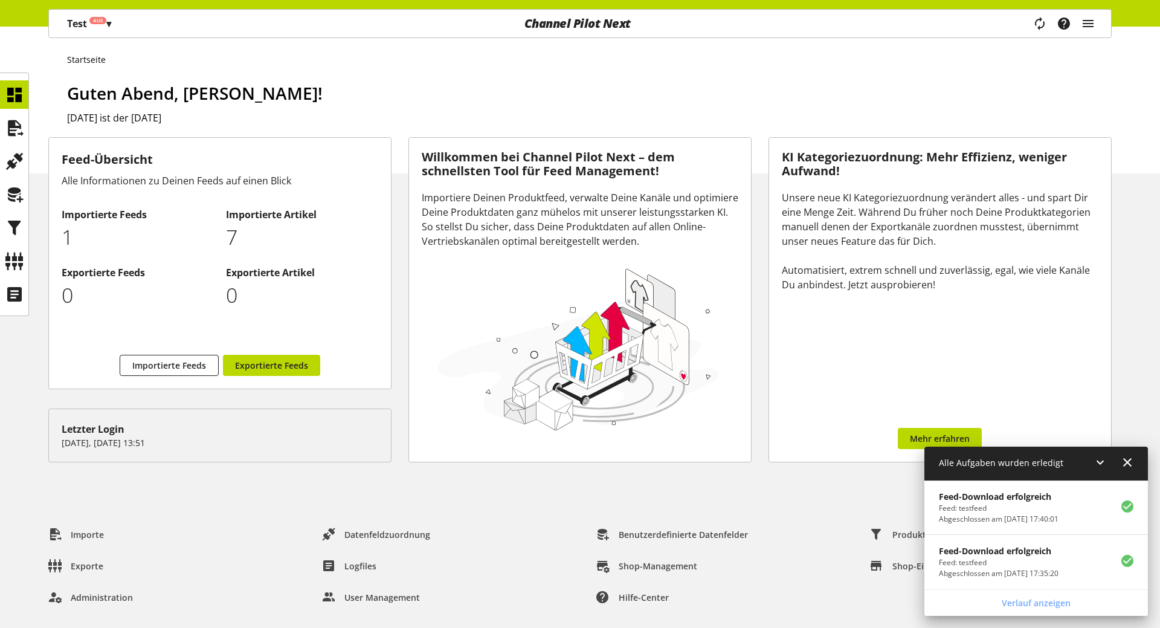
click at [26, 101] on div at bounding box center [14, 94] width 28 height 28
click at [21, 98] on icon at bounding box center [14, 95] width 19 height 24
click at [19, 120] on icon at bounding box center [14, 128] width 19 height 24
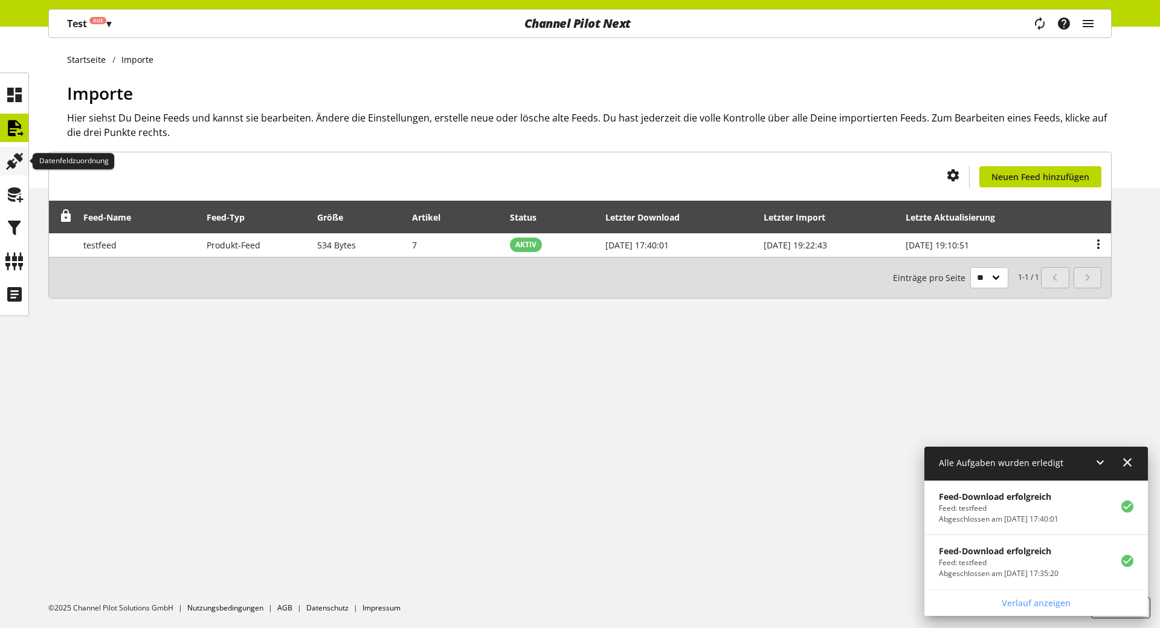
click at [22, 159] on icon at bounding box center [14, 161] width 19 height 24
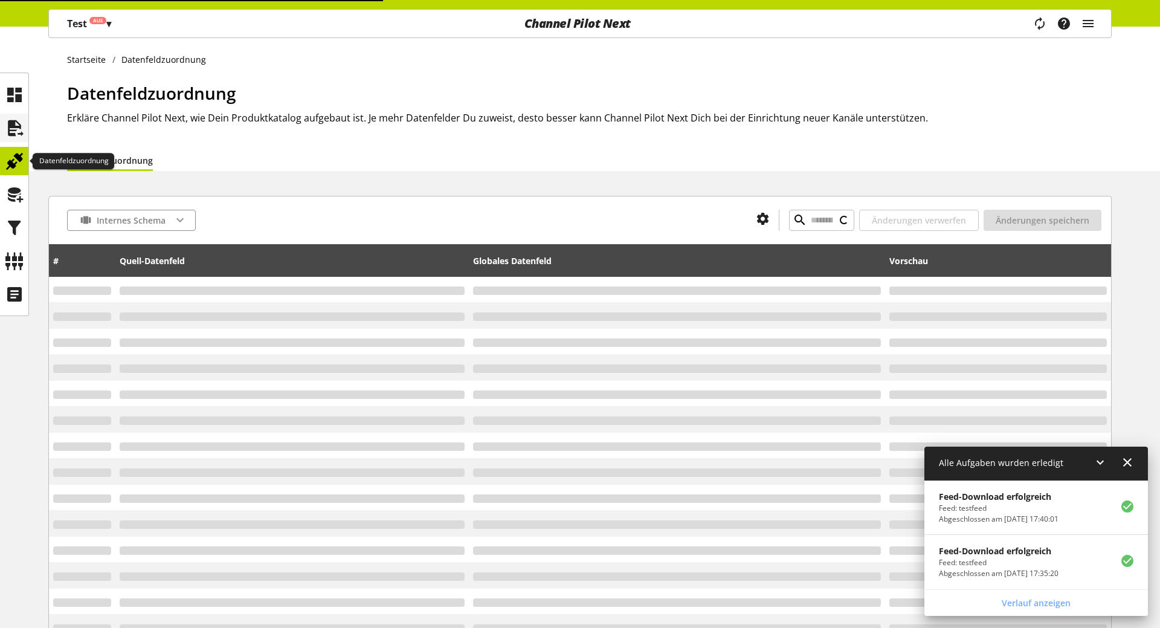
type input "**********"
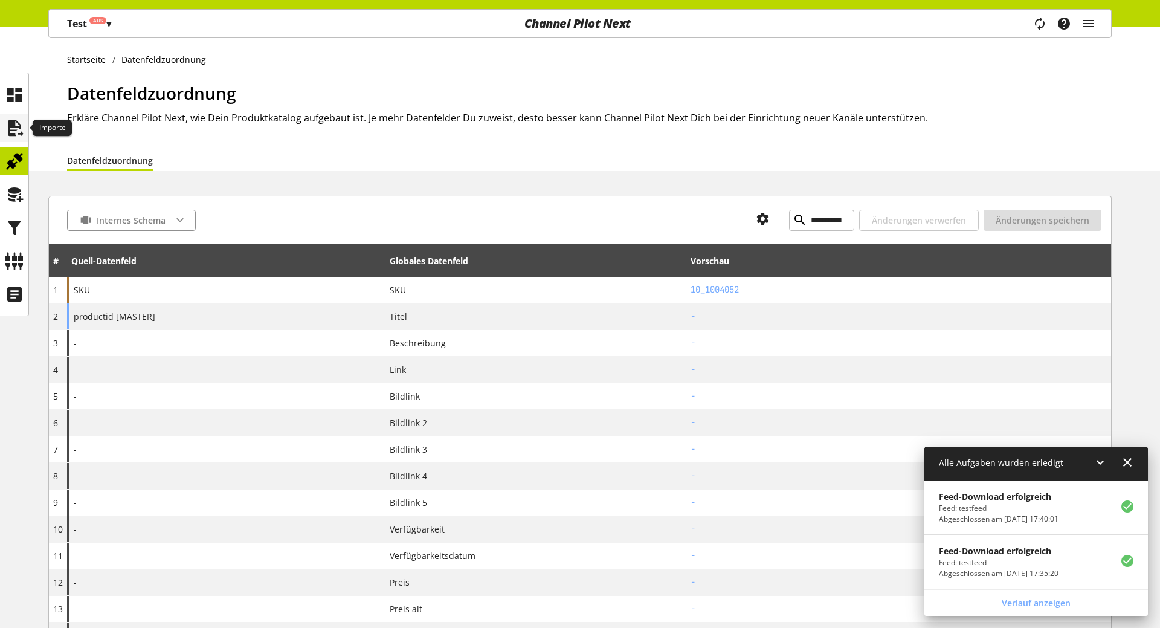
click at [21, 122] on icon at bounding box center [14, 128] width 19 height 24
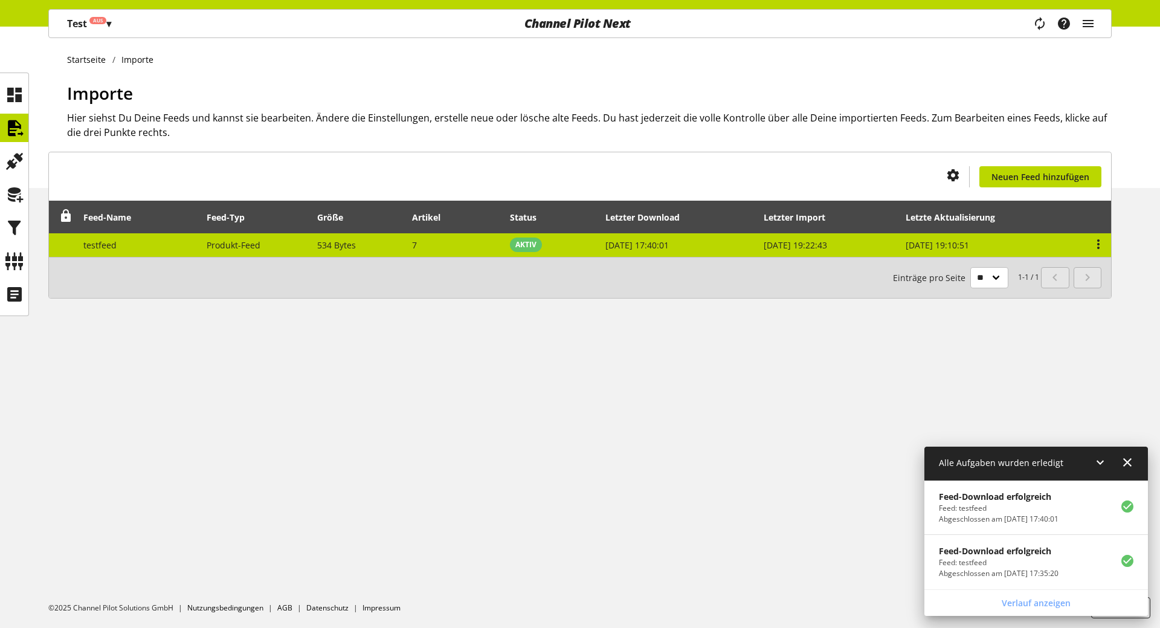
click at [669, 244] on span "27. Aug. 2025, 17:40:01" at bounding box center [636, 244] width 63 height 11
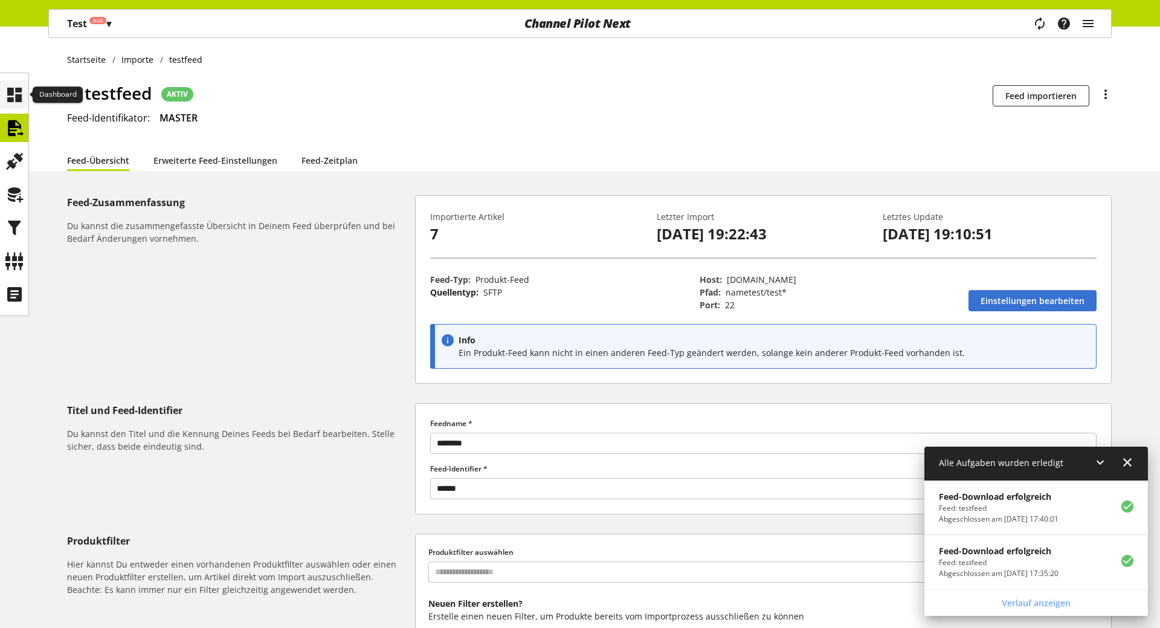
click at [17, 102] on icon at bounding box center [14, 95] width 19 height 24
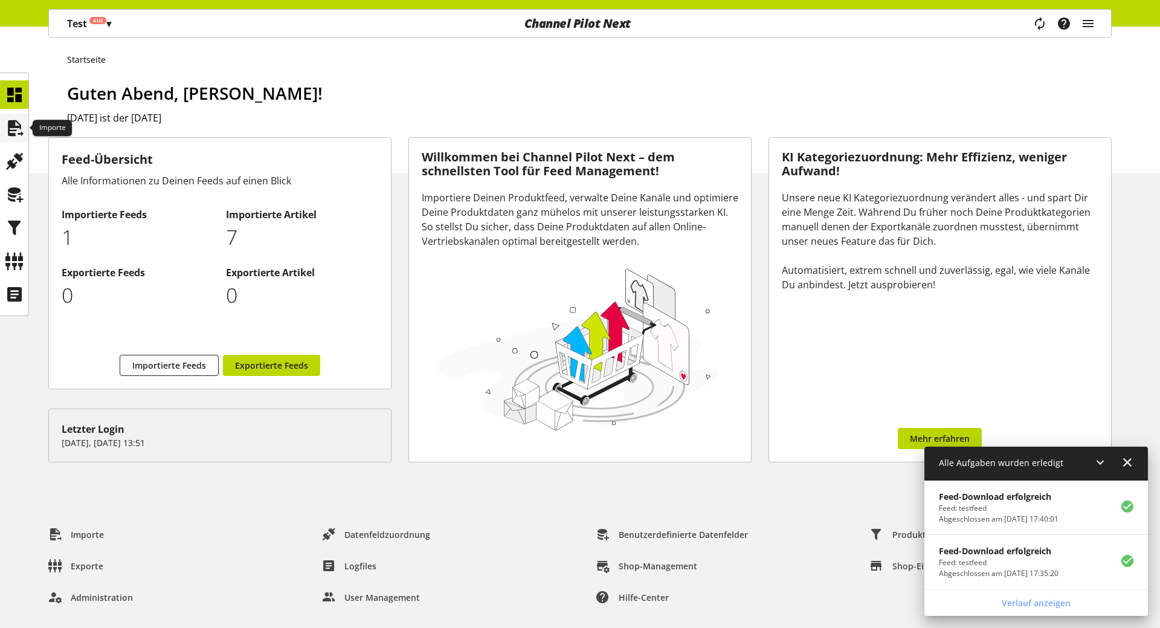
click at [17, 123] on icon at bounding box center [14, 128] width 19 height 24
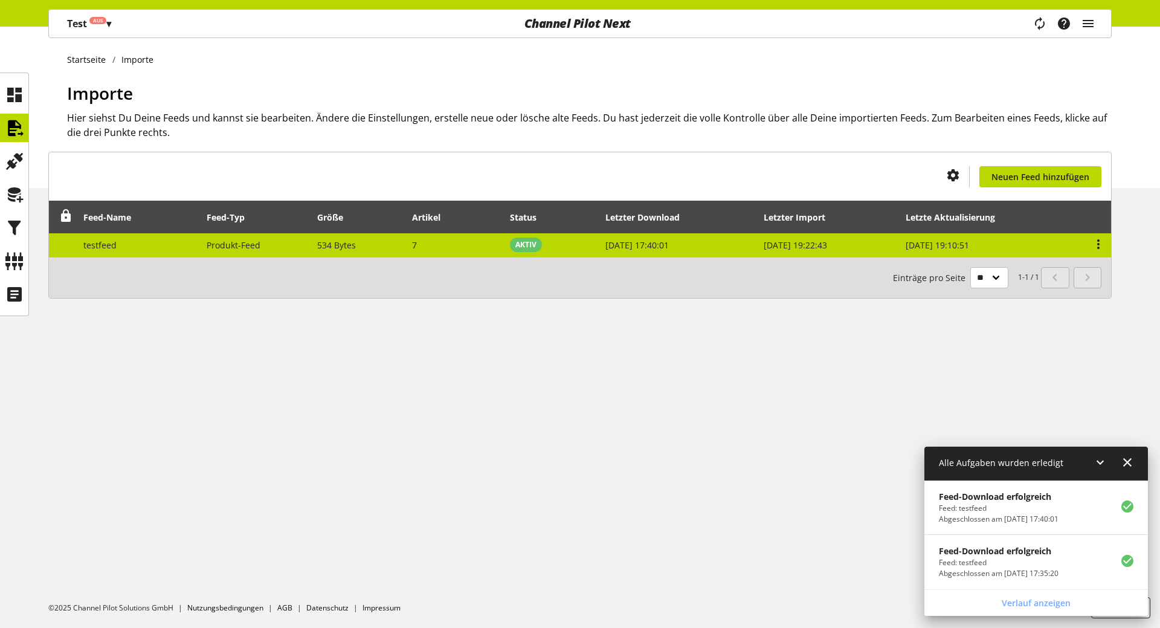
click at [278, 240] on td "Produkt-Feed" at bounding box center [255, 245] width 111 height 24
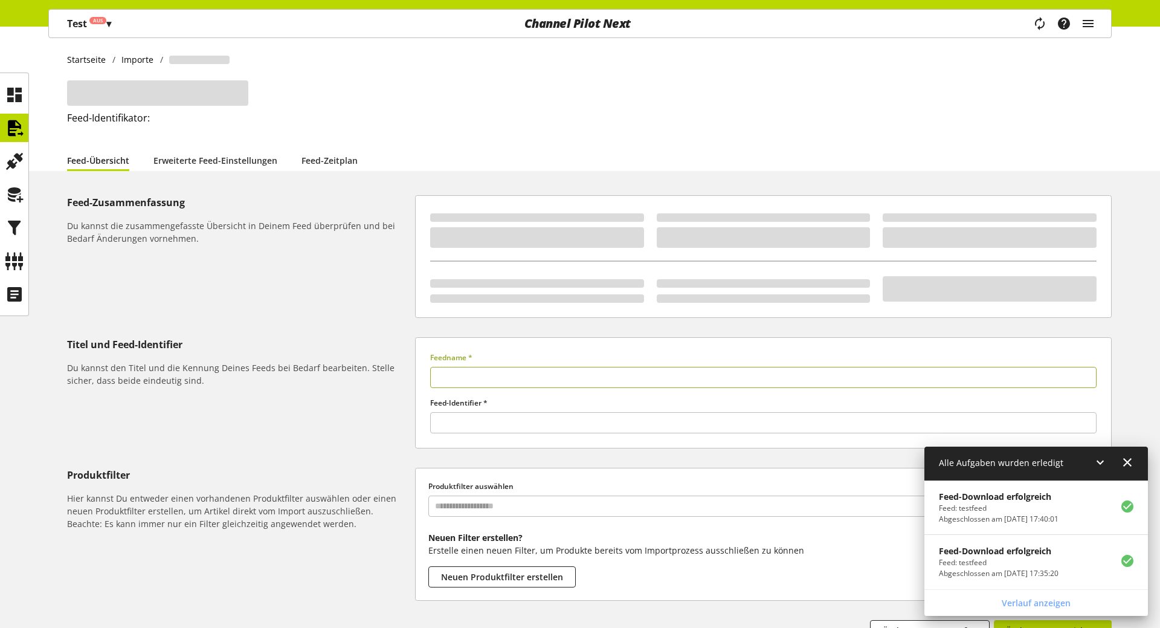
type input "********"
type input "******"
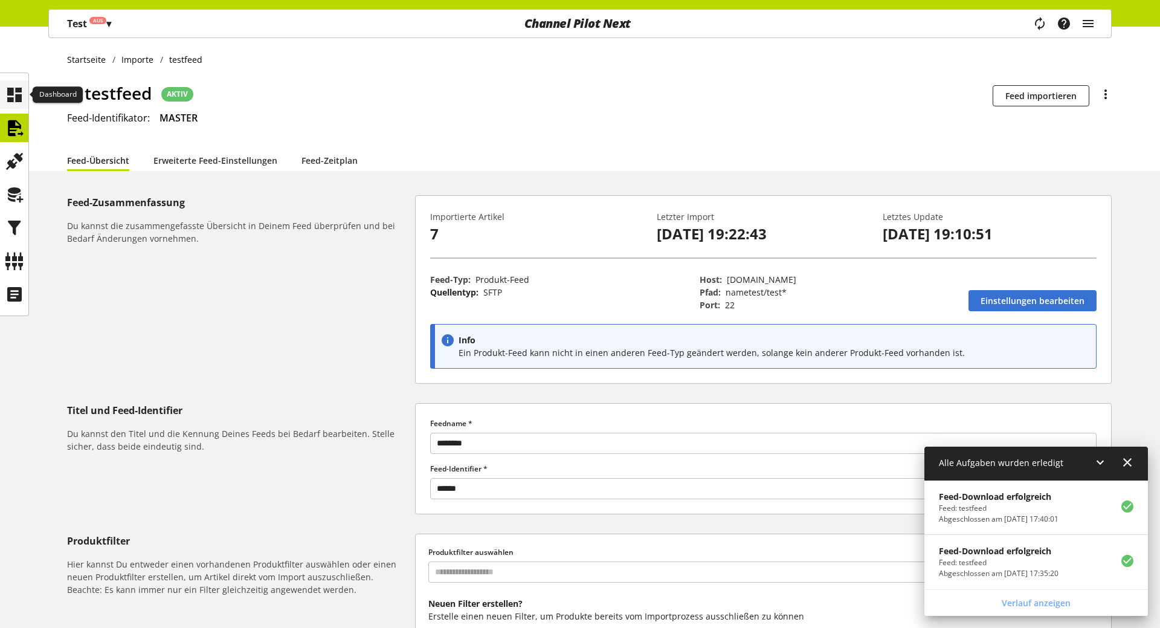
click at [16, 100] on icon at bounding box center [14, 95] width 19 height 24
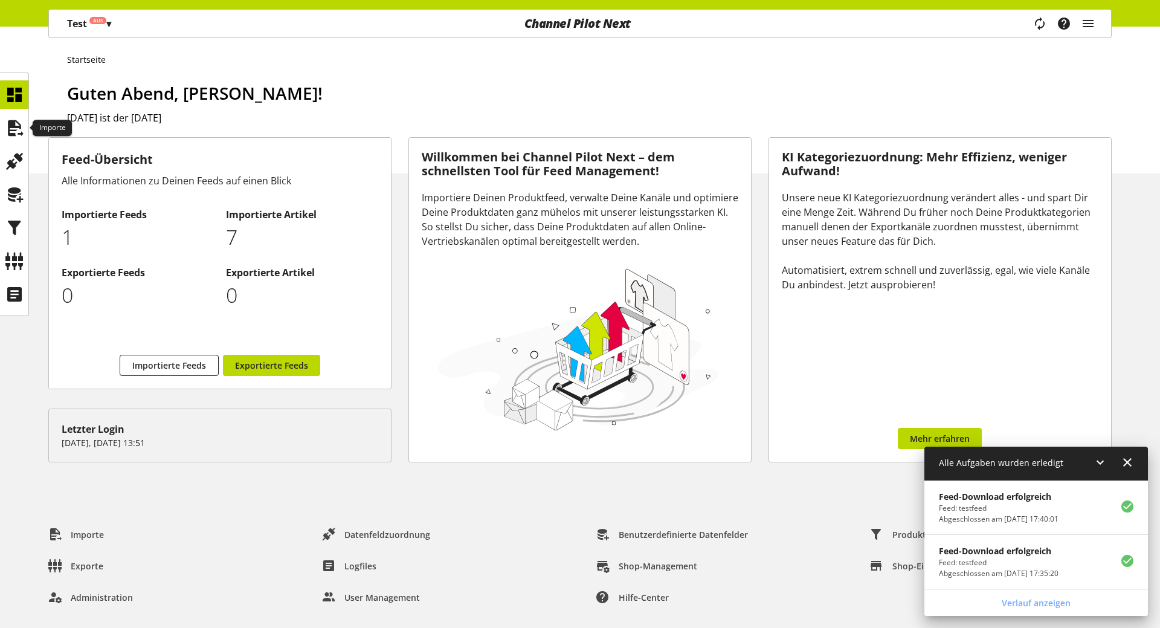
click at [28, 140] on div at bounding box center [14, 195] width 29 height 244
click at [23, 135] on icon at bounding box center [14, 128] width 19 height 24
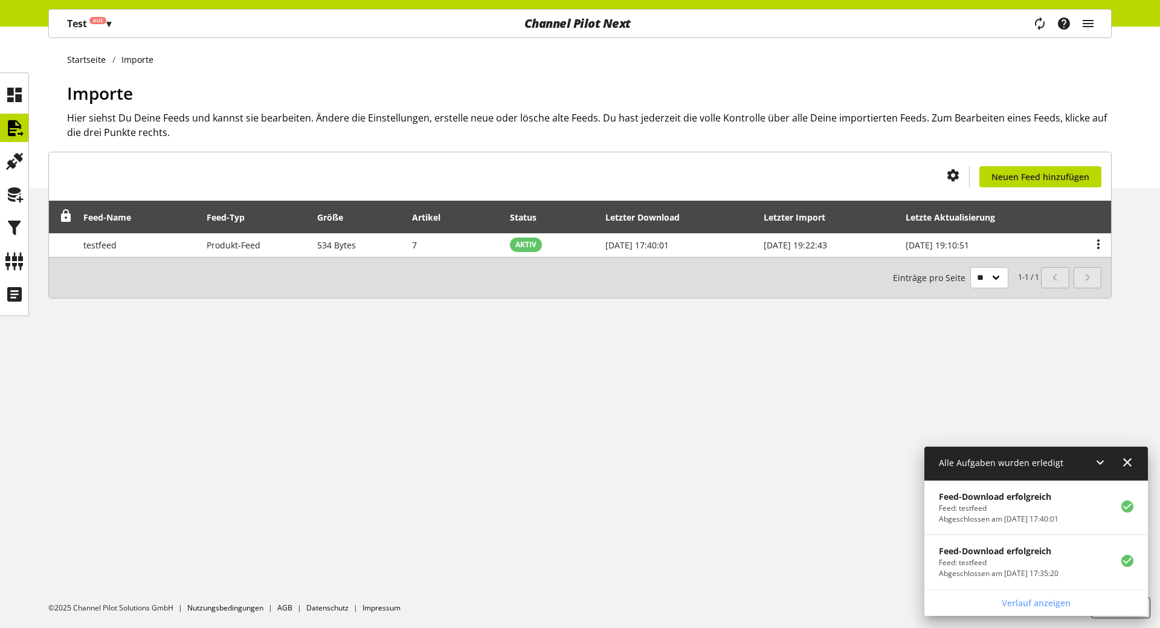
click at [495, 153] on div "Importe Hier siehst Du Deine Feeds und kannst sie bearbeiten. Ändere die Einste…" at bounding box center [589, 134] width 1045 height 108
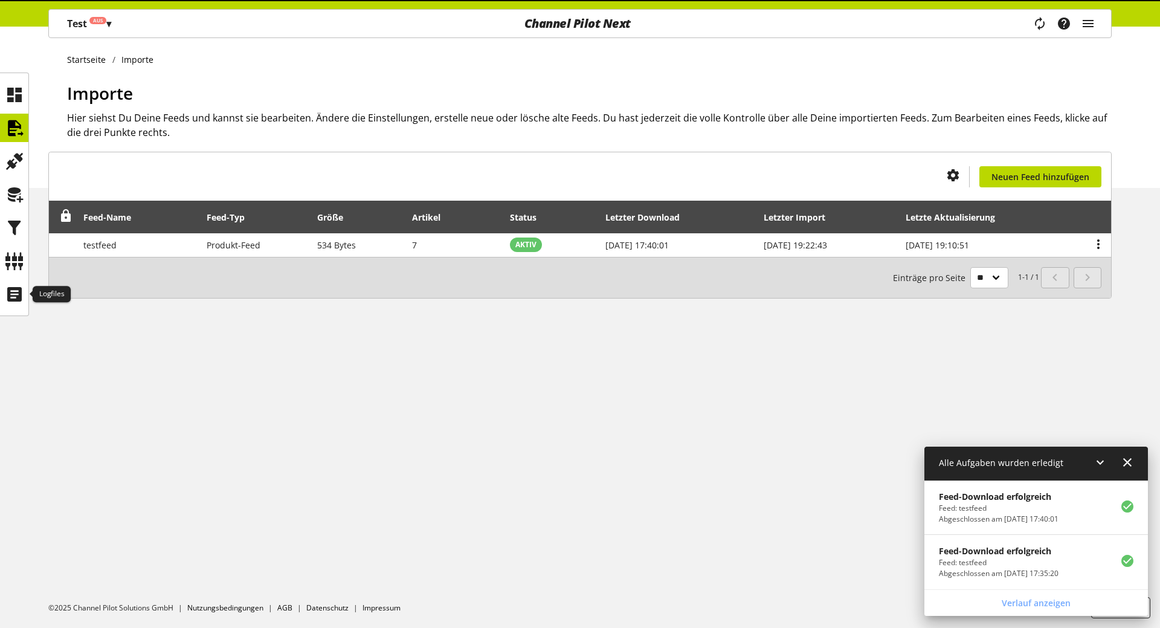
click at [11, 292] on icon at bounding box center [14, 294] width 19 height 24
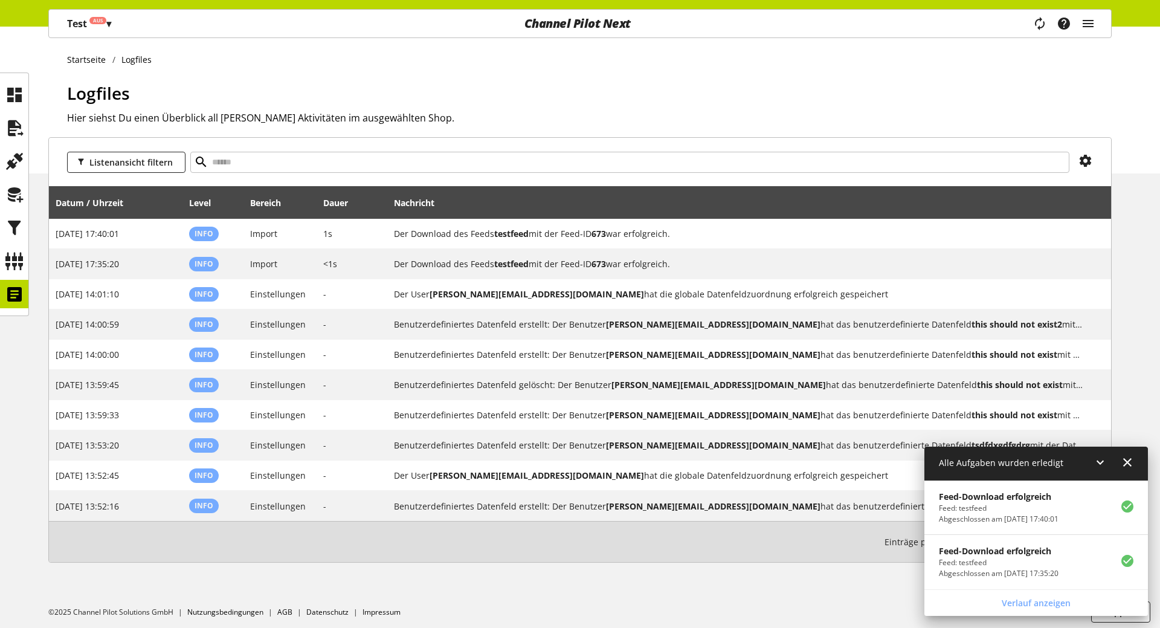
click at [1129, 465] on icon at bounding box center [1127, 462] width 15 height 22
